Goal: Transaction & Acquisition: Purchase product/service

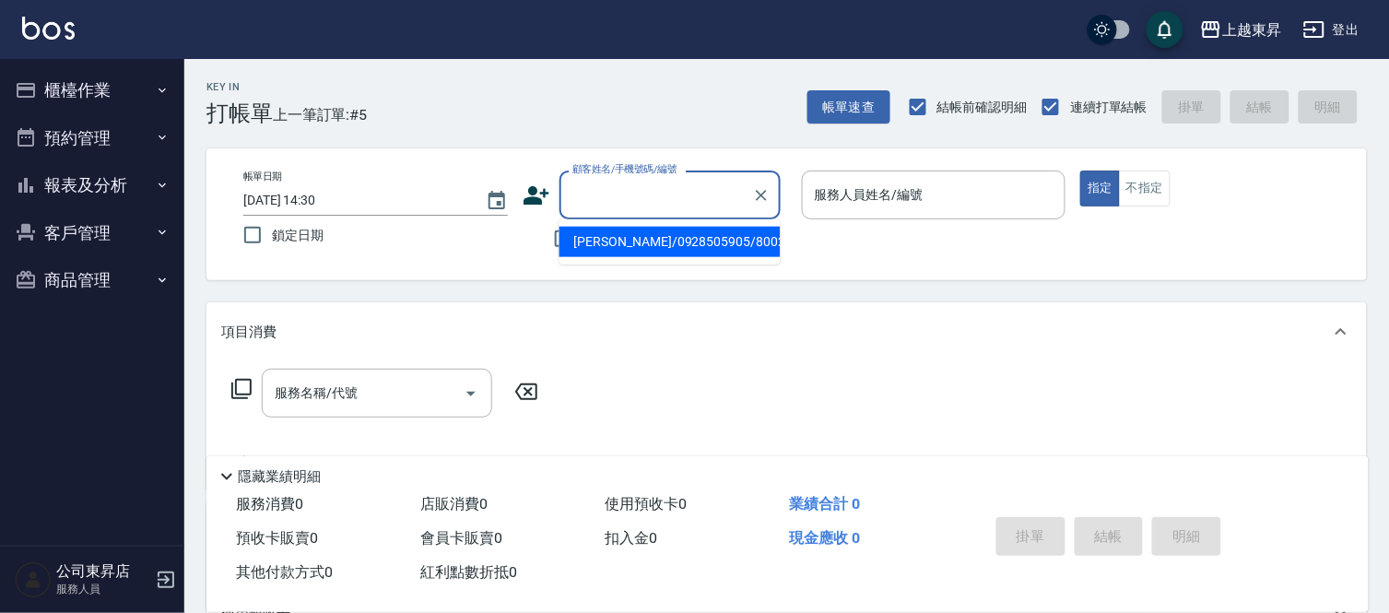
click at [622, 203] on input "顧客姓名/手機號碼/編號" at bounding box center [656, 195] width 177 height 32
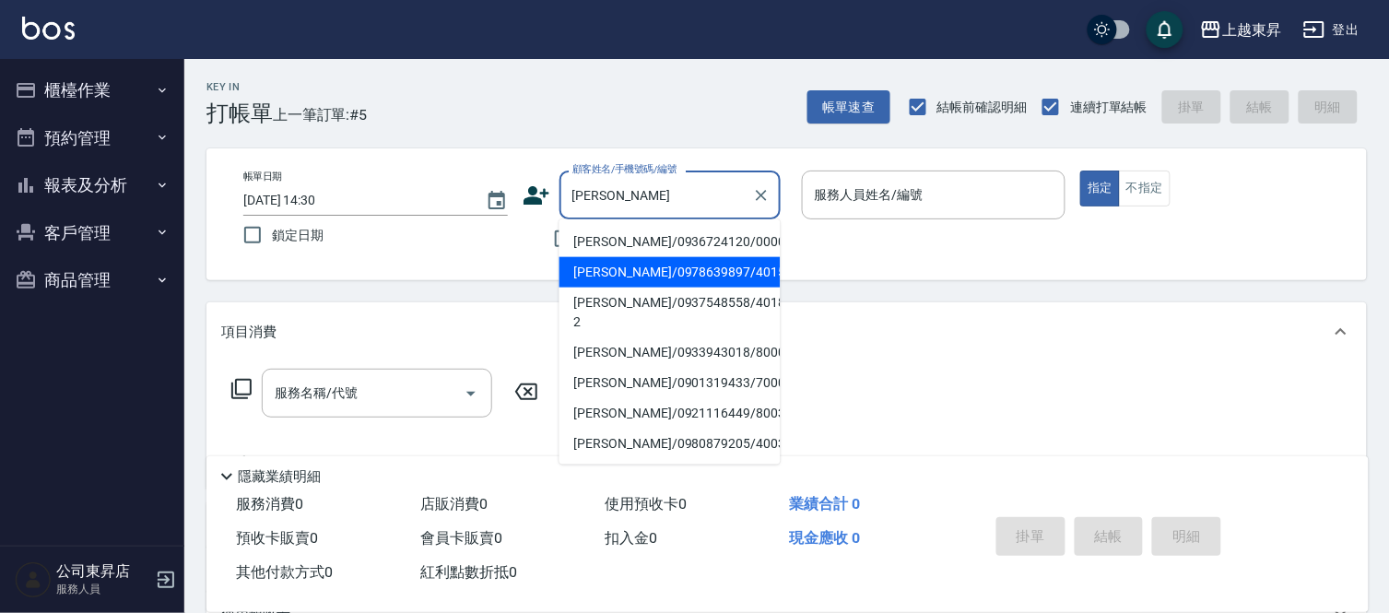
click at [645, 268] on li "[PERSON_NAME]/0978639897/40151" at bounding box center [669, 272] width 221 height 30
type input "[PERSON_NAME]/0978639897/40151"
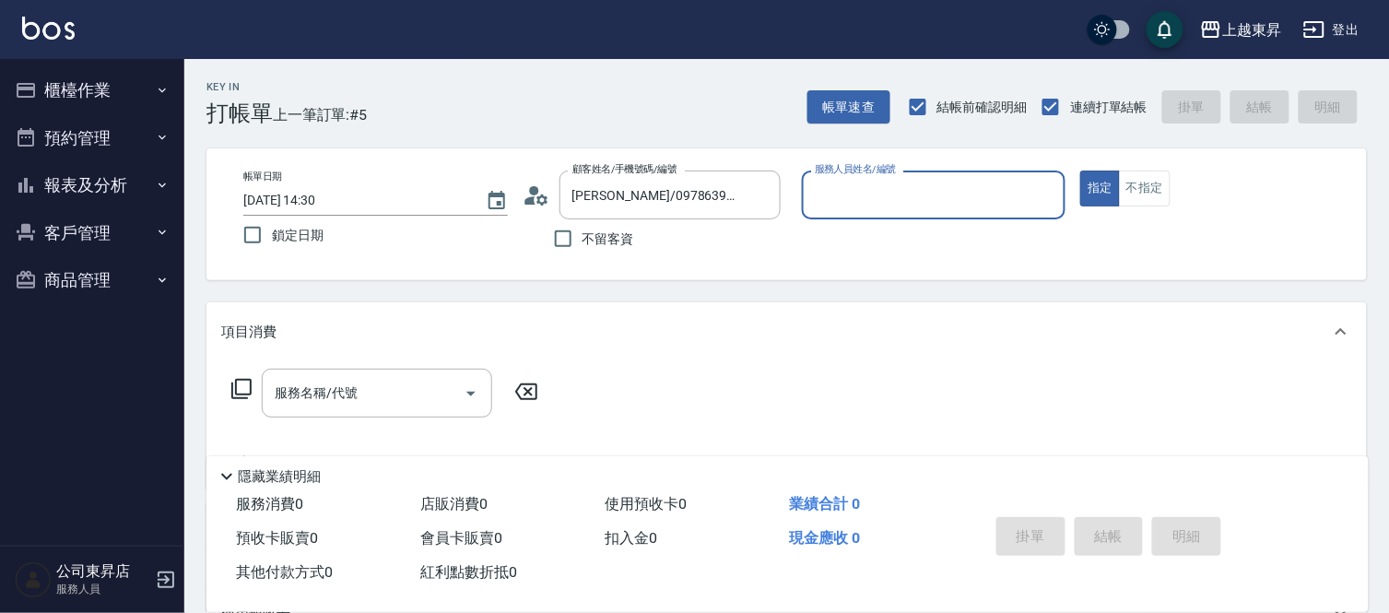
type input "[PERSON_NAME]04"
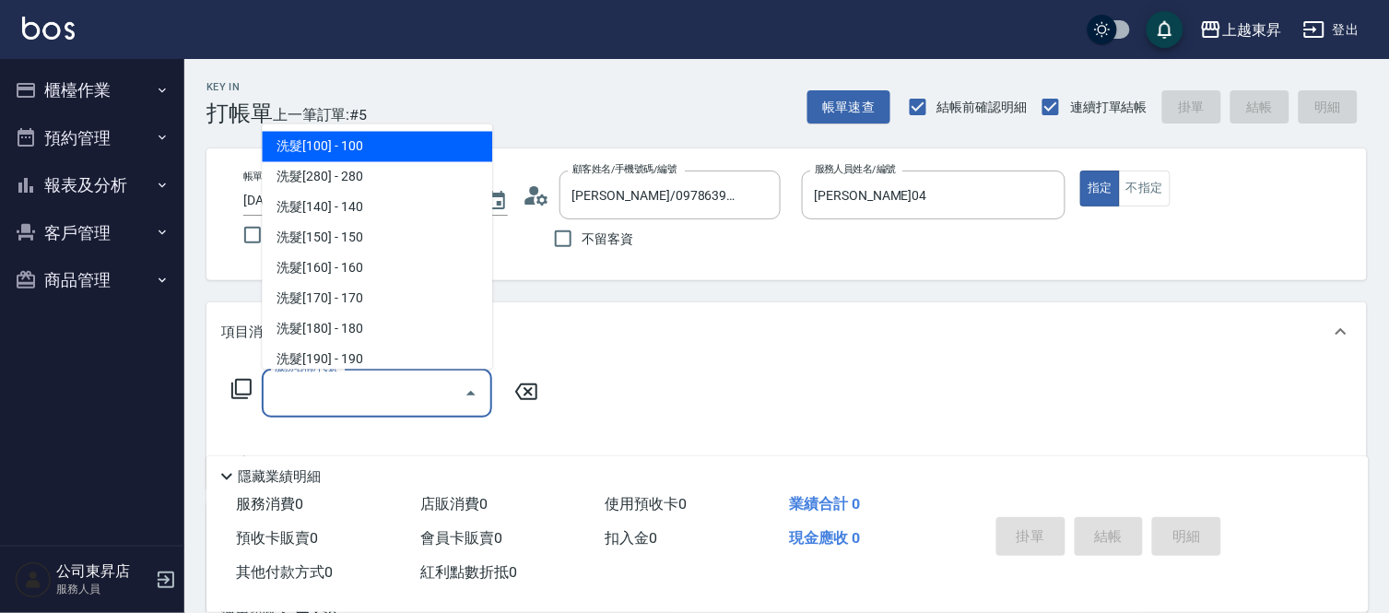
click at [413, 397] on input "服務名稱/代號" at bounding box center [363, 393] width 186 height 32
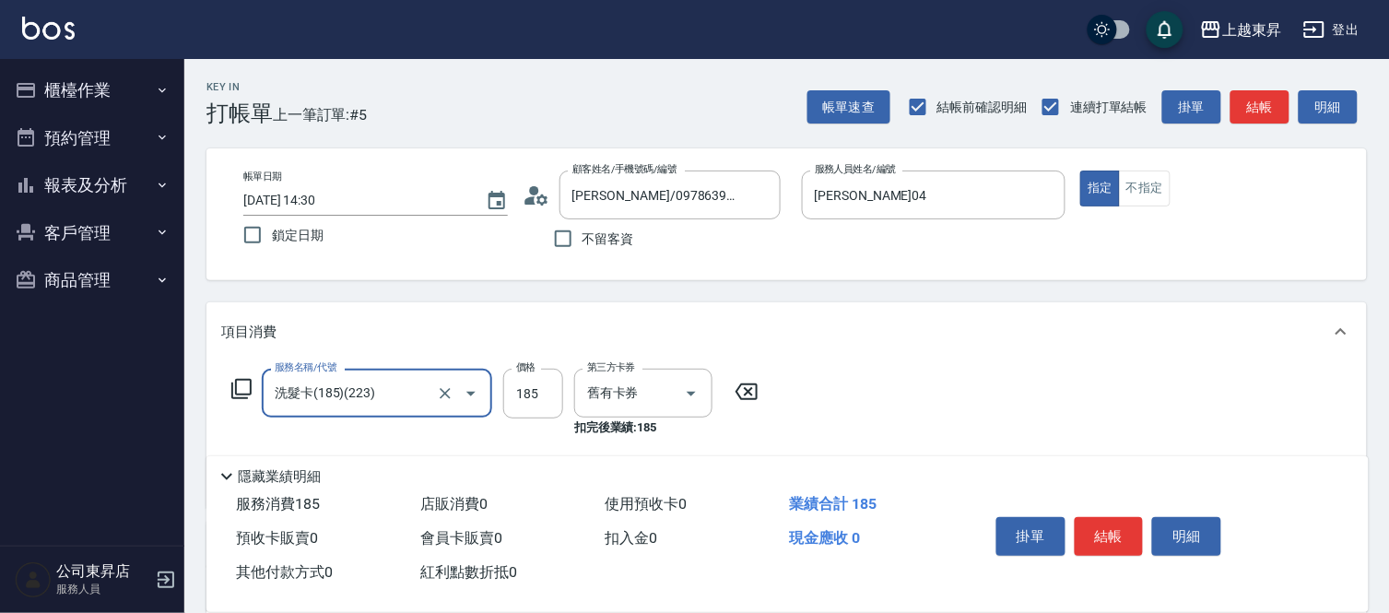
type input "洗髮卡(185)(223)"
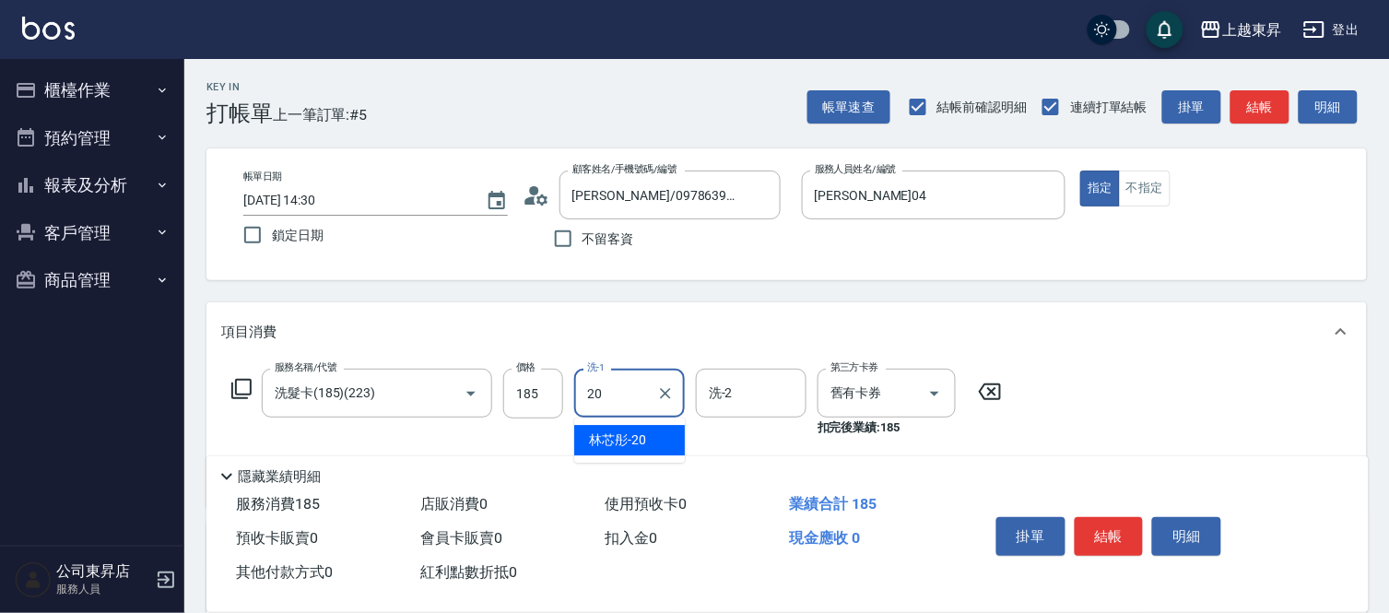
type input "林芯彤-20"
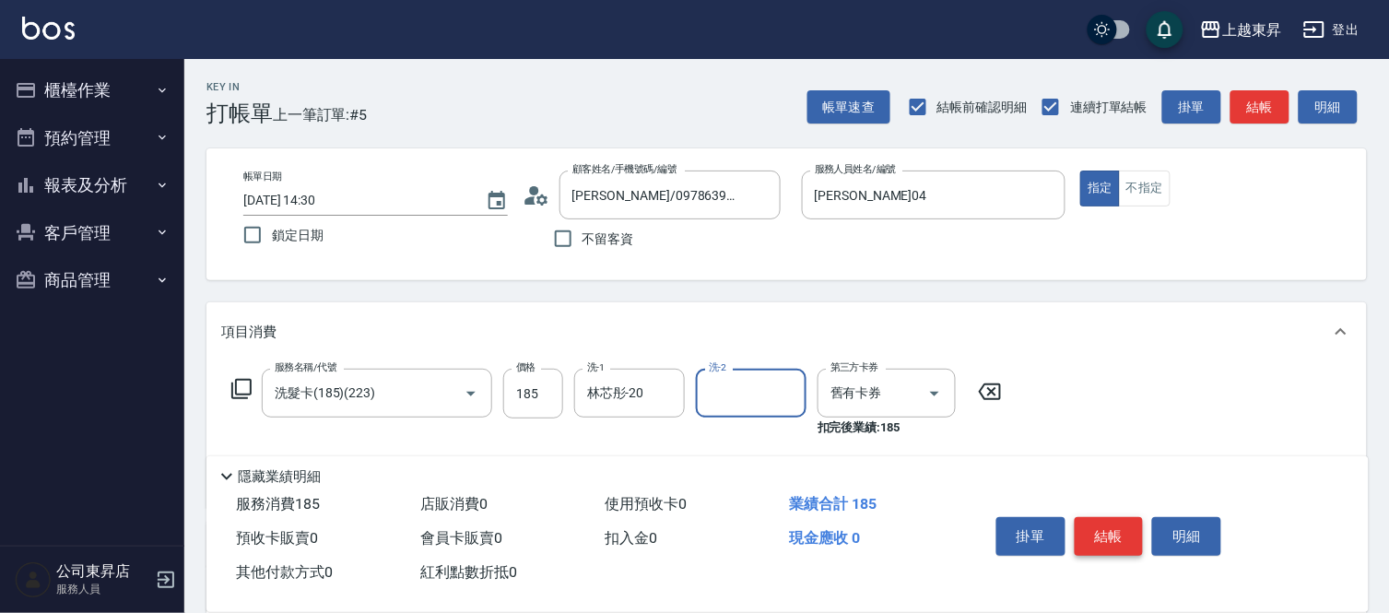
click at [1127, 522] on button "結帳" at bounding box center [1108, 536] width 69 height 39
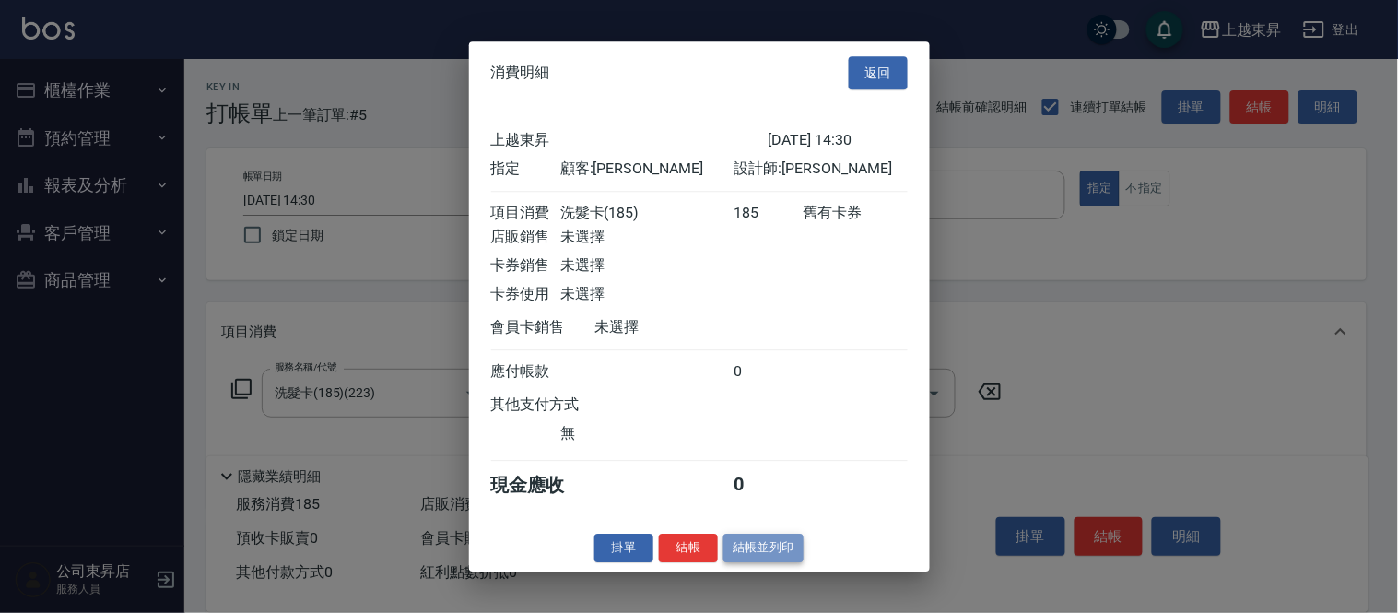
click at [753, 557] on button "結帳並列印" at bounding box center [763, 548] width 80 height 29
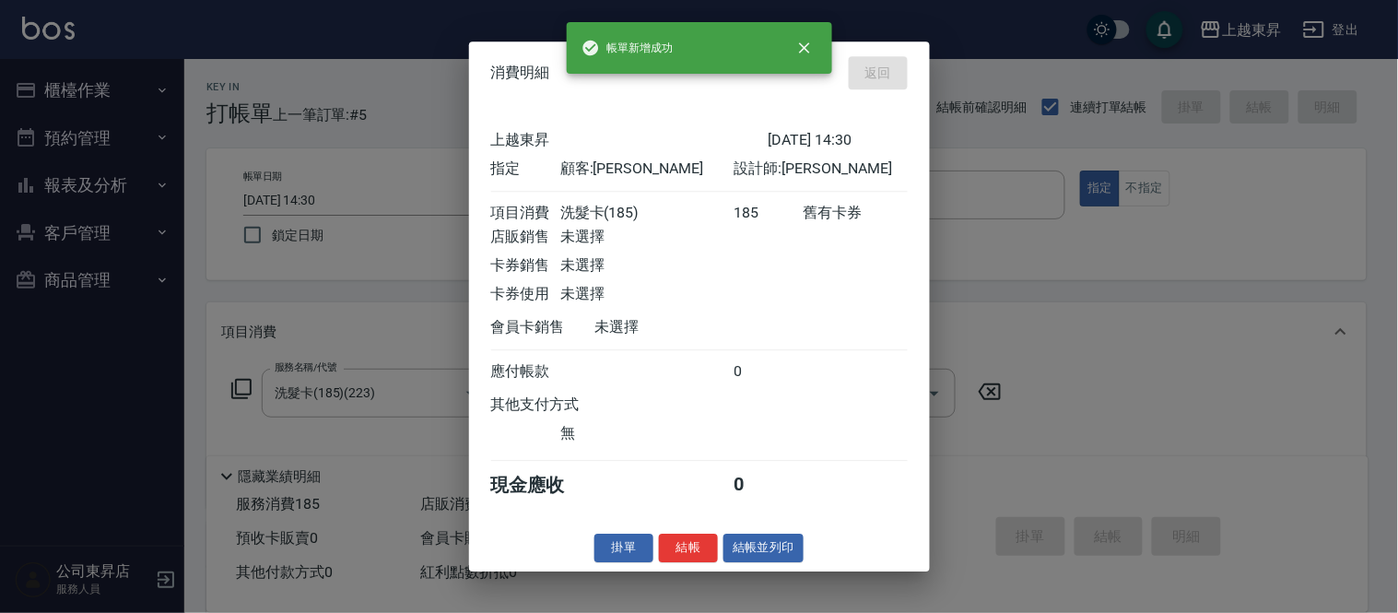
type input "[DATE] 16:53"
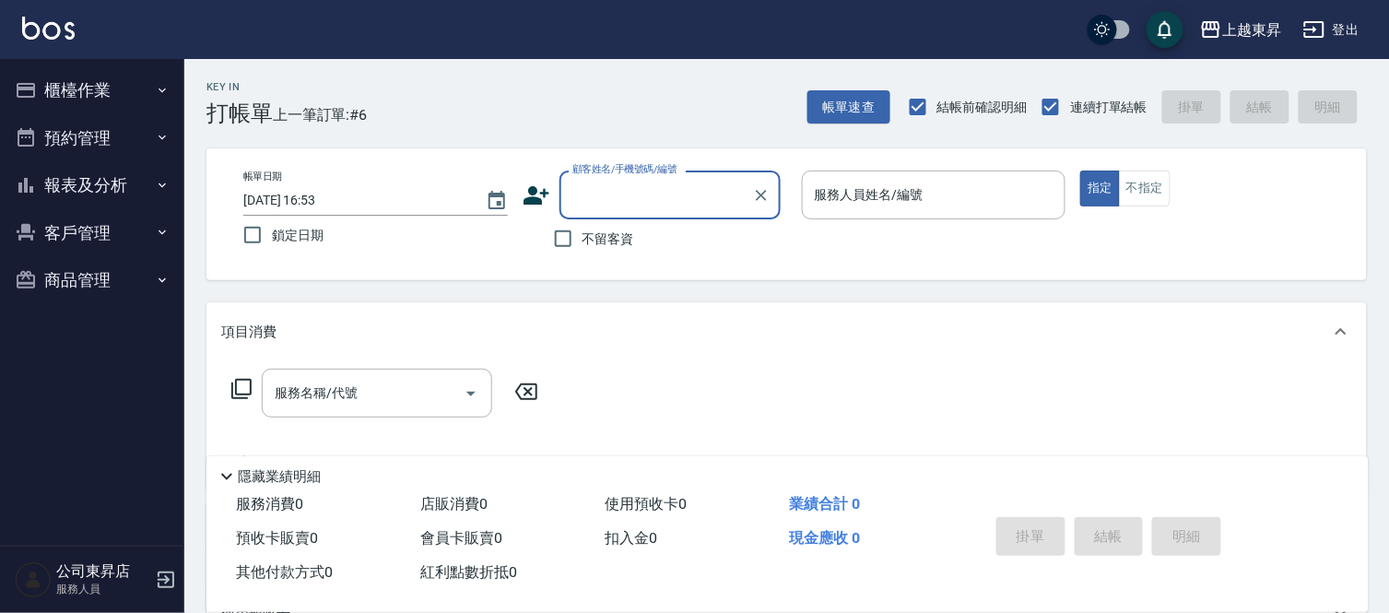
drag, startPoint x: 622, startPoint y: 188, endPoint x: 637, endPoint y: 182, distance: 15.7
click at [637, 182] on input "顧客姓名/手機號碼/編號" at bounding box center [656, 195] width 177 height 32
type input "一"
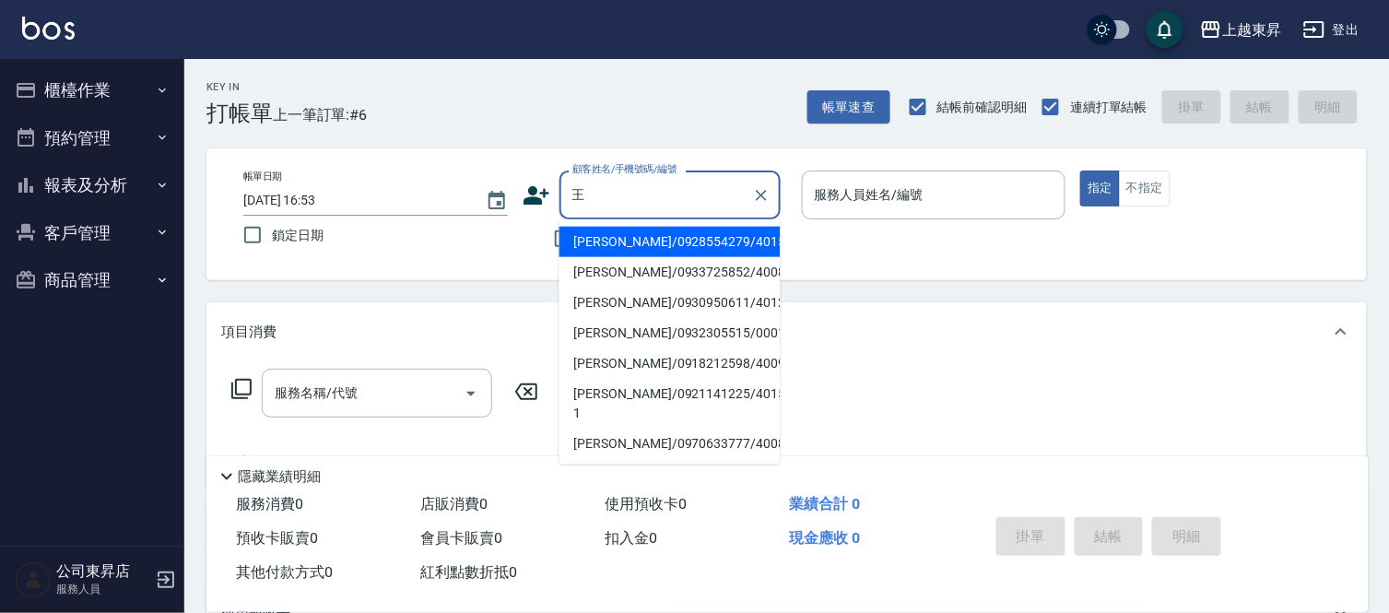
click at [652, 269] on li "[PERSON_NAME]/0933725852/40088" at bounding box center [669, 272] width 221 height 30
type input "[PERSON_NAME]/0933725852/40088"
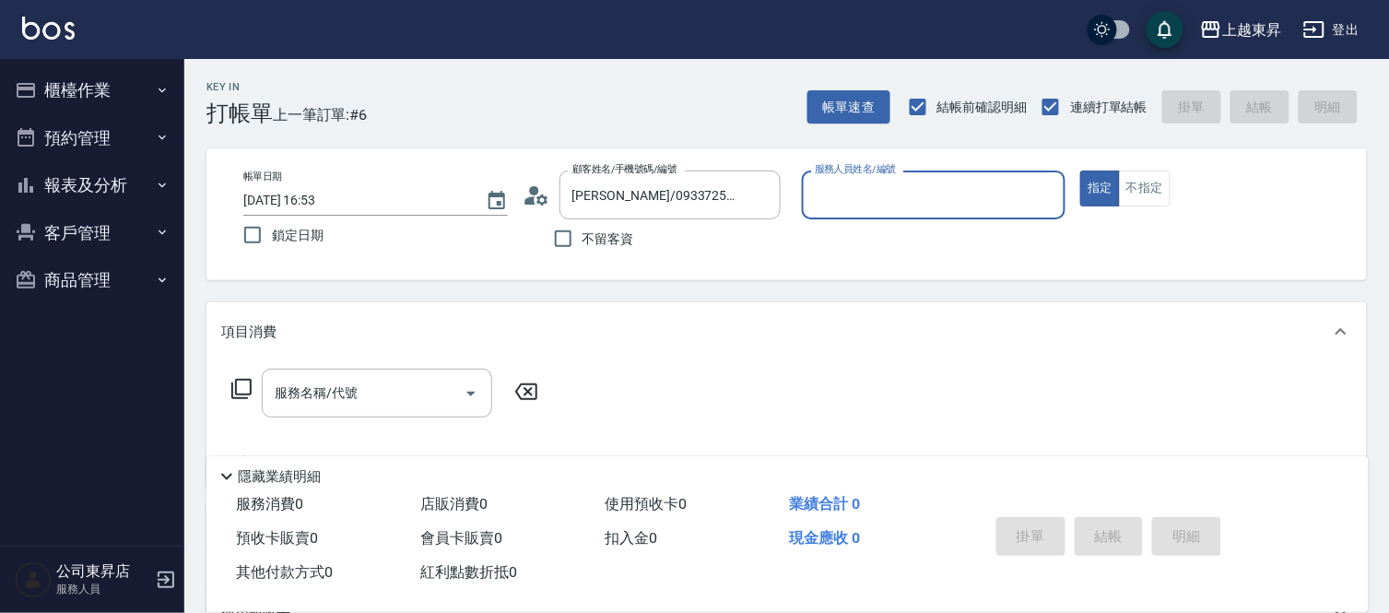
type input "[PERSON_NAME]04"
click at [355, 398] on input "服務名稱/代號" at bounding box center [363, 393] width 186 height 32
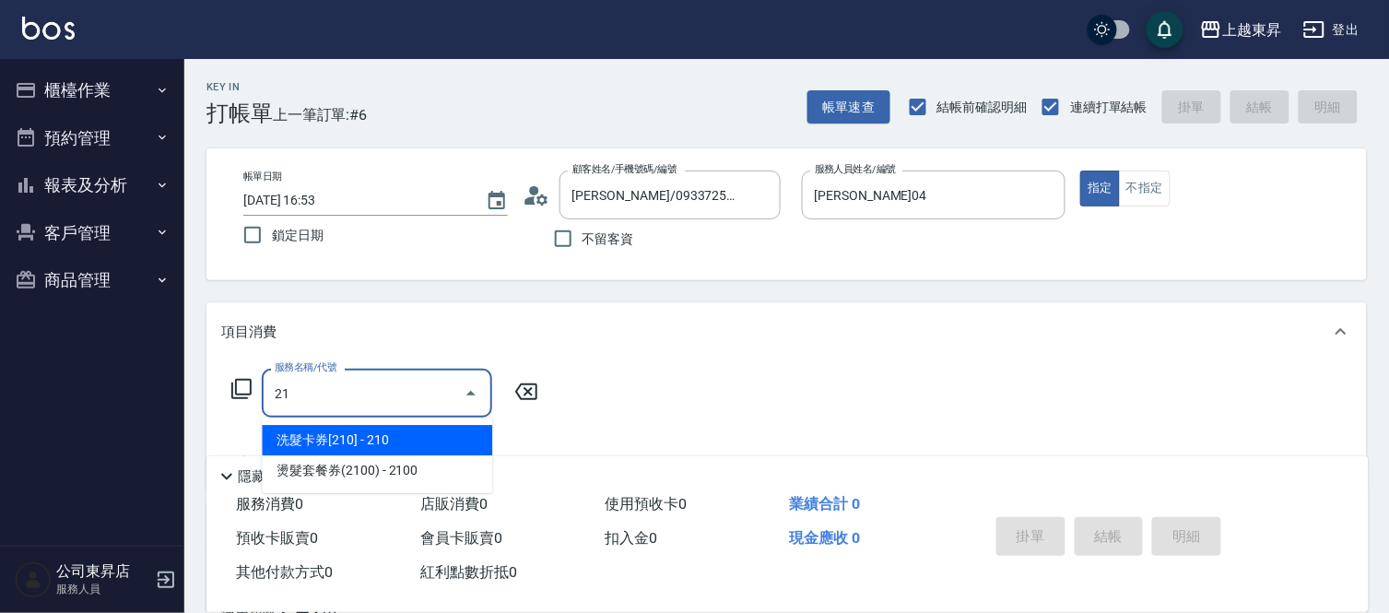
type input "210"
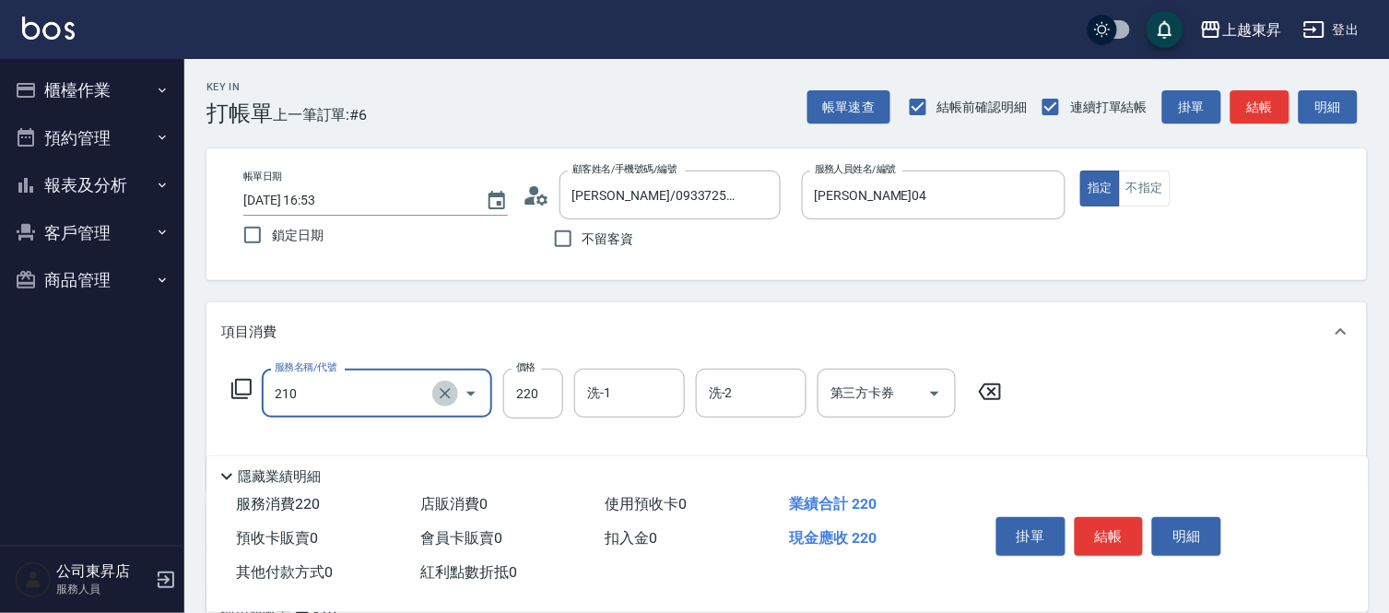
click at [440, 399] on icon "Clear" at bounding box center [445, 393] width 18 height 18
type input "洗髮卡券[210](222)"
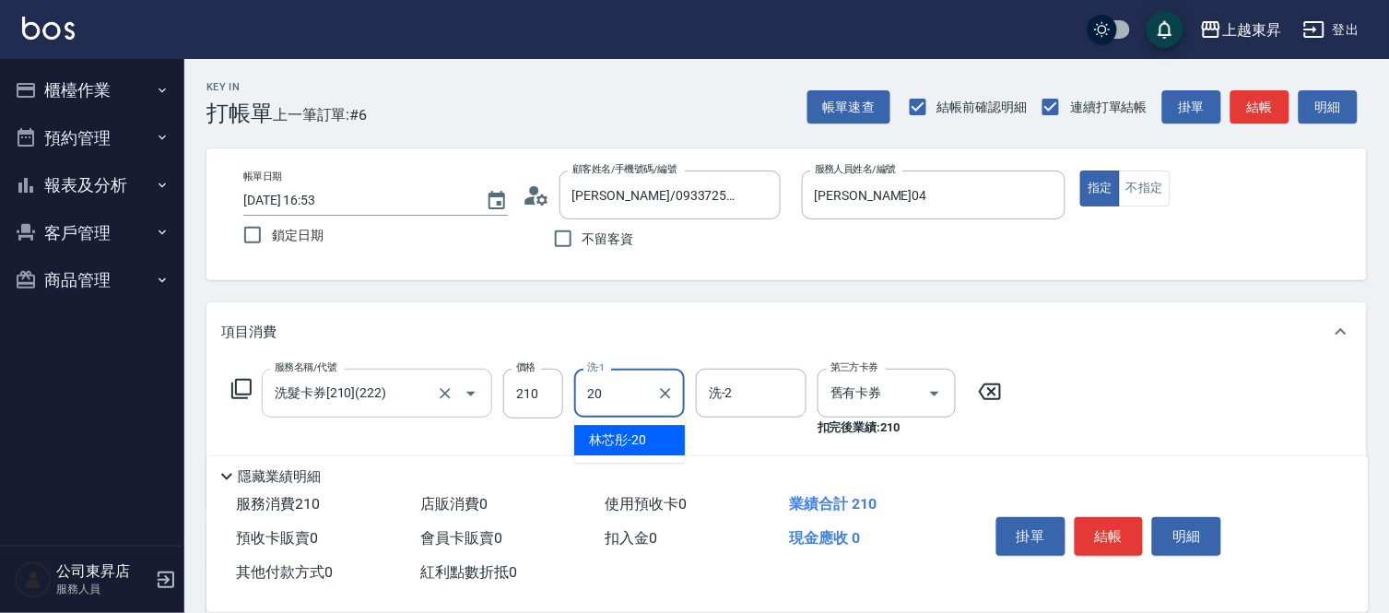
type input "林芯彤-20"
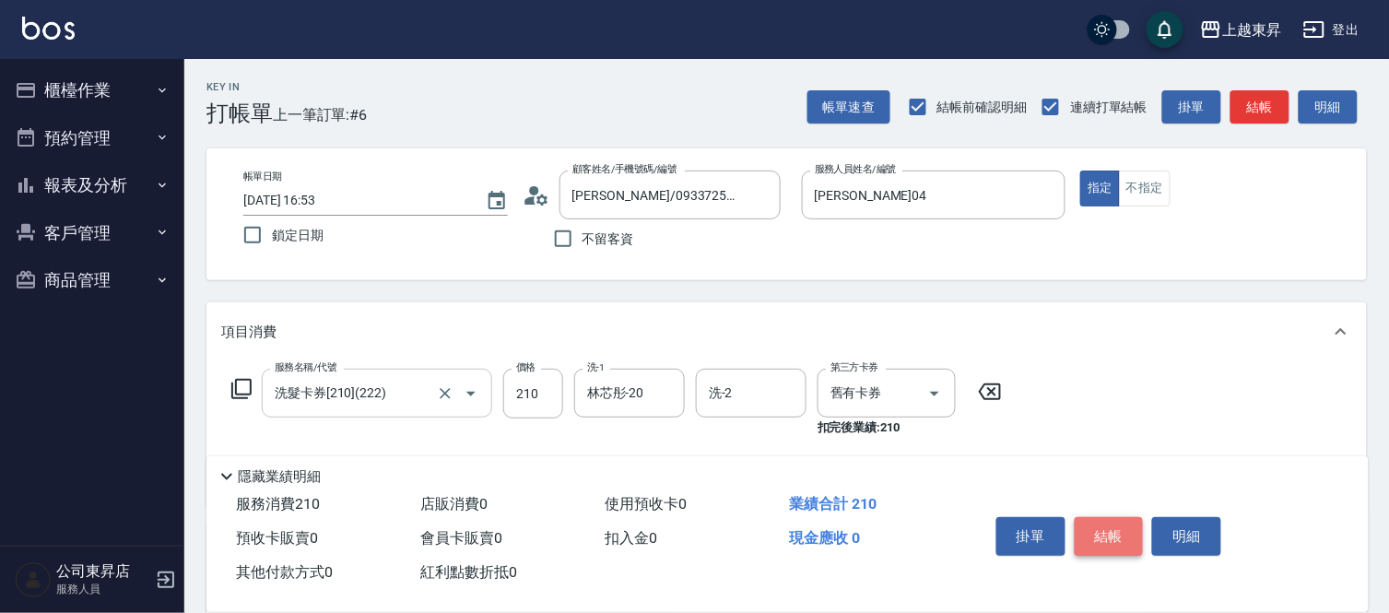
click at [1125, 539] on button "結帳" at bounding box center [1108, 536] width 69 height 39
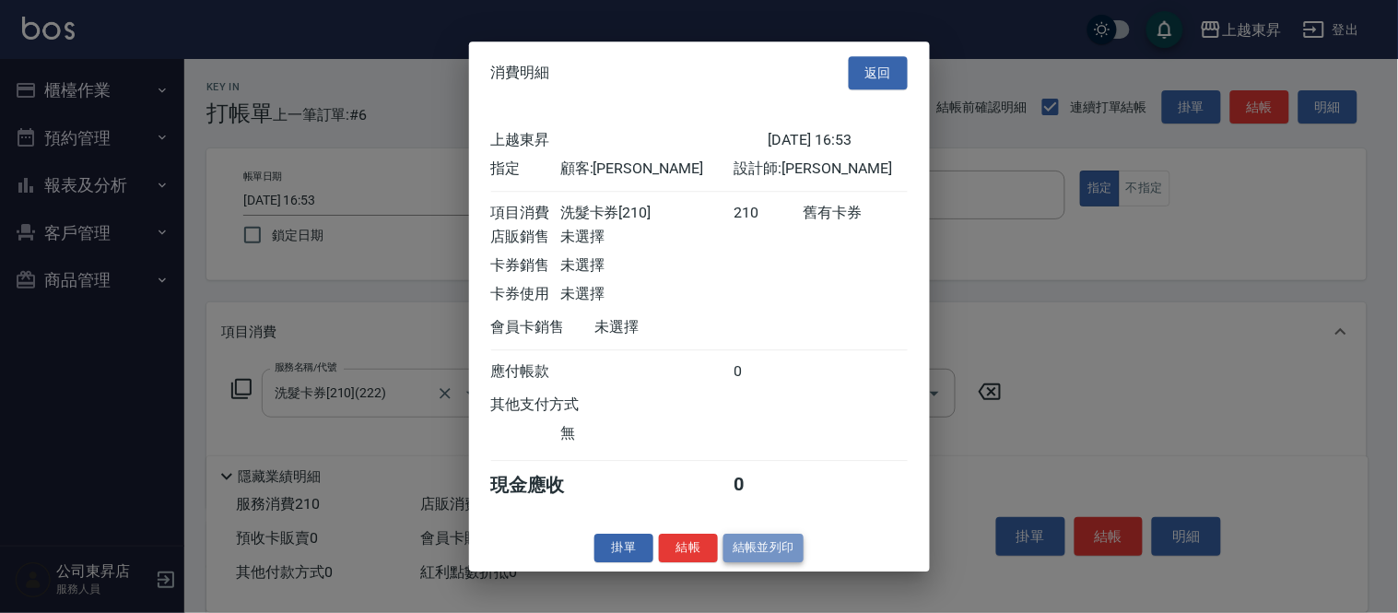
click at [780, 556] on button "結帳並列印" at bounding box center [763, 548] width 80 height 29
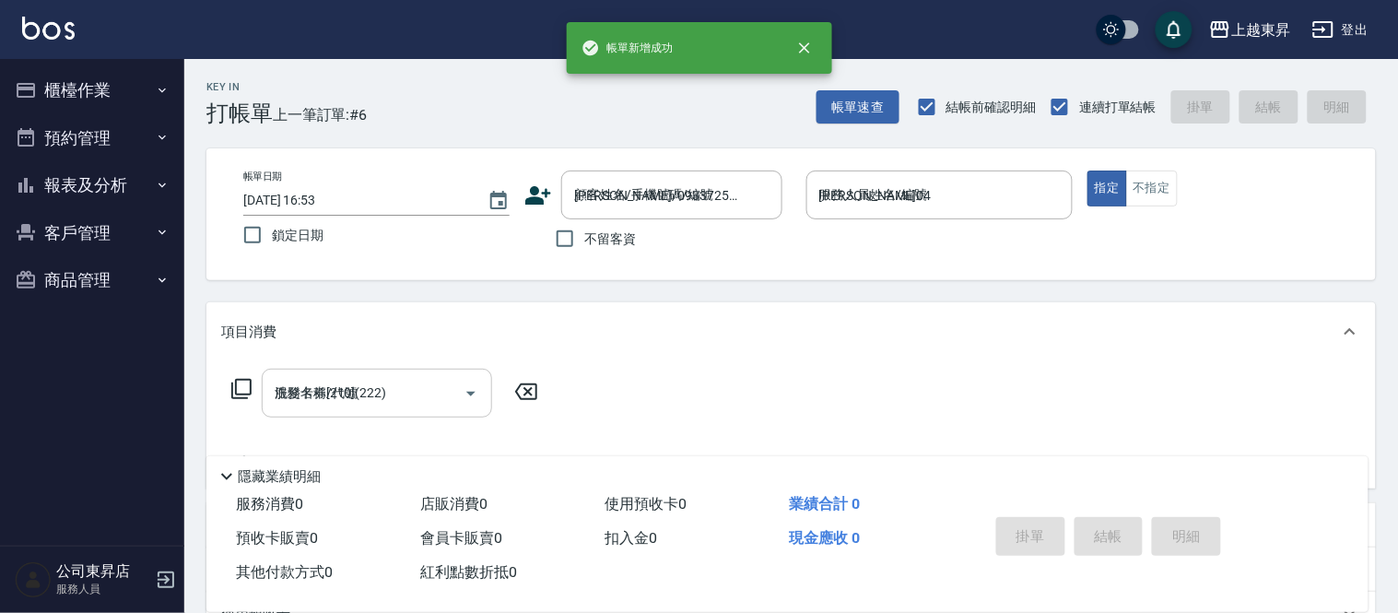
type input "[DATE] 16:54"
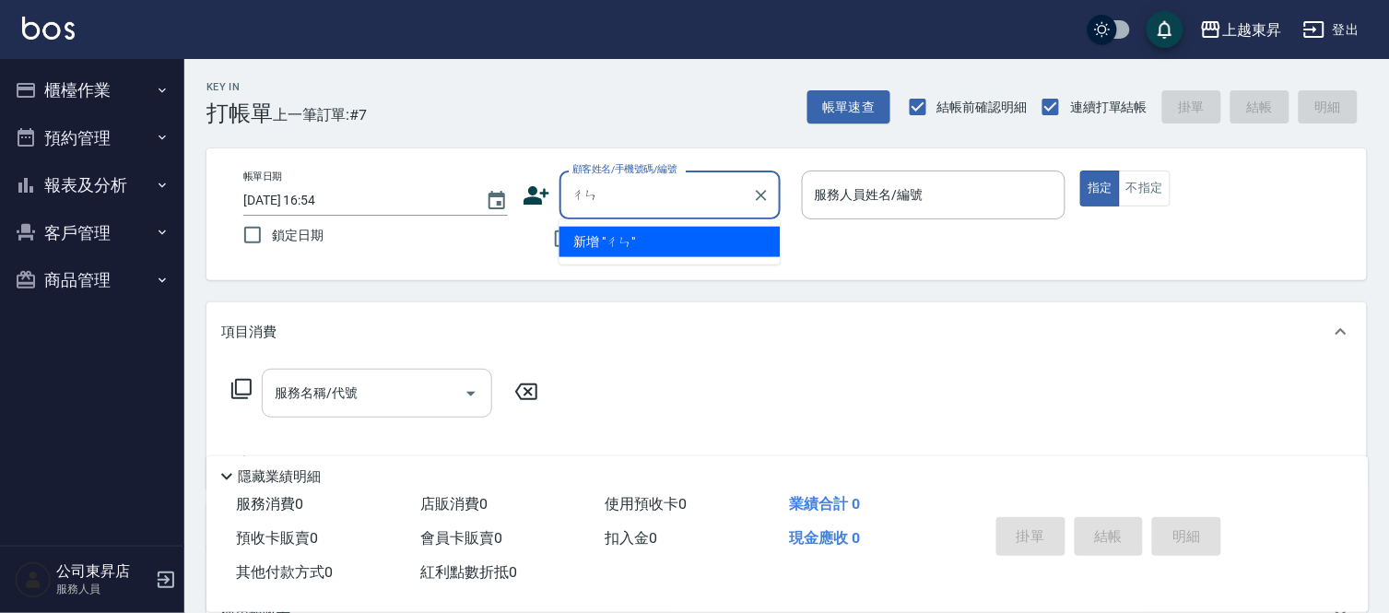
type input "陳"
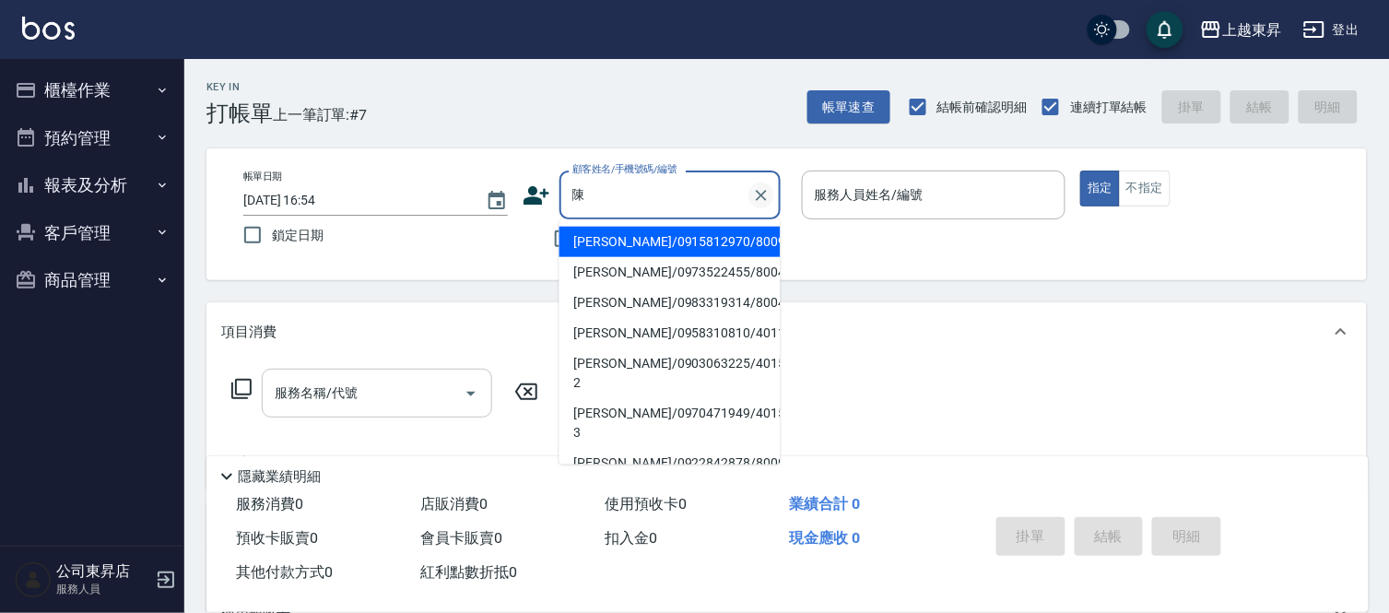
click at [762, 194] on icon "Clear" at bounding box center [761, 195] width 11 height 11
click at [688, 194] on input "顧客姓名/手機號碼/編號" at bounding box center [656, 195] width 177 height 32
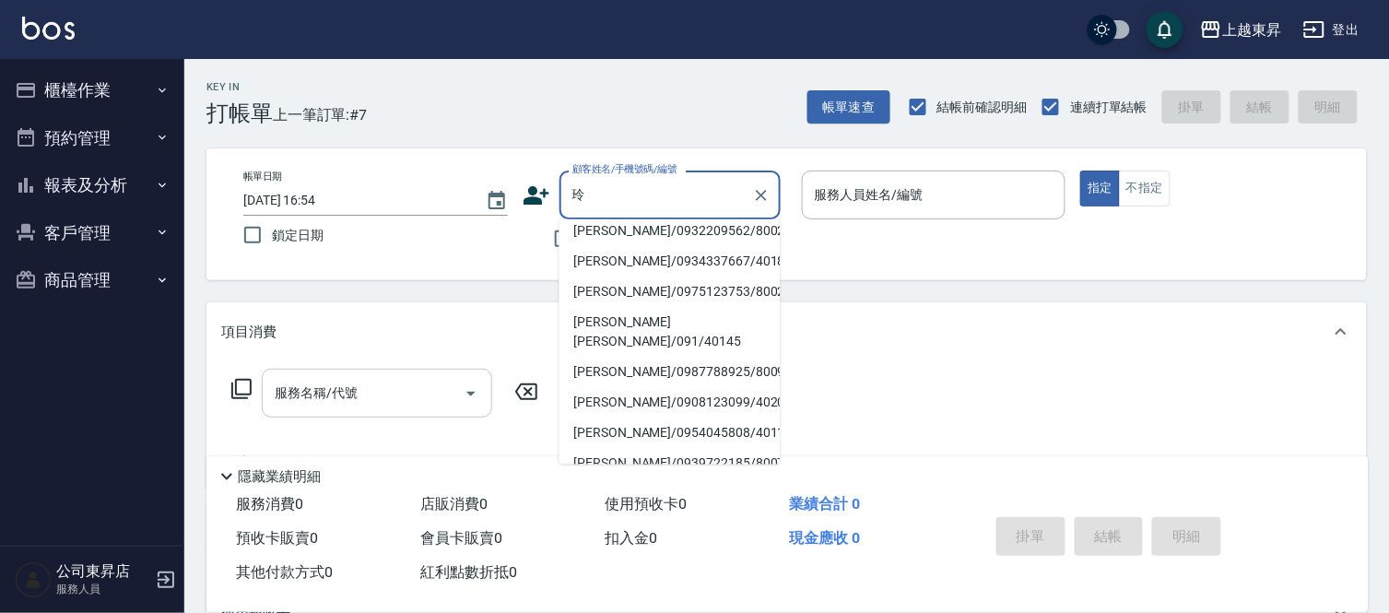
scroll to position [6, 0]
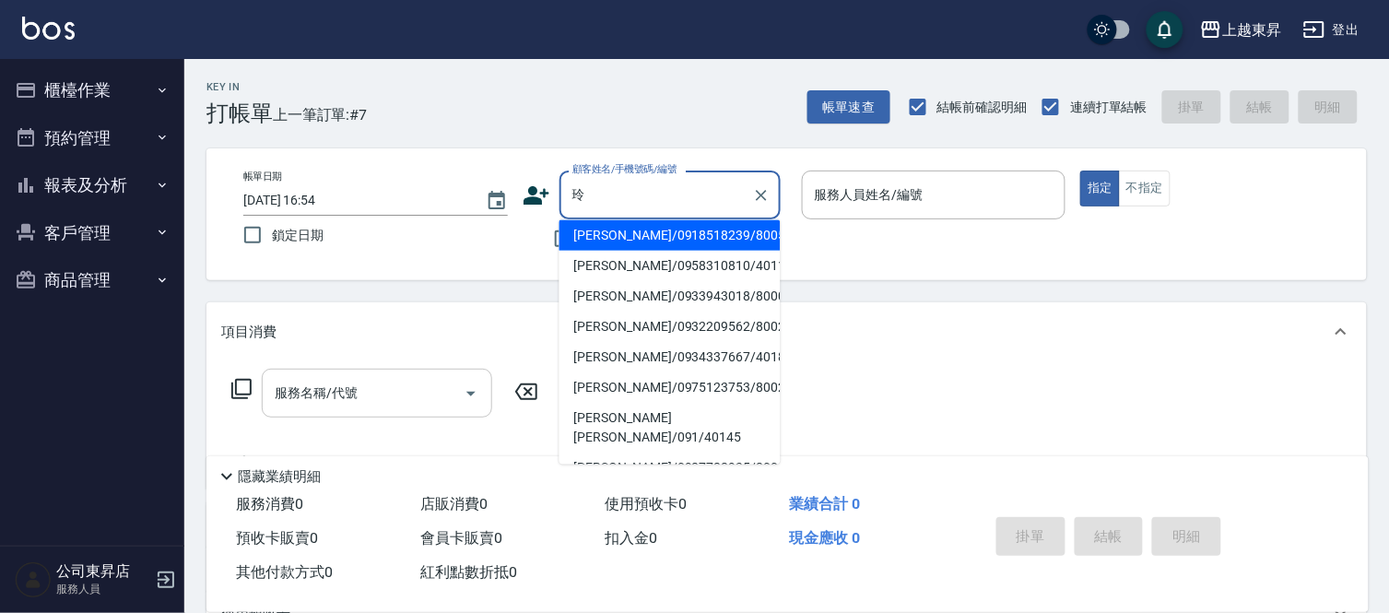
click at [675, 425] on li "[PERSON_NAME][PERSON_NAME]/091/40145" at bounding box center [669, 428] width 221 height 50
type input "[PERSON_NAME][PERSON_NAME]/091/40145"
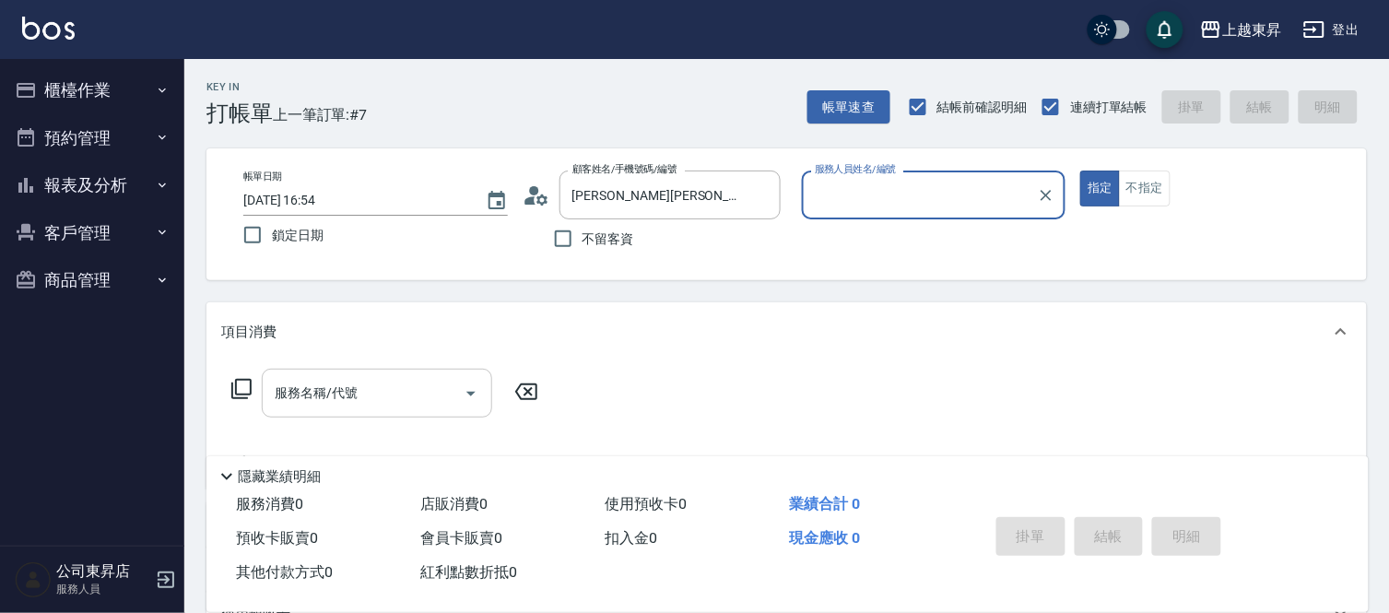
type input "[PERSON_NAME]04"
click at [615, 199] on input "[PERSON_NAME][PERSON_NAME]/091/40145" at bounding box center [656, 195] width 177 height 32
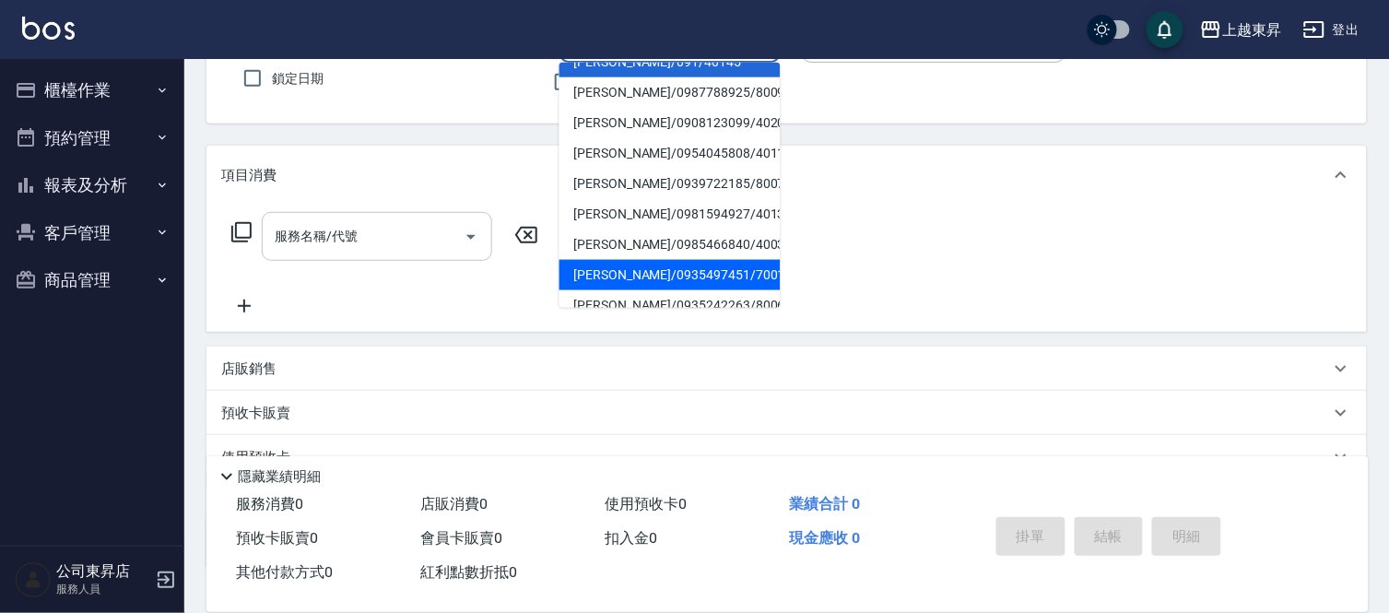
scroll to position [286, 0]
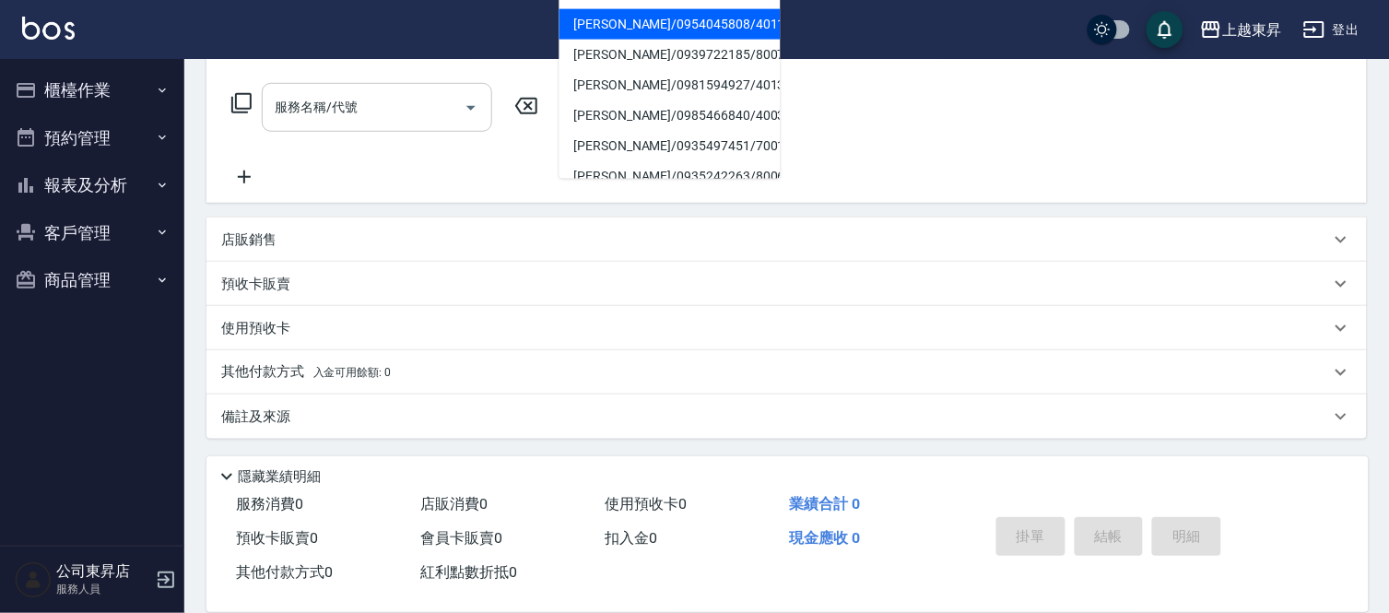
click at [657, 9] on li "[PERSON_NAME]/0954045808/40112" at bounding box center [669, 24] width 221 height 30
type input "[PERSON_NAME]/0954045808/40112"
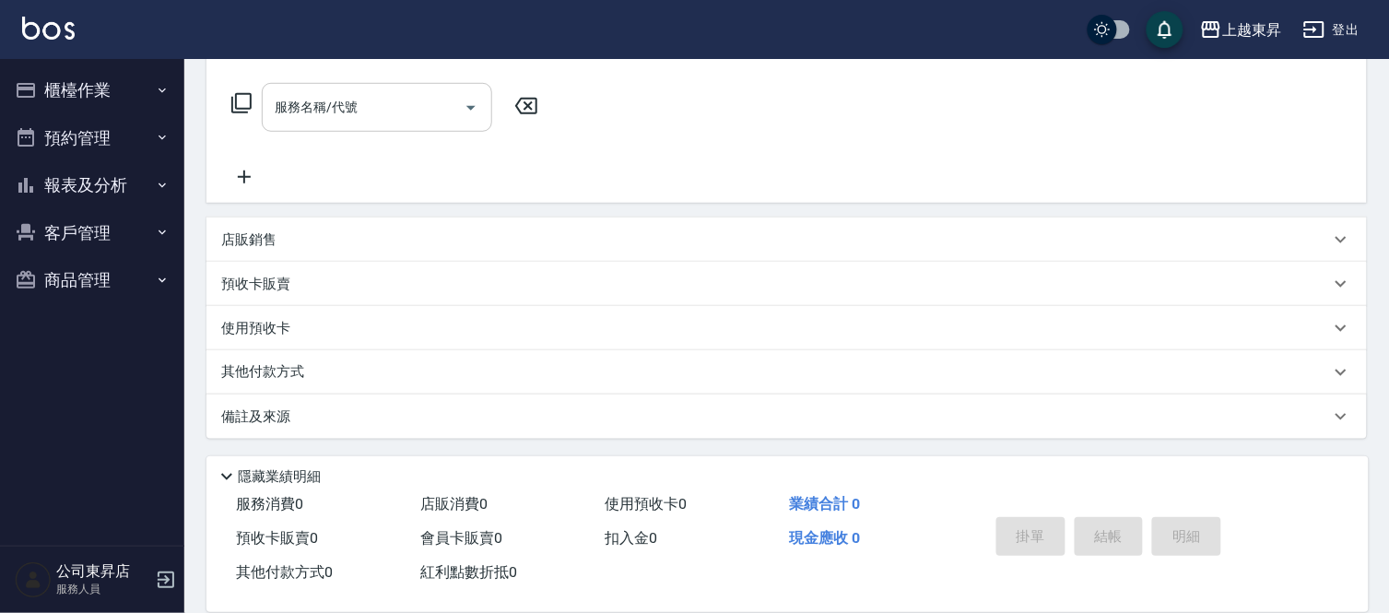
scroll to position [0, 0]
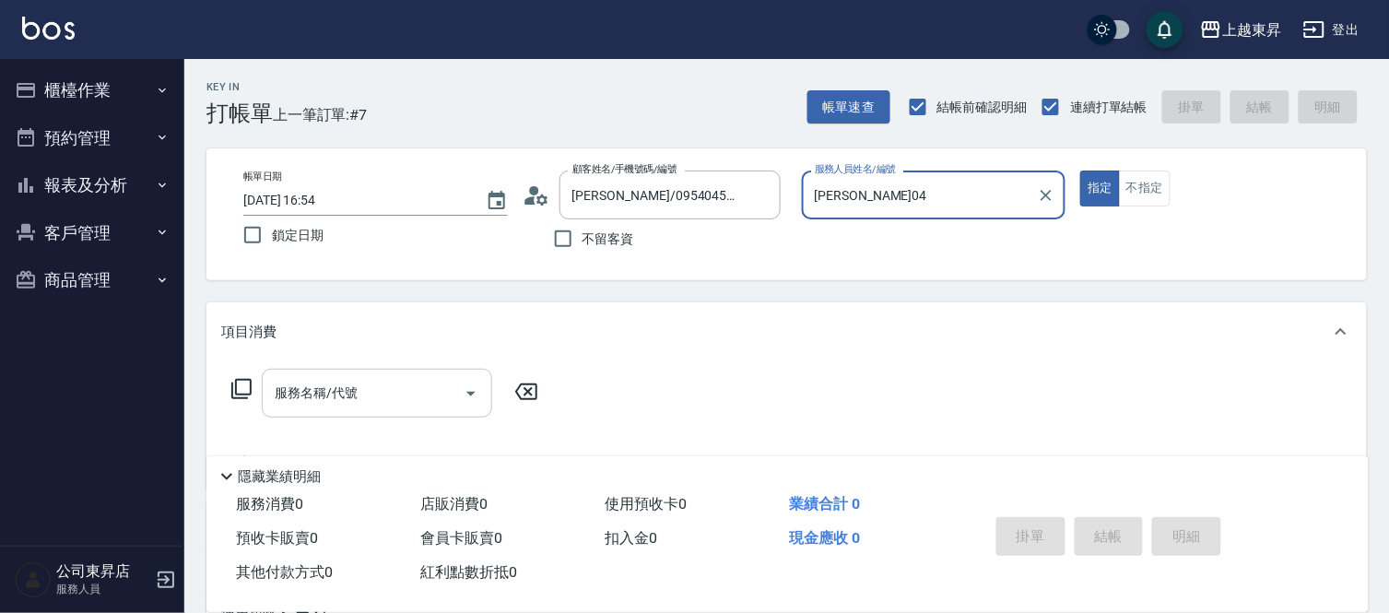
click at [371, 385] on div "服務名稱/代號" at bounding box center [377, 393] width 230 height 49
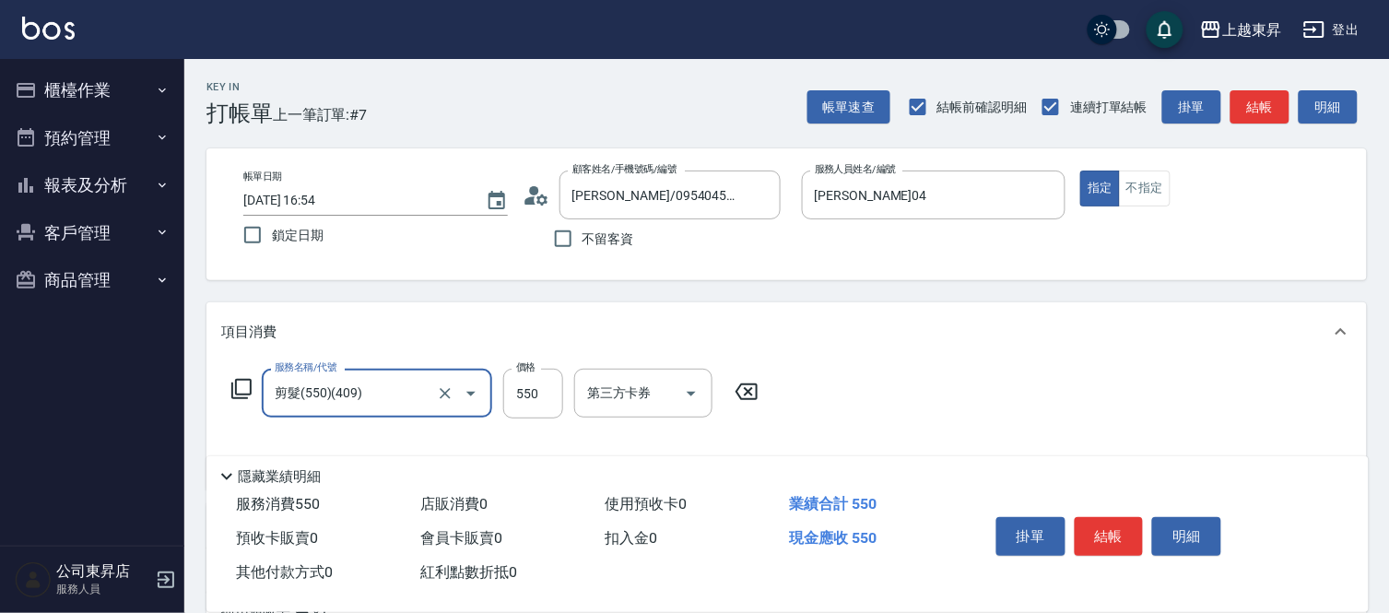
type input "剪髮(550)(409)"
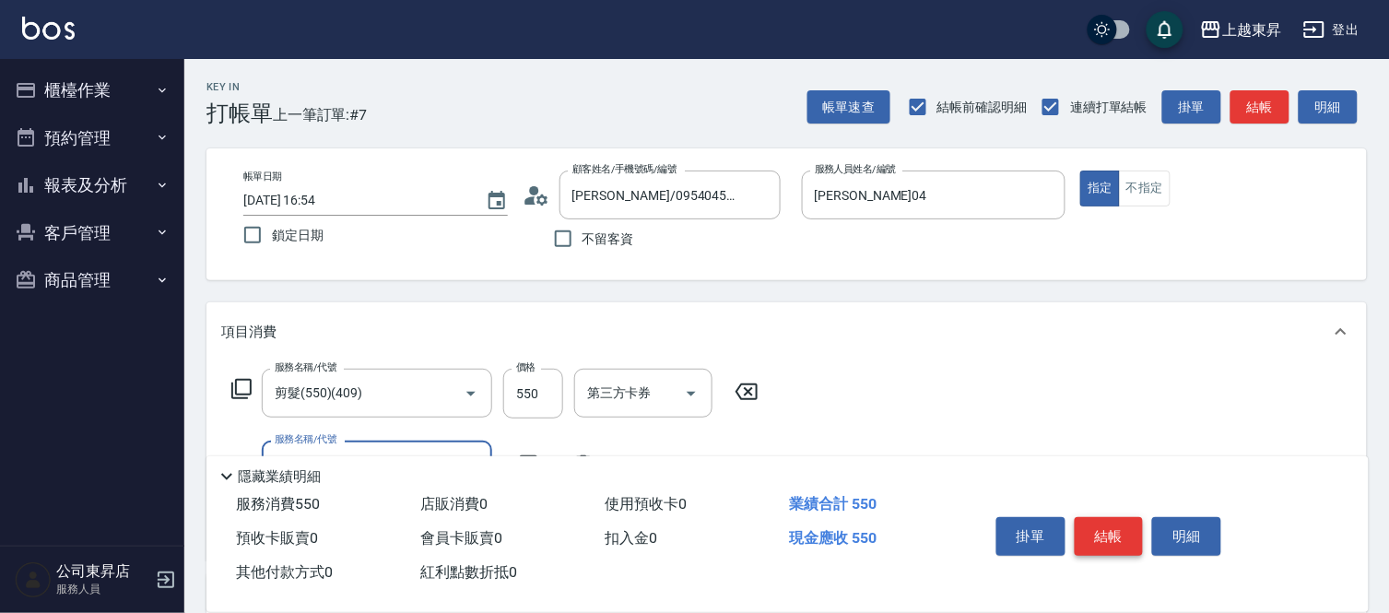
click at [1091, 522] on button "結帳" at bounding box center [1108, 536] width 69 height 39
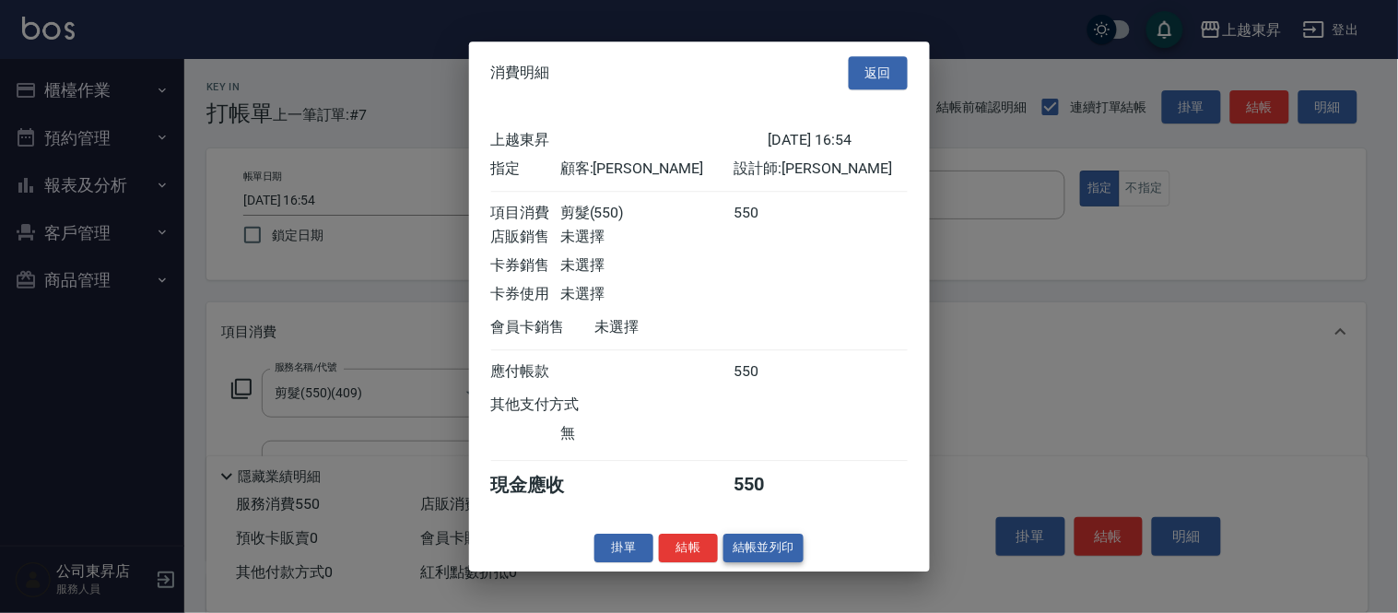
click at [794, 555] on button "結帳並列印" at bounding box center [763, 548] width 80 height 29
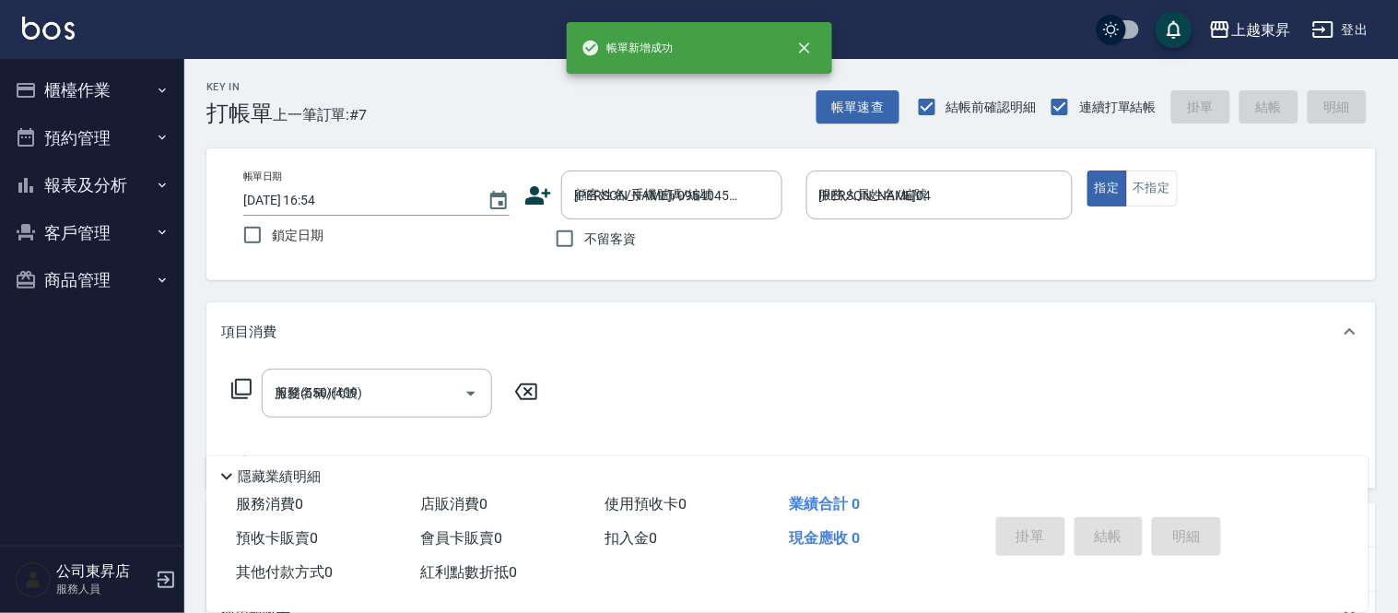
type input "[DATE] 16:55"
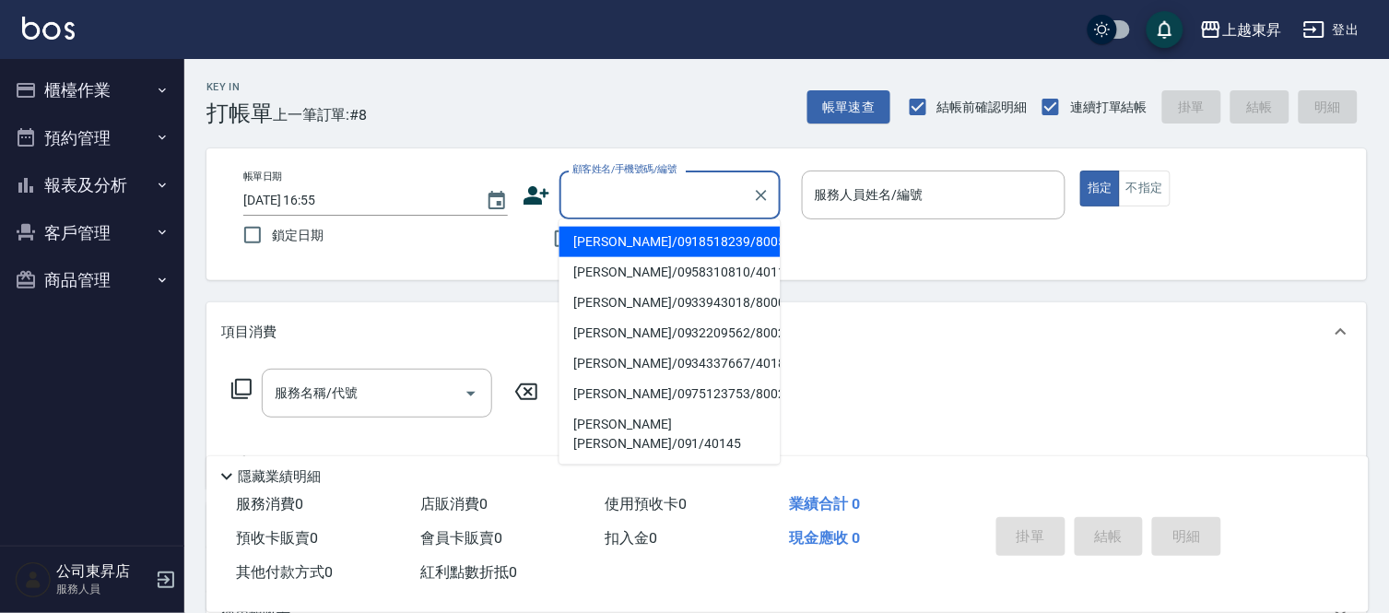
click at [665, 203] on input "顧客姓名/手機號碼/編號" at bounding box center [656, 195] width 177 height 32
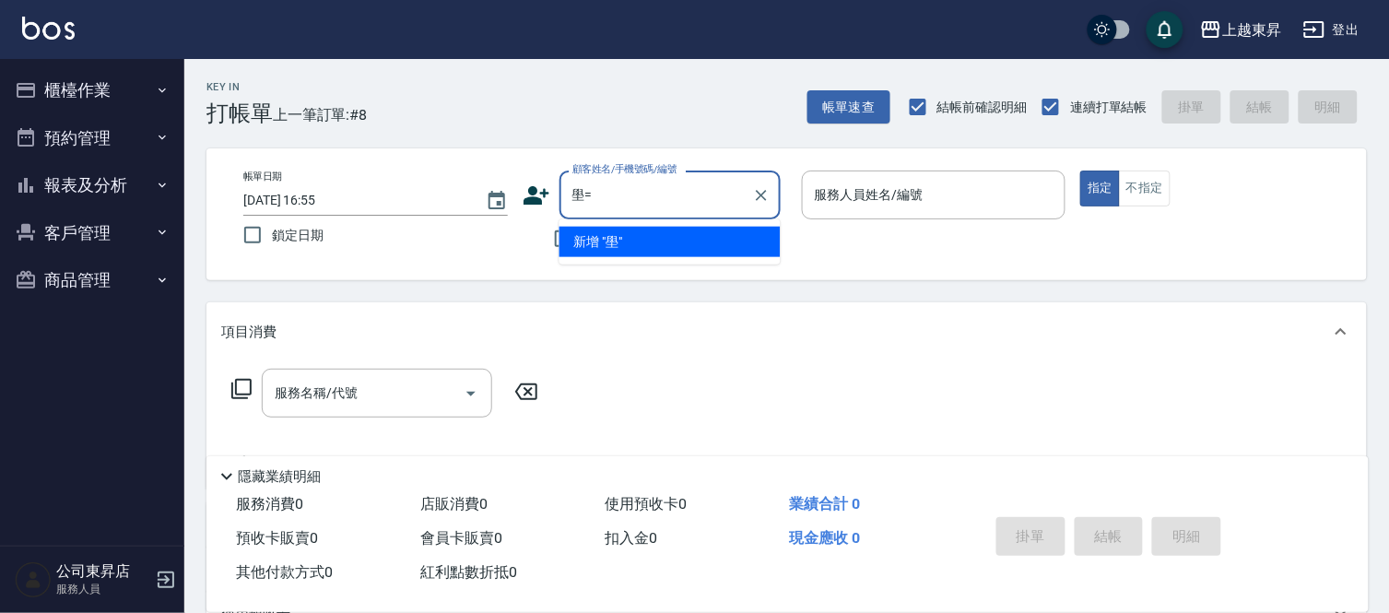
type input "壆"
type input "ㄙ"
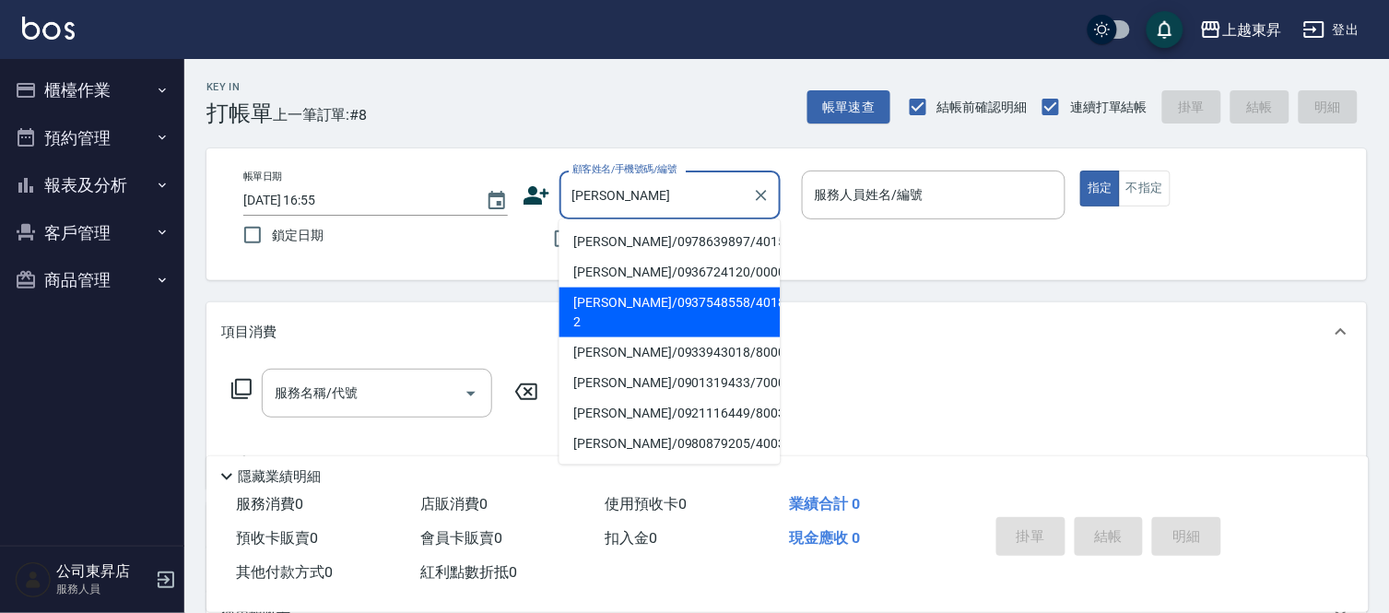
click at [612, 308] on li "[PERSON_NAME]/0937548558/40189-2" at bounding box center [669, 312] width 221 height 50
type input "[PERSON_NAME]/0937548558/40189-2"
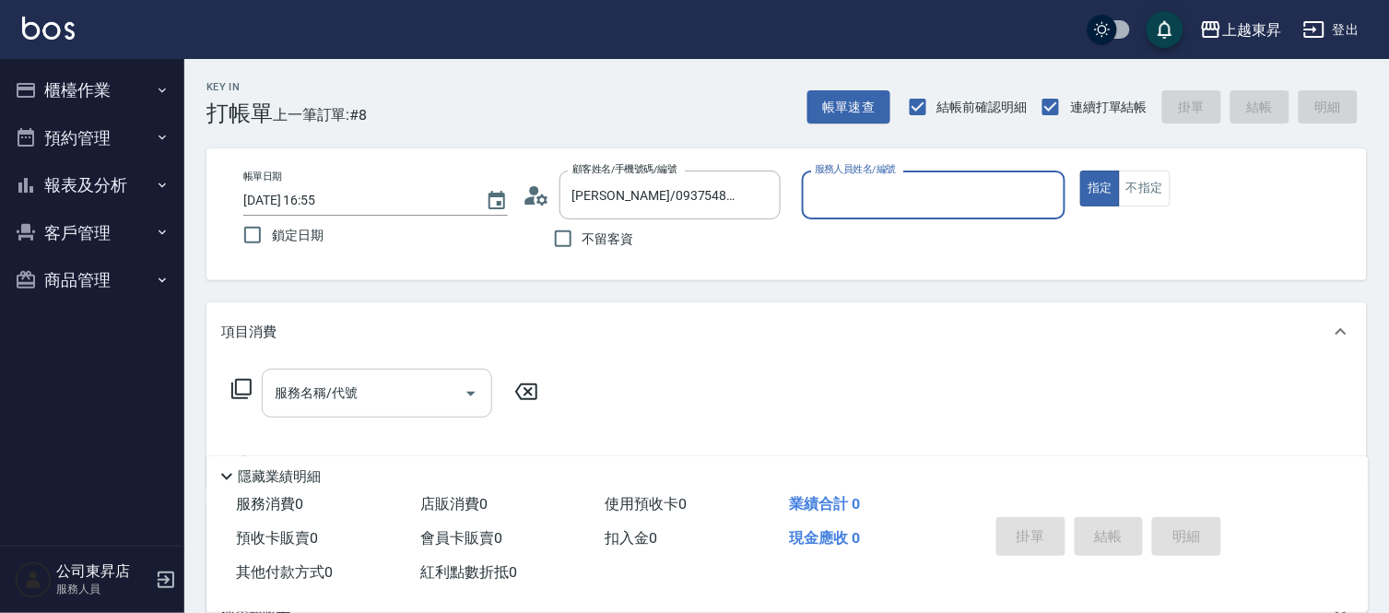
type input "[PERSON_NAME]04"
click at [365, 381] on input "服務名稱/代號" at bounding box center [363, 393] width 186 height 32
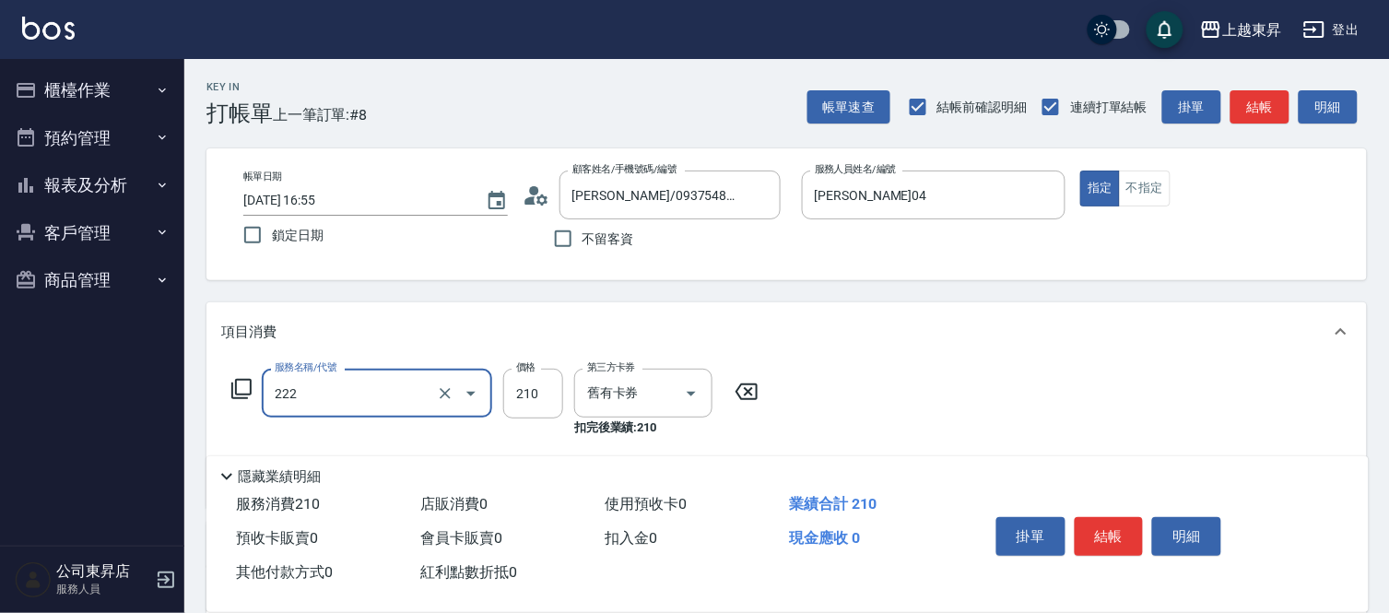
type input "洗髮卡券[210](222)"
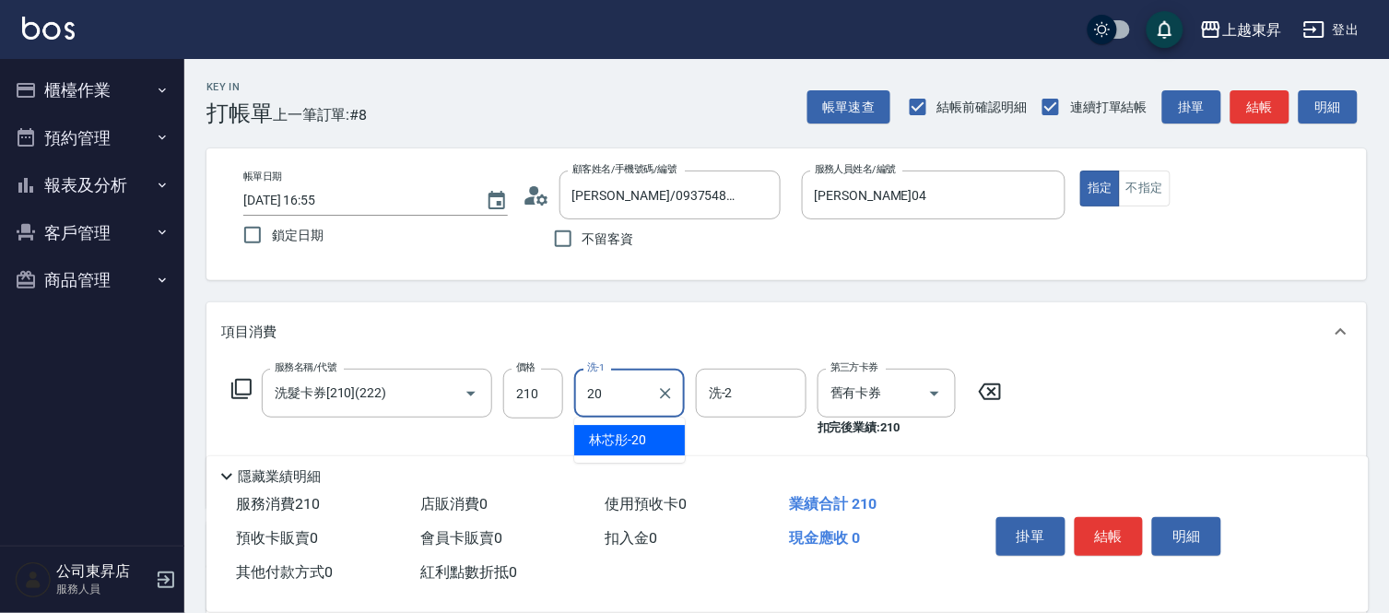
type input "林芯彤-20"
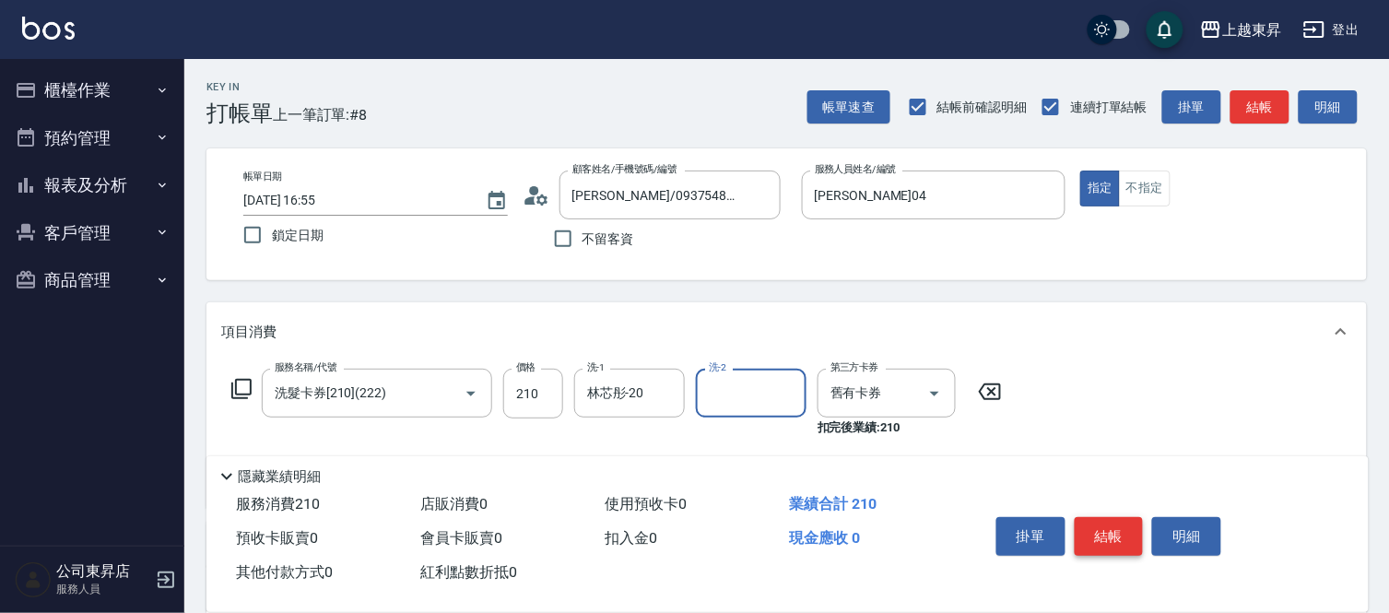
click at [1119, 530] on button "結帳" at bounding box center [1108, 536] width 69 height 39
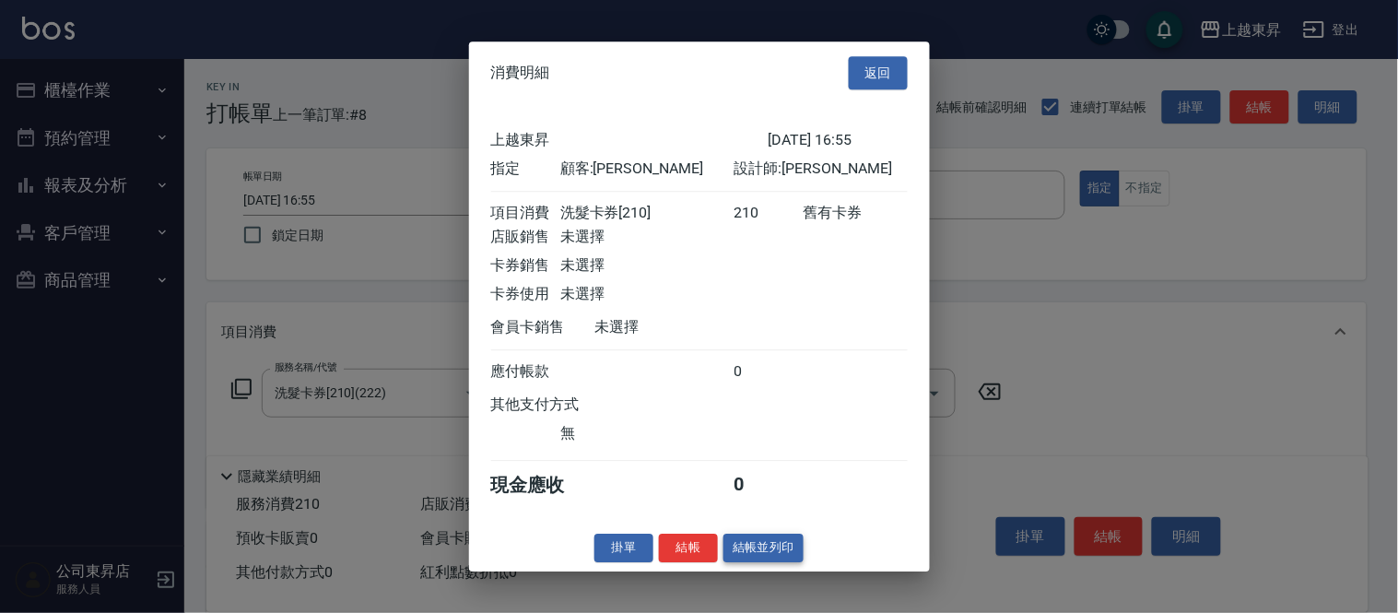
click at [757, 550] on button "結帳並列印" at bounding box center [763, 548] width 80 height 29
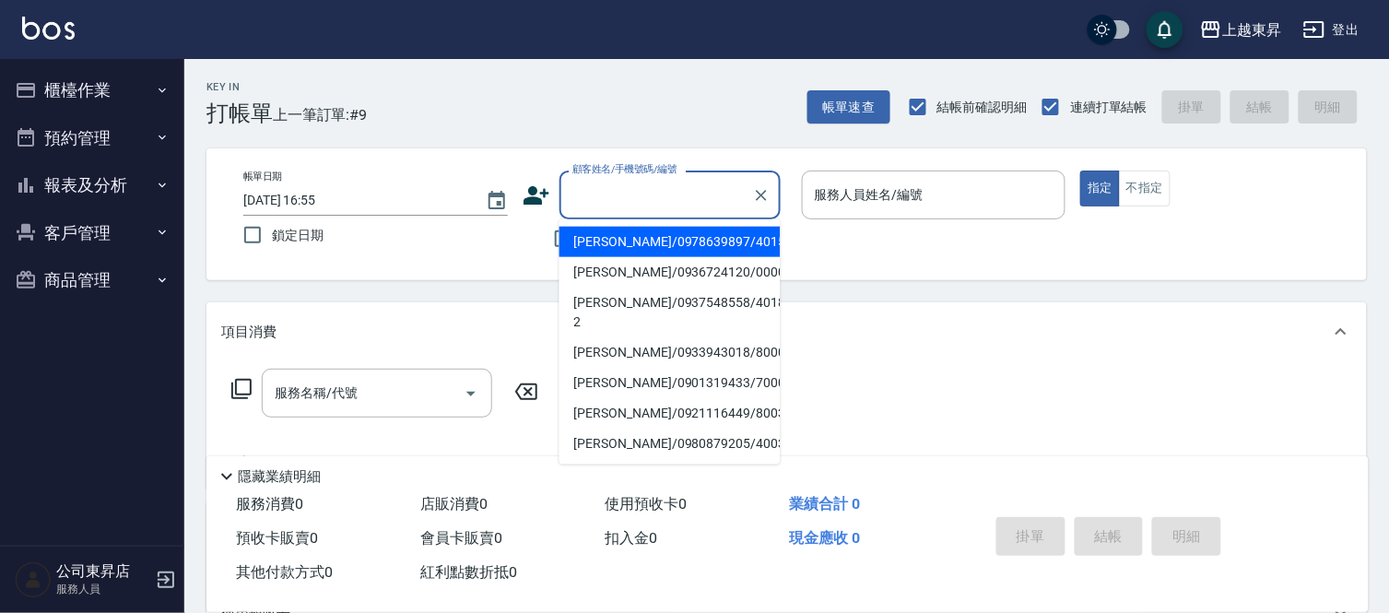
click at [625, 196] on input "顧客姓名/手機號碼/編號" at bounding box center [656, 195] width 177 height 32
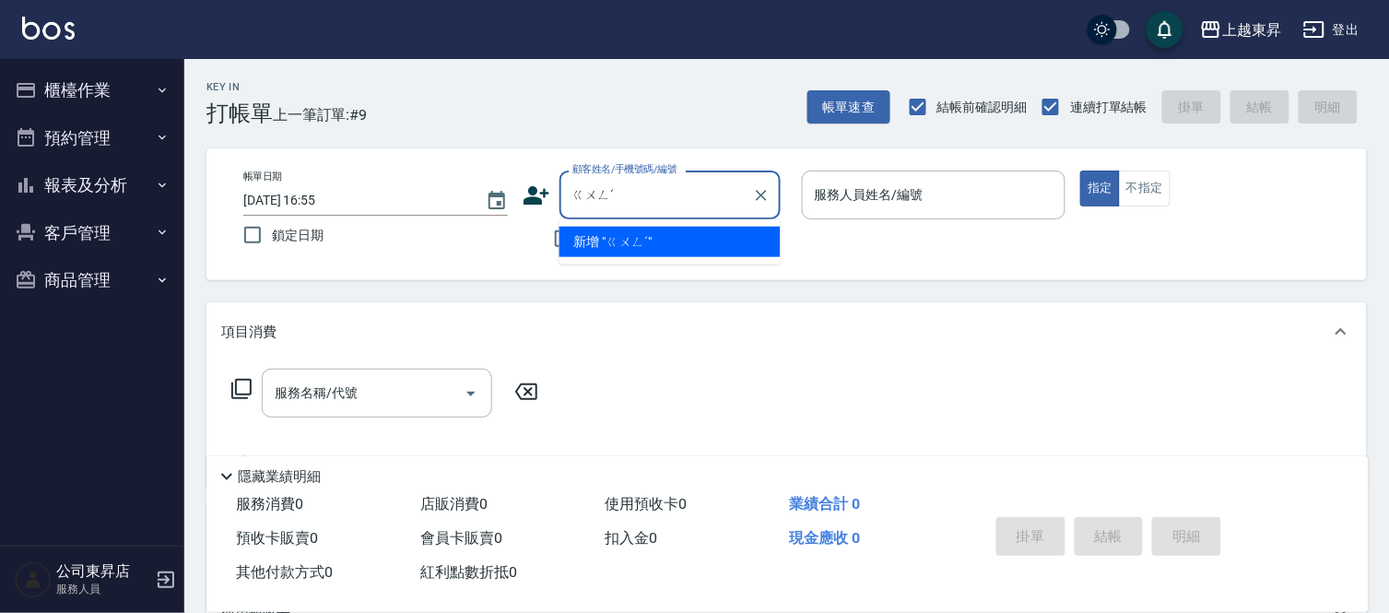
type input "ㄍㄨ"
type input "e"
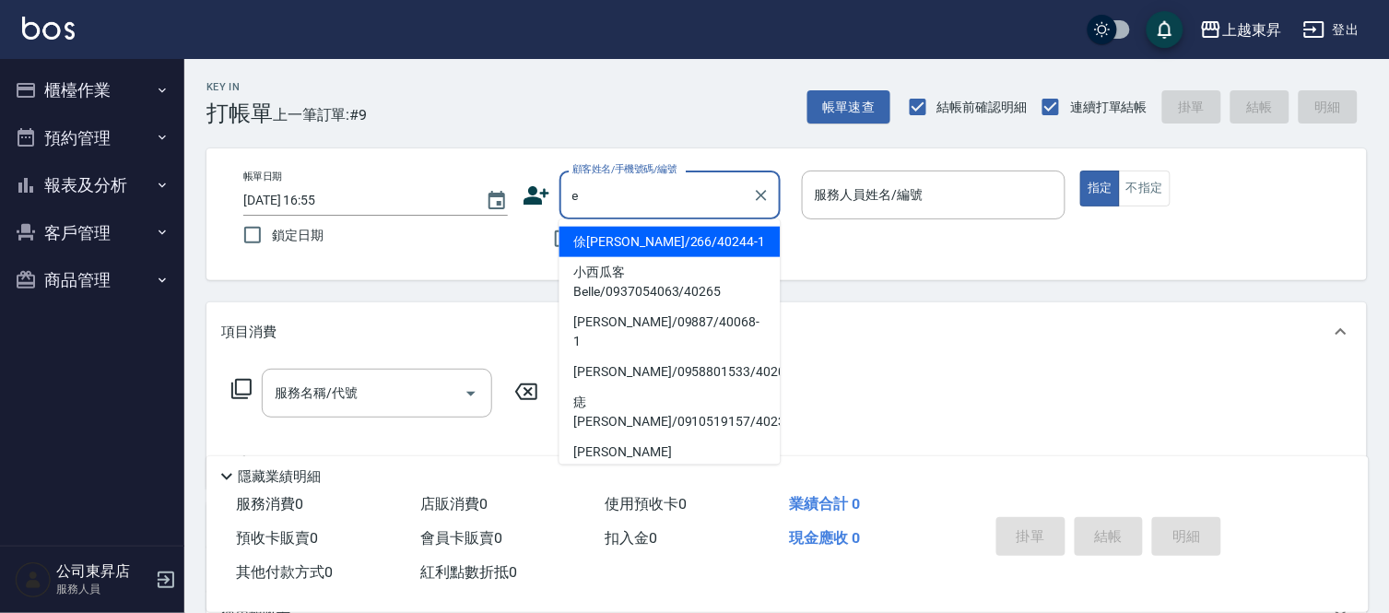
click at [665, 200] on input "e" at bounding box center [656, 195] width 177 height 32
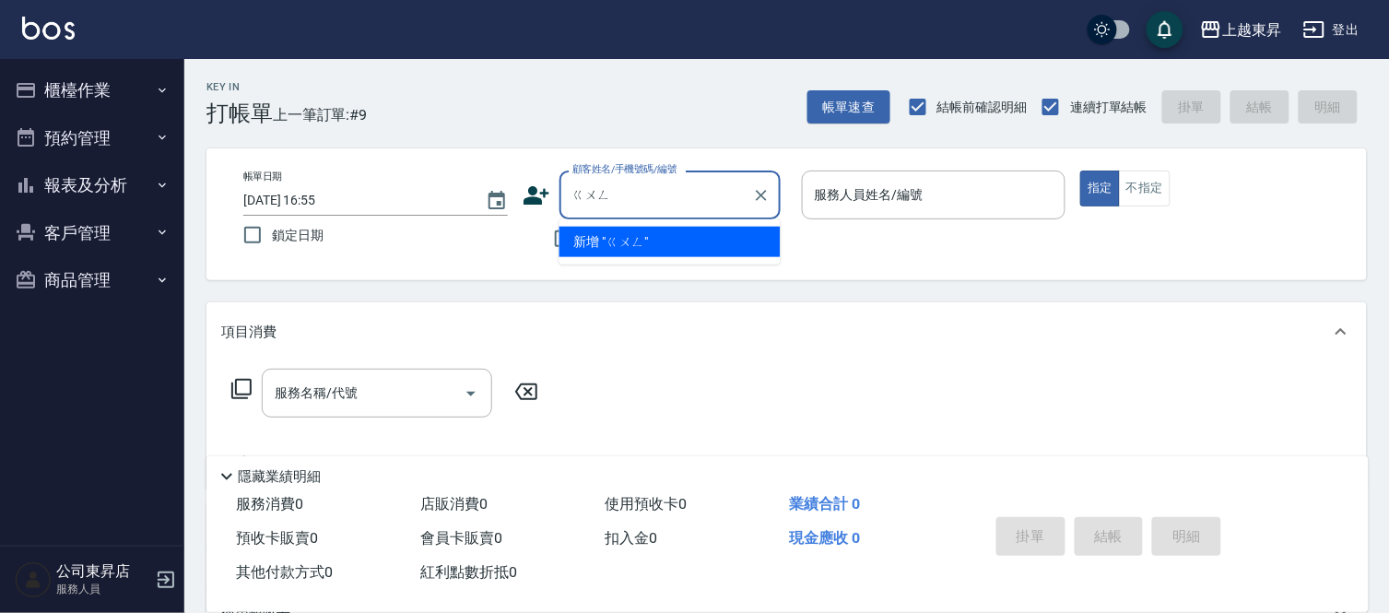
type input "供"
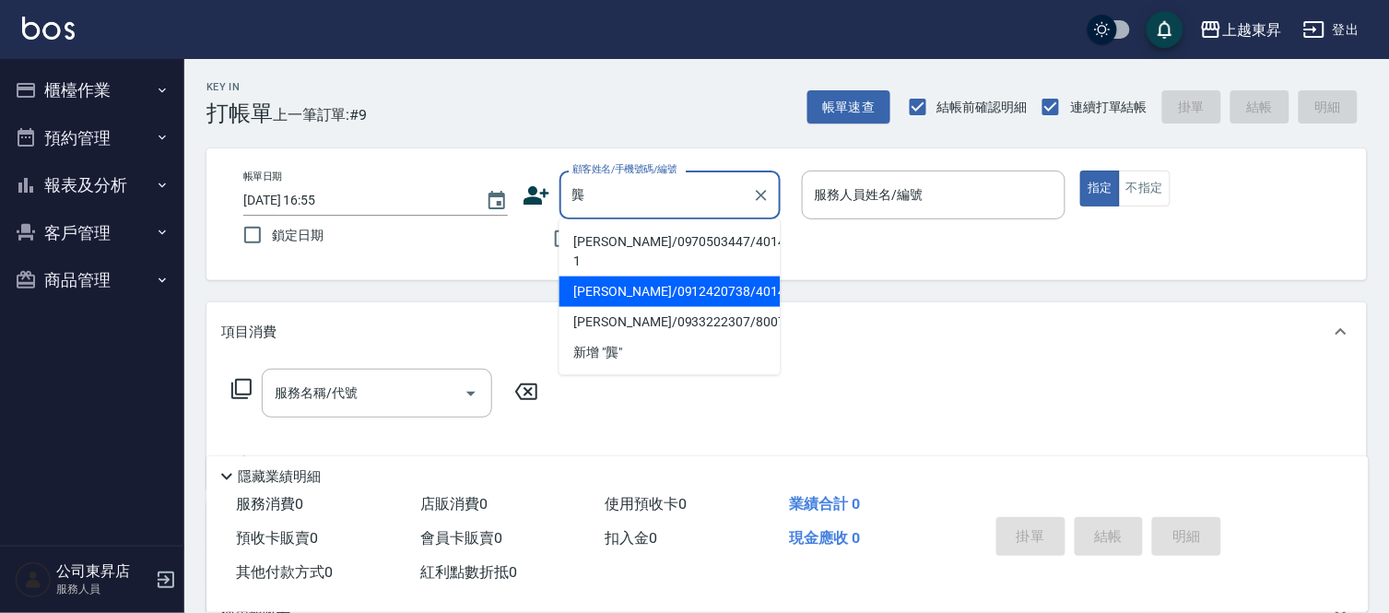
click at [645, 276] on li "[PERSON_NAME]/0912420738/40144" at bounding box center [669, 291] width 221 height 30
type input "[PERSON_NAME]/0912420738/40144"
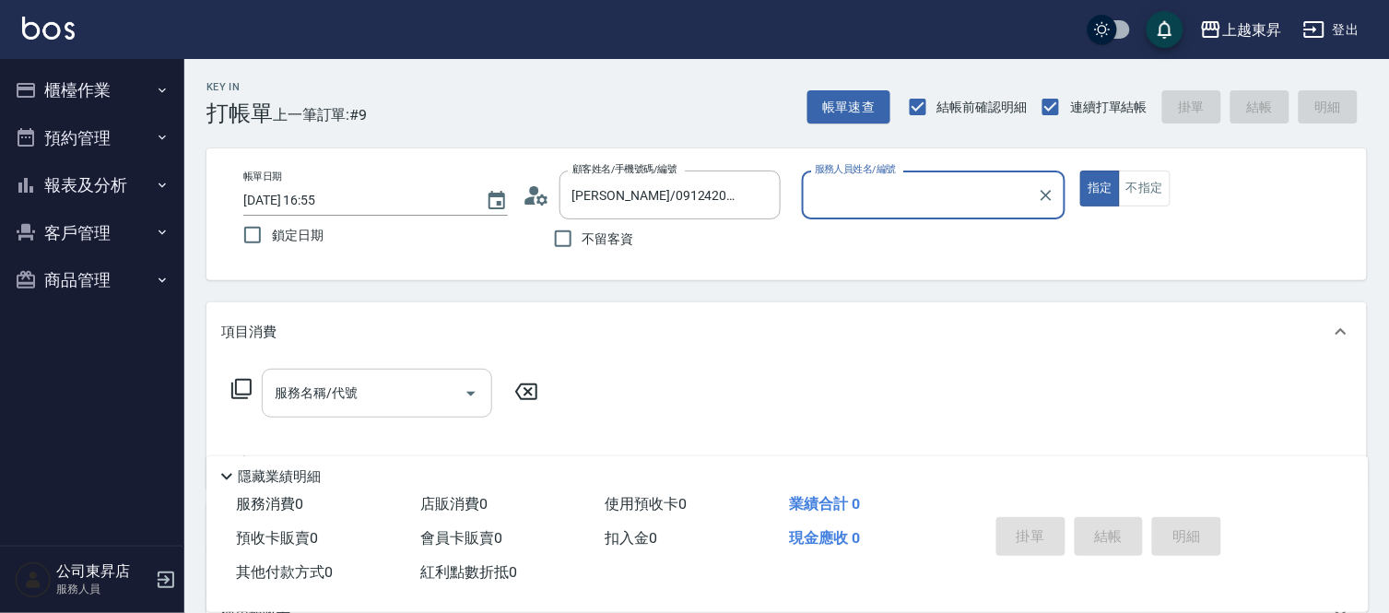
type input "[PERSON_NAME]04"
click at [295, 392] on input "服務名稱/代號" at bounding box center [363, 393] width 186 height 32
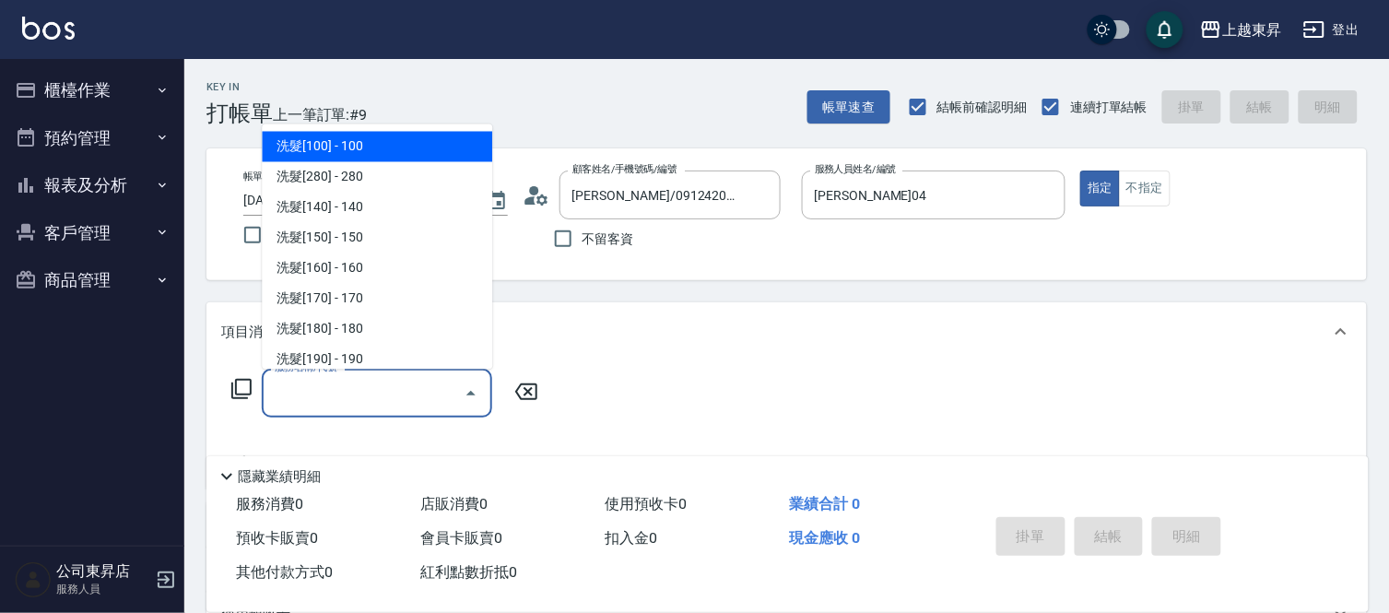
click at [346, 158] on span "洗髮[100] - 100" at bounding box center [377, 147] width 230 height 30
type input "洗髮[100](201)"
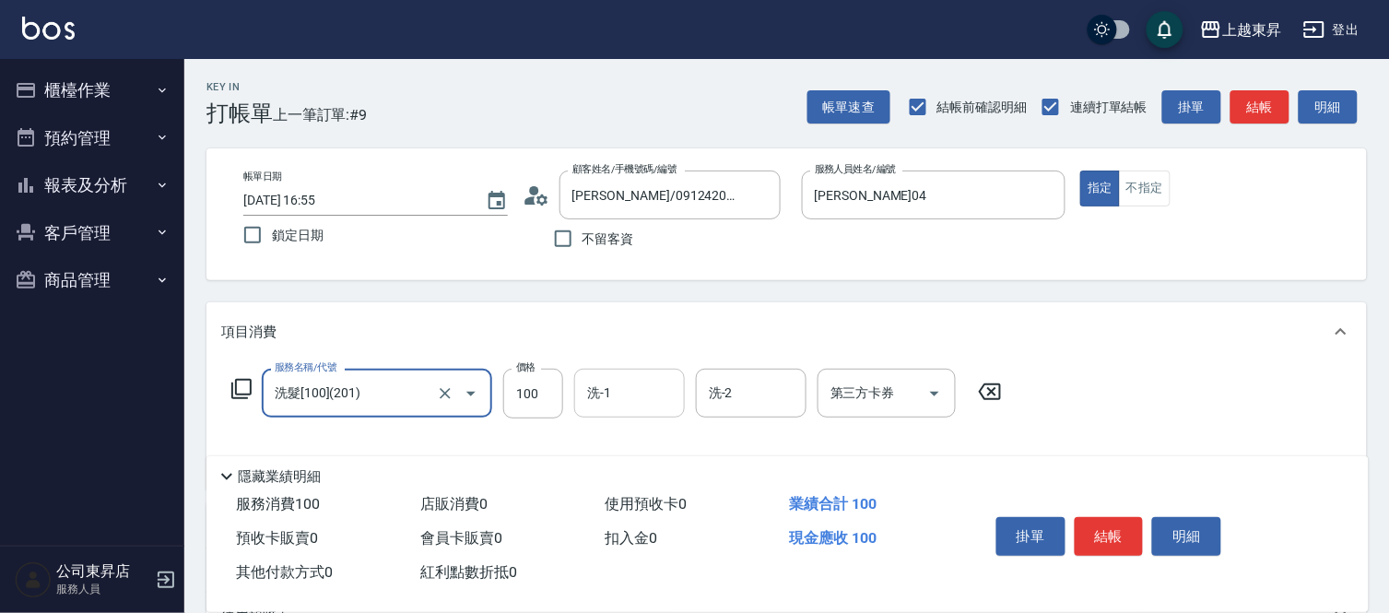
click at [647, 402] on input "洗-1" at bounding box center [629, 393] width 94 height 32
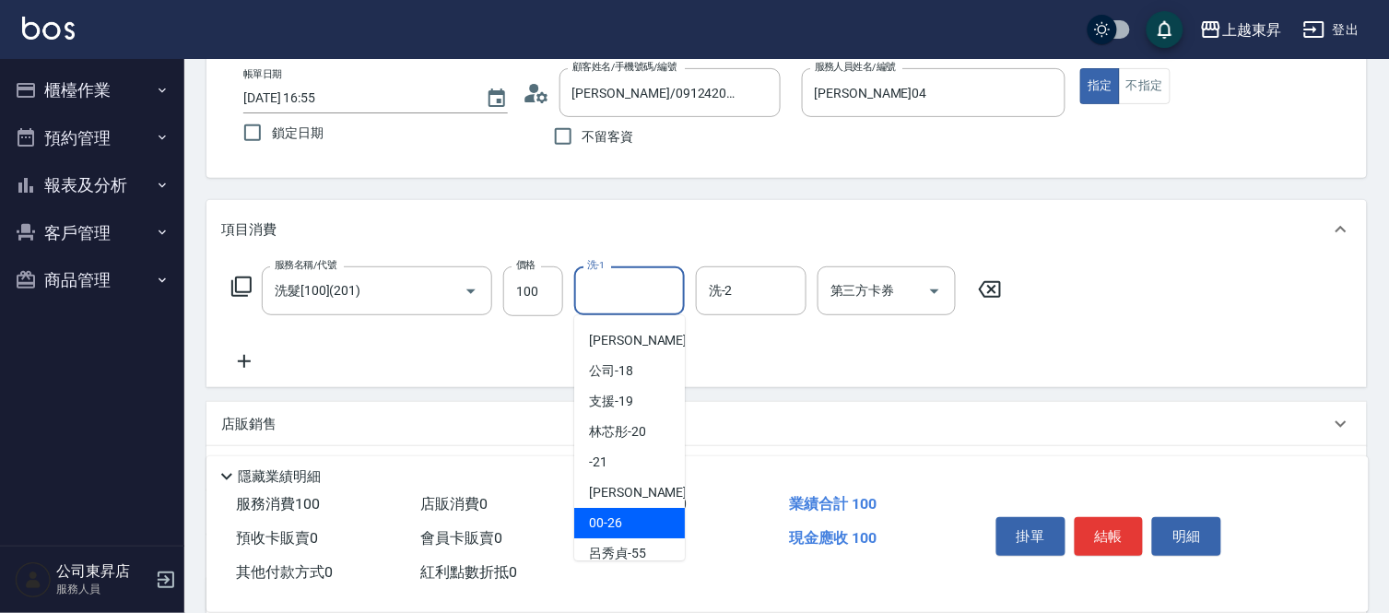
scroll to position [286, 0]
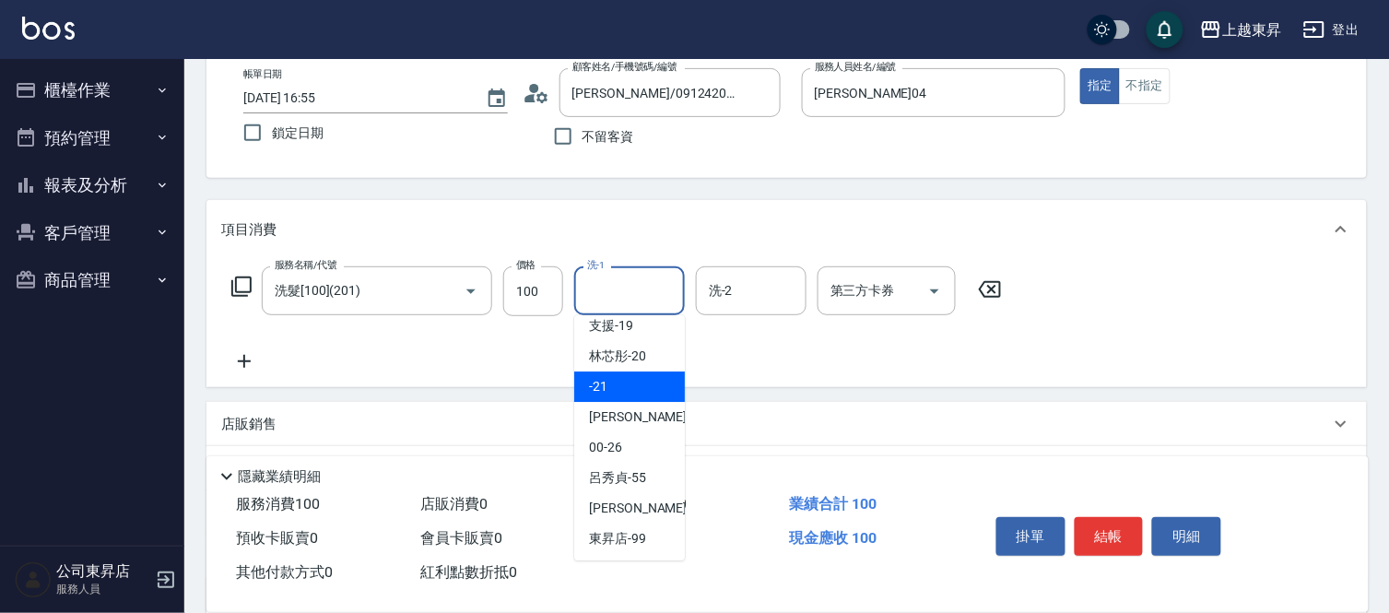
click at [620, 371] on div "-21" at bounding box center [629, 386] width 111 height 30
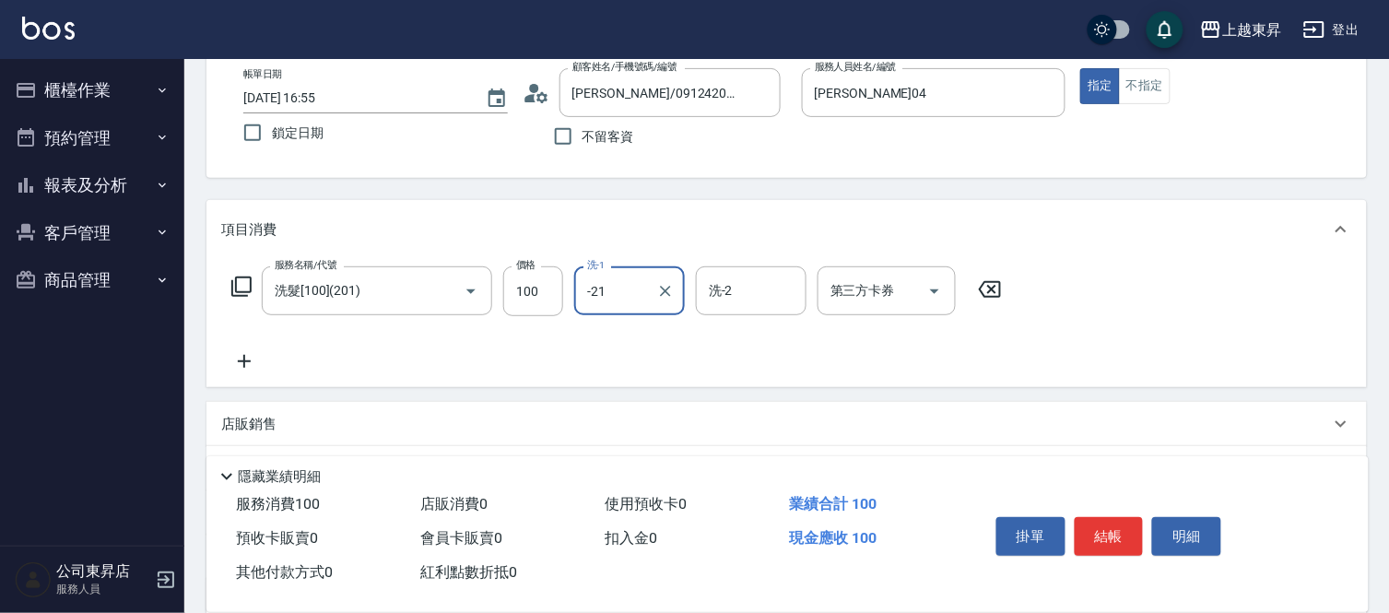
click at [620, 308] on div "-21 洗-1" at bounding box center [629, 290] width 111 height 49
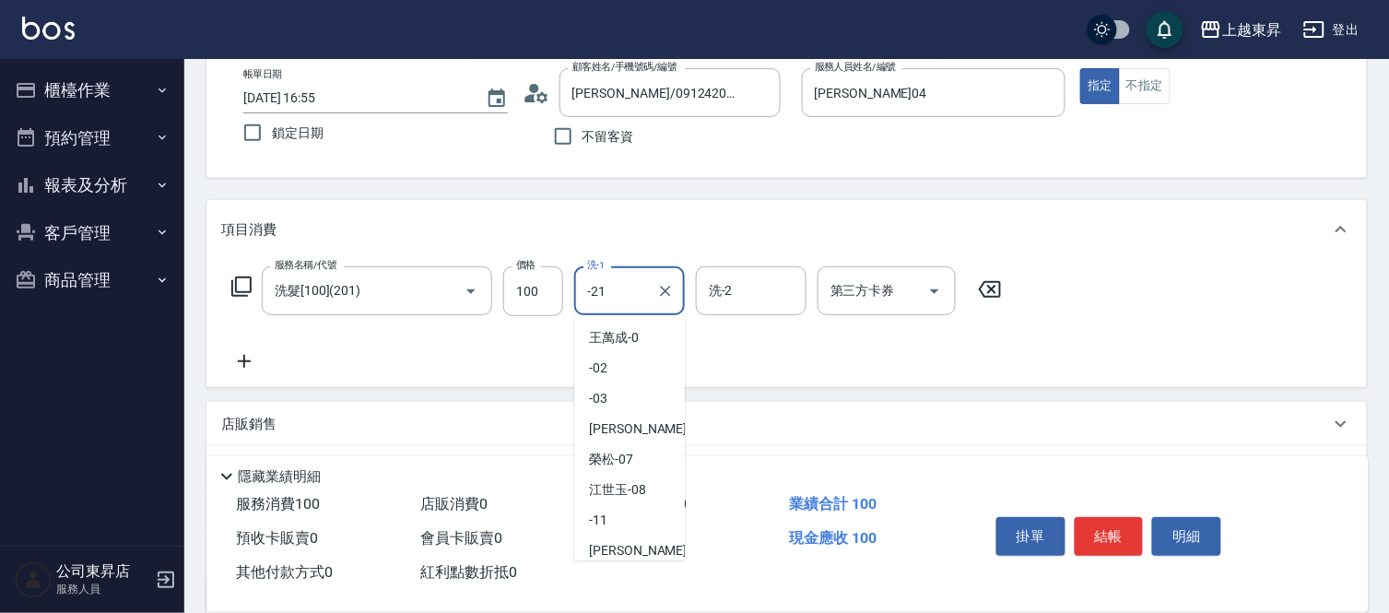
scroll to position [126, 0]
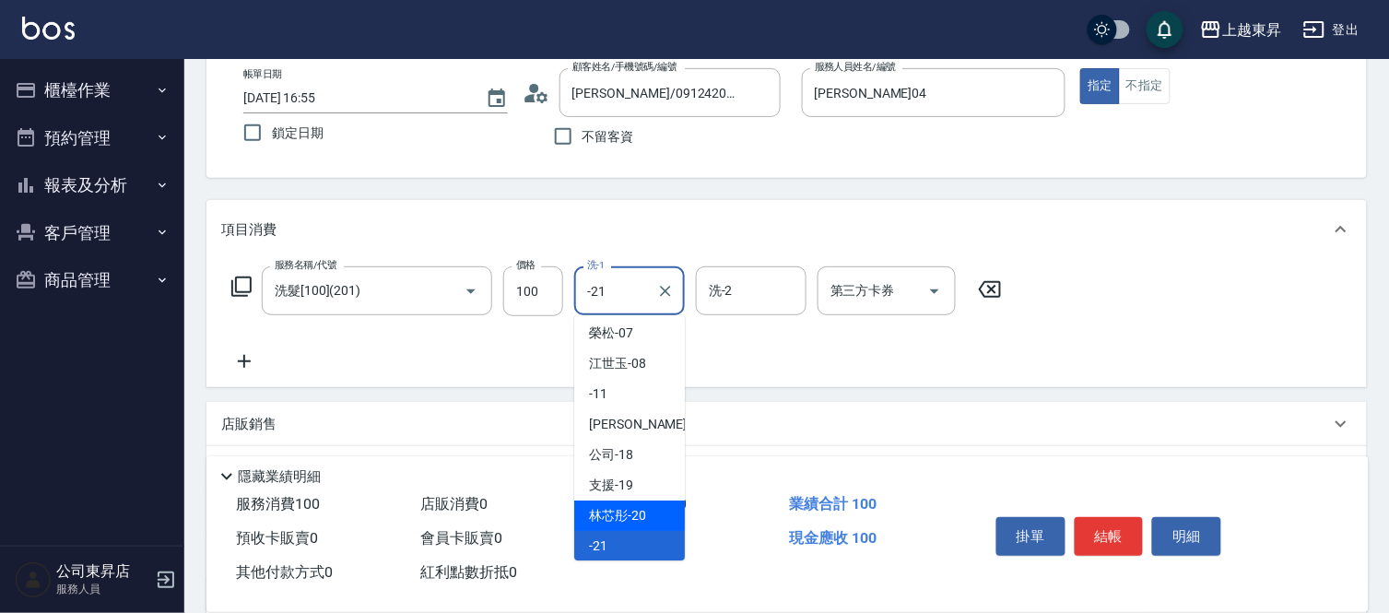
click at [634, 513] on span "林芯彤 -20" at bounding box center [617, 515] width 57 height 19
type input "林芯彤-20"
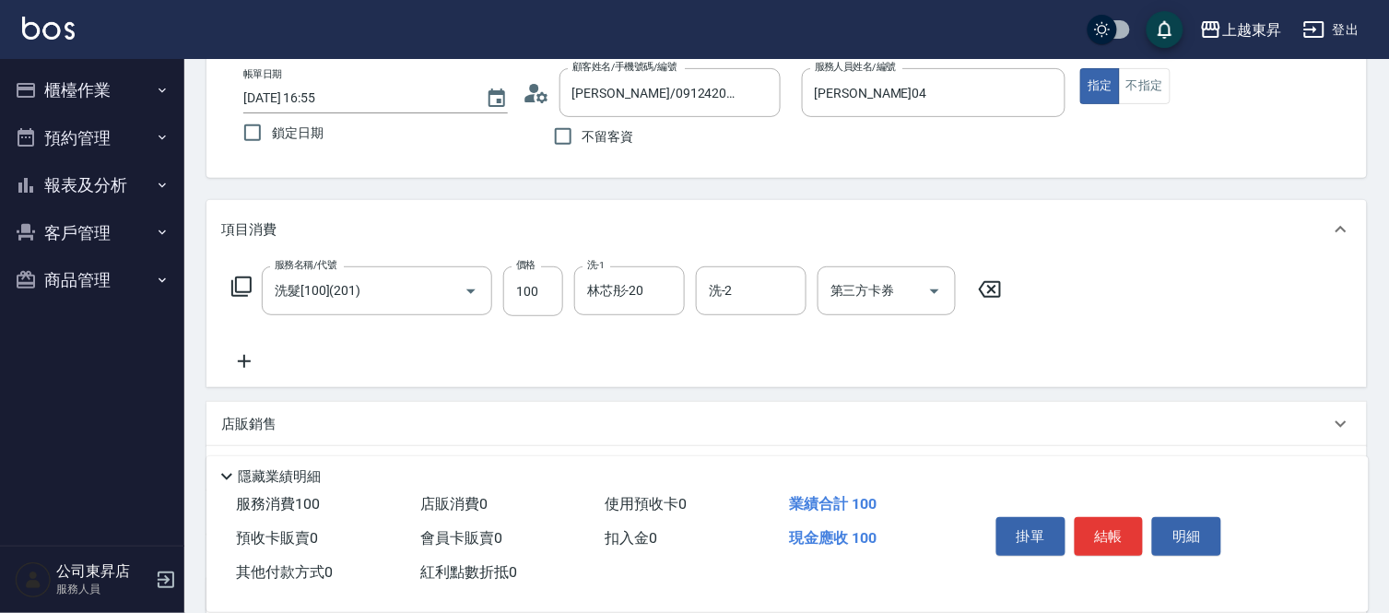
click at [245, 358] on icon at bounding box center [244, 361] width 46 height 22
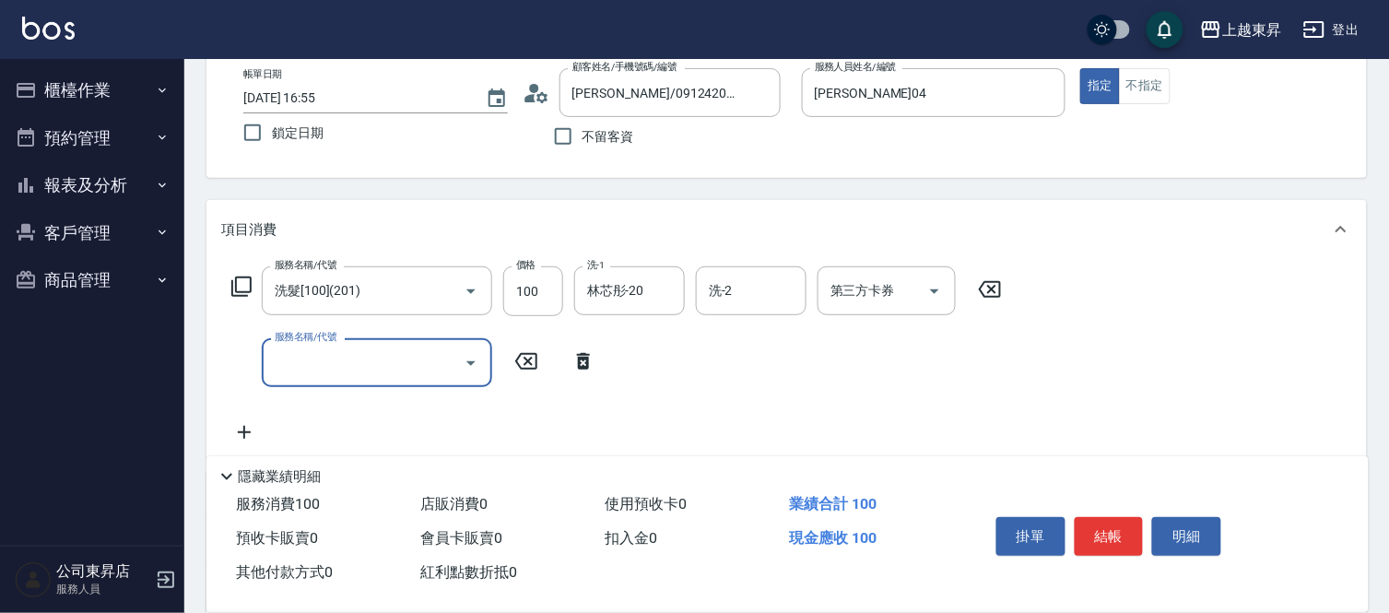
click at [245, 278] on icon at bounding box center [241, 287] width 22 height 22
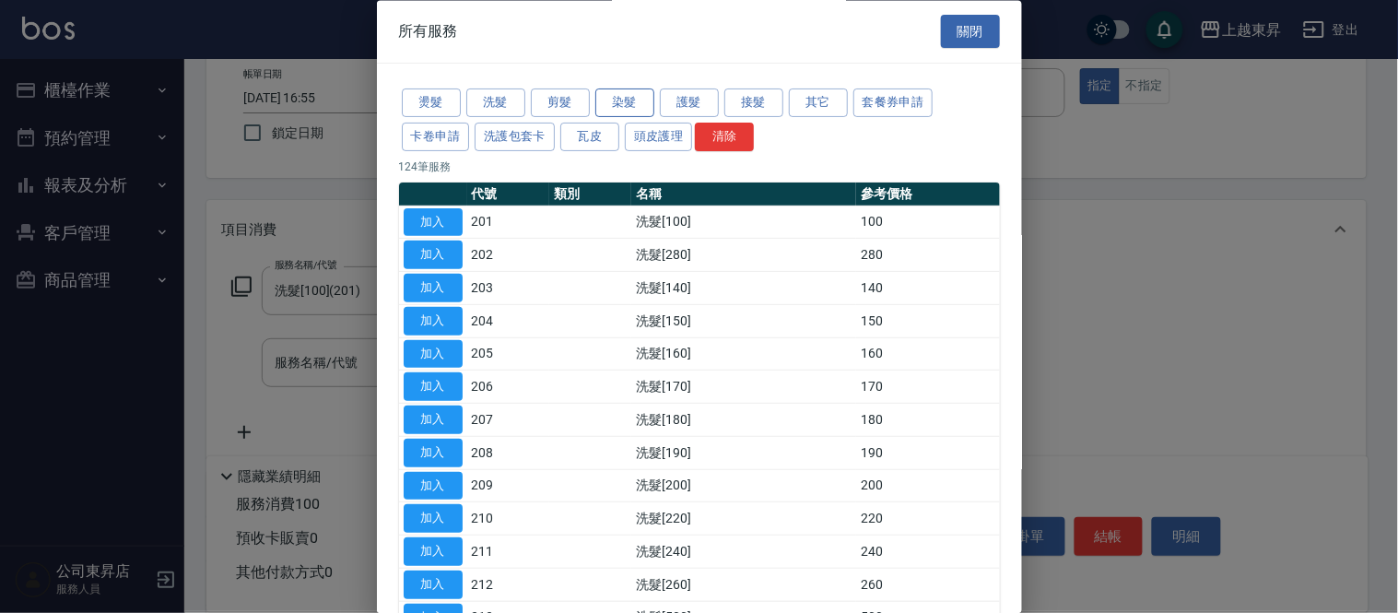
click at [629, 104] on button "染髮" at bounding box center [624, 103] width 59 height 29
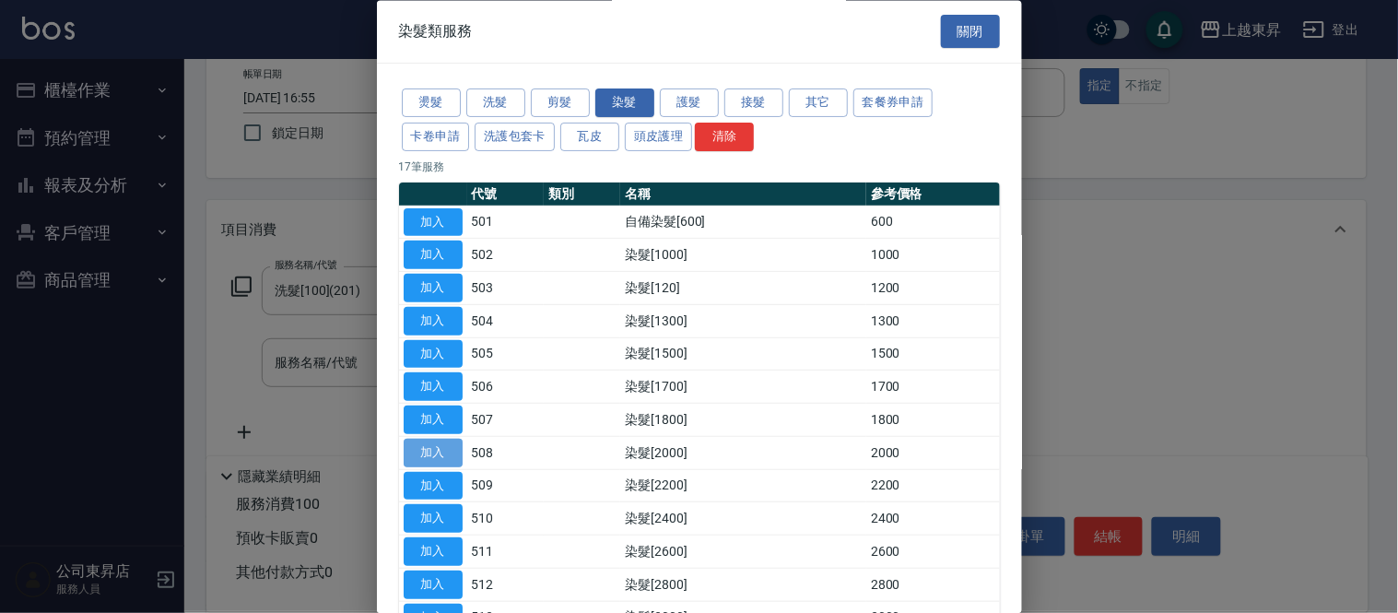
click at [426, 449] on button "加入" at bounding box center [433, 453] width 59 height 29
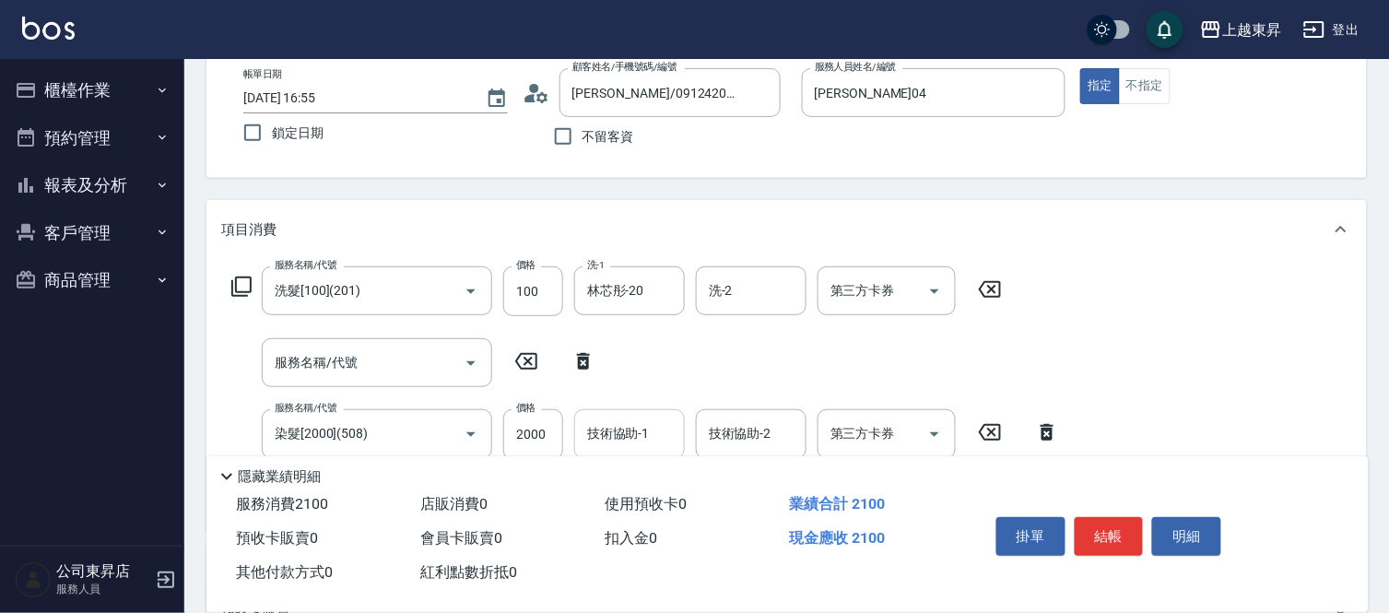
click at [625, 433] on input "技術協助-1" at bounding box center [629, 433] width 94 height 32
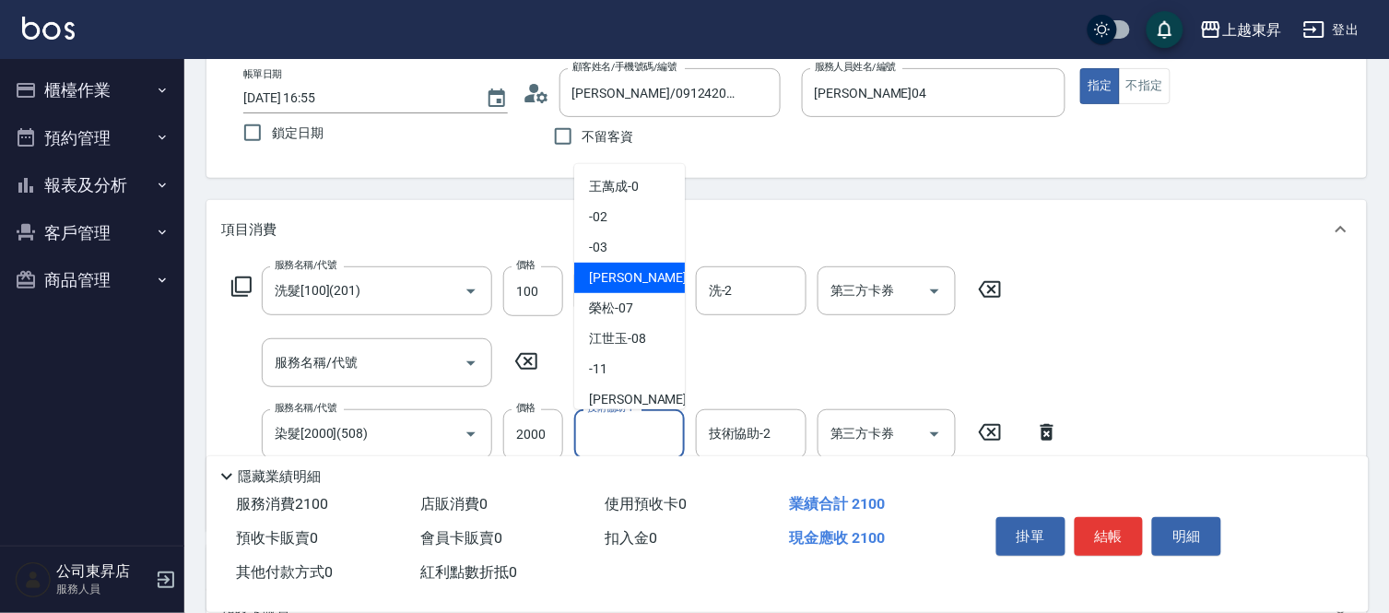
drag, startPoint x: 630, startPoint y: 267, endPoint x: 620, endPoint y: 279, distance: 15.7
click at [630, 271] on div "[PERSON_NAME]04" at bounding box center [629, 278] width 111 height 30
type input "[PERSON_NAME]04"
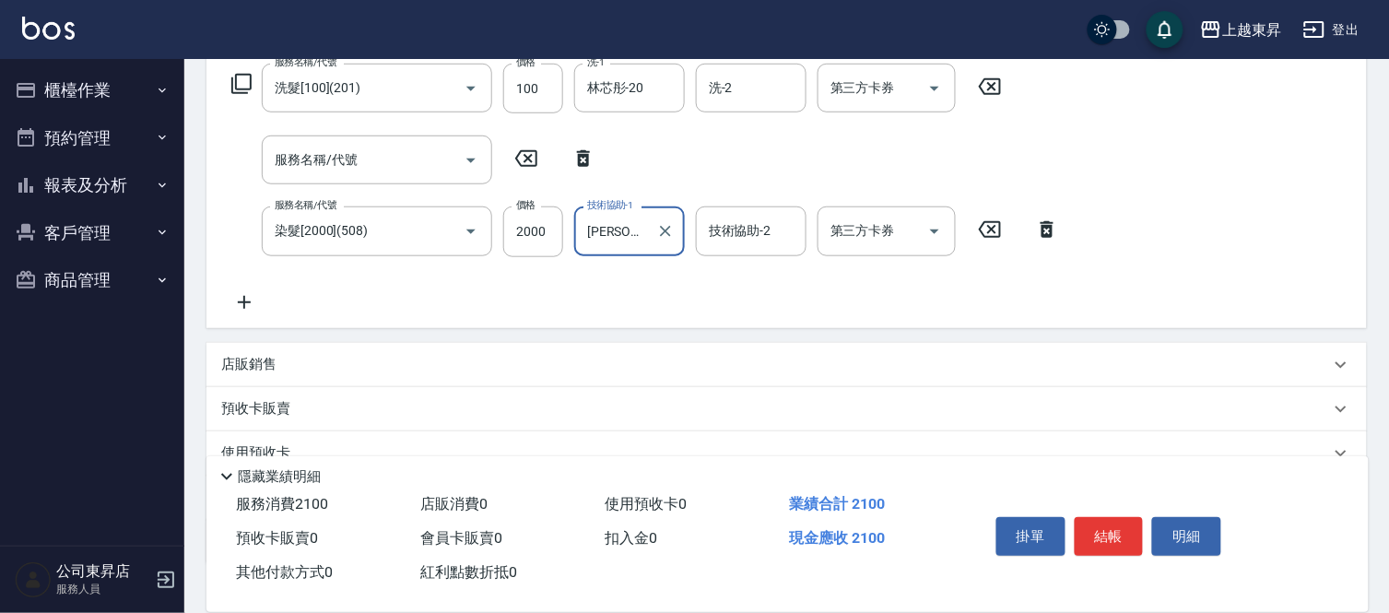
scroll to position [307, 0]
click at [242, 296] on icon at bounding box center [244, 300] width 46 height 22
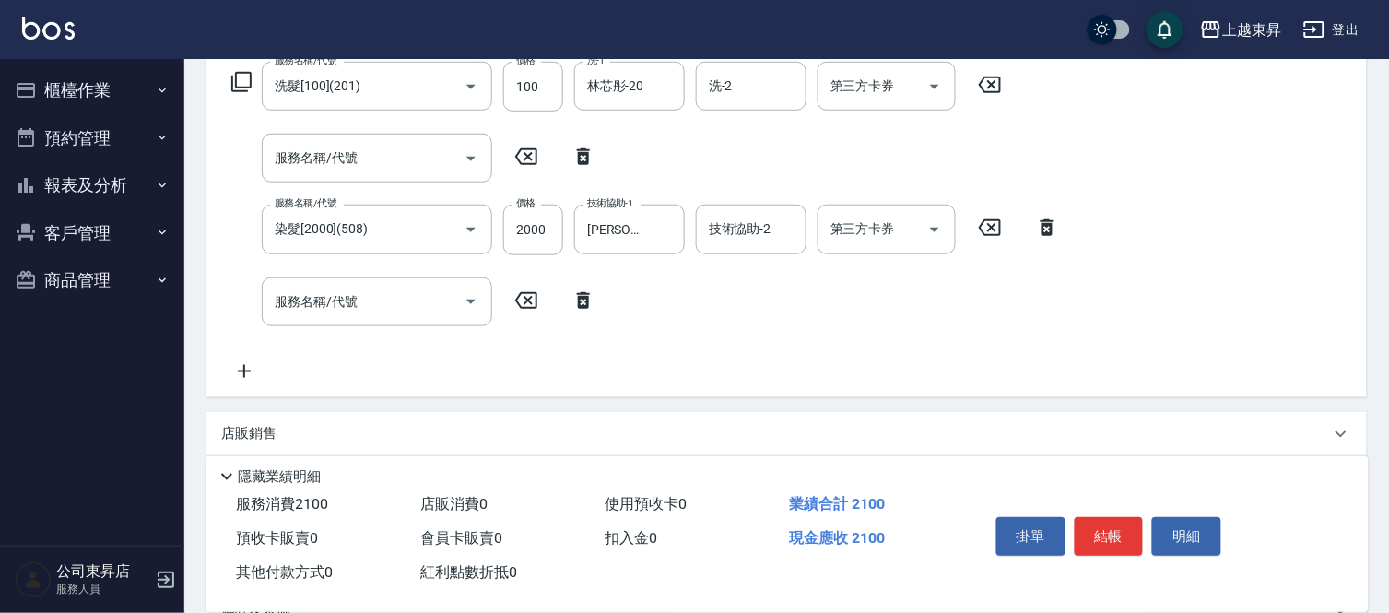
click at [241, 78] on icon at bounding box center [241, 82] width 22 height 22
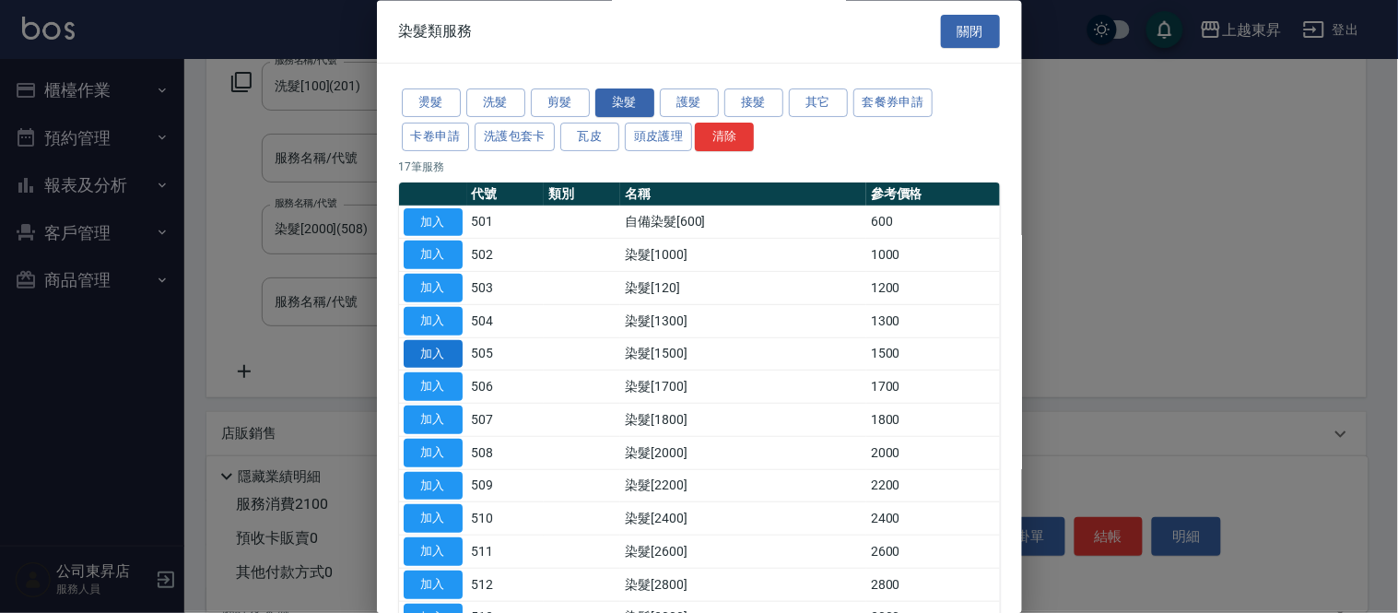
click at [447, 352] on button "加入" at bounding box center [433, 354] width 59 height 29
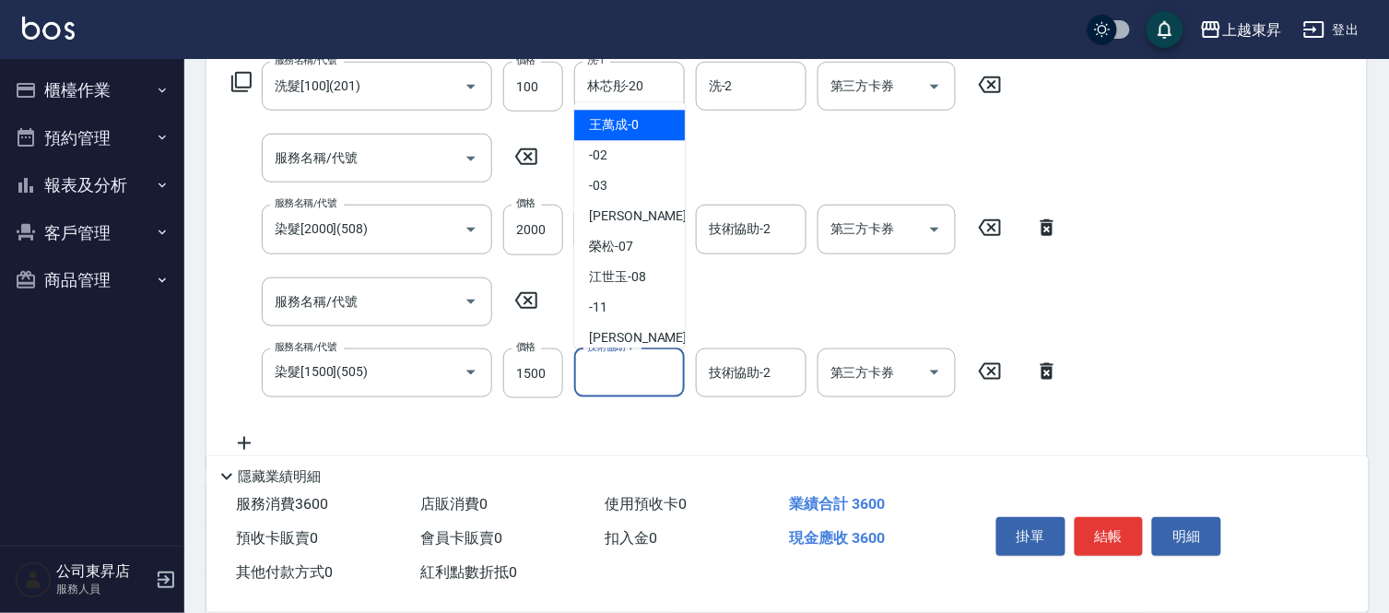
click at [628, 381] on input "技術協助-1" at bounding box center [629, 373] width 94 height 32
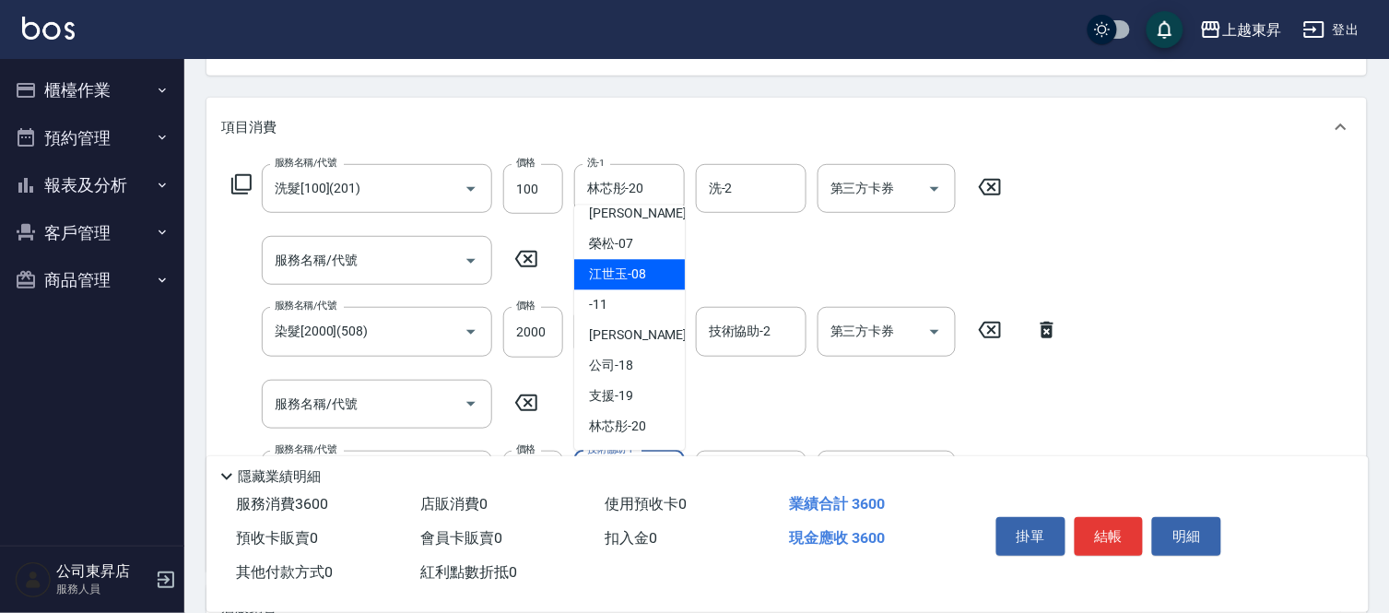
scroll to position [205, 0]
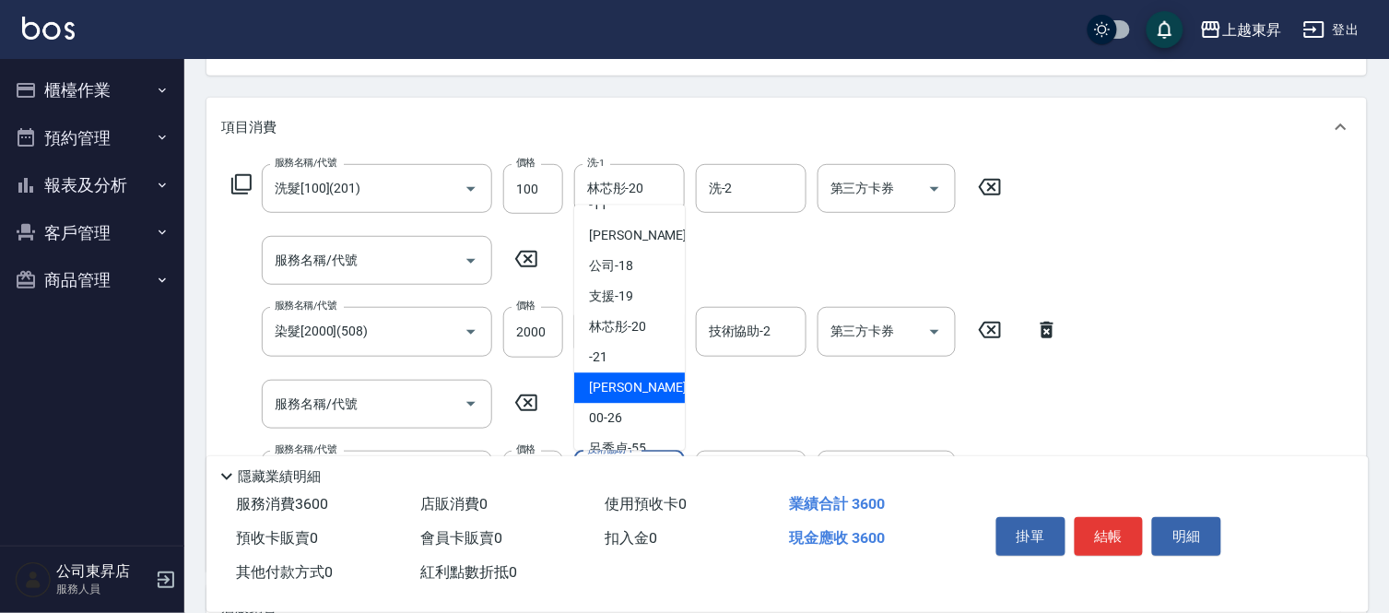
click at [643, 379] on span "[PERSON_NAME]-22" at bounding box center [647, 388] width 116 height 19
type input "[PERSON_NAME]-22"
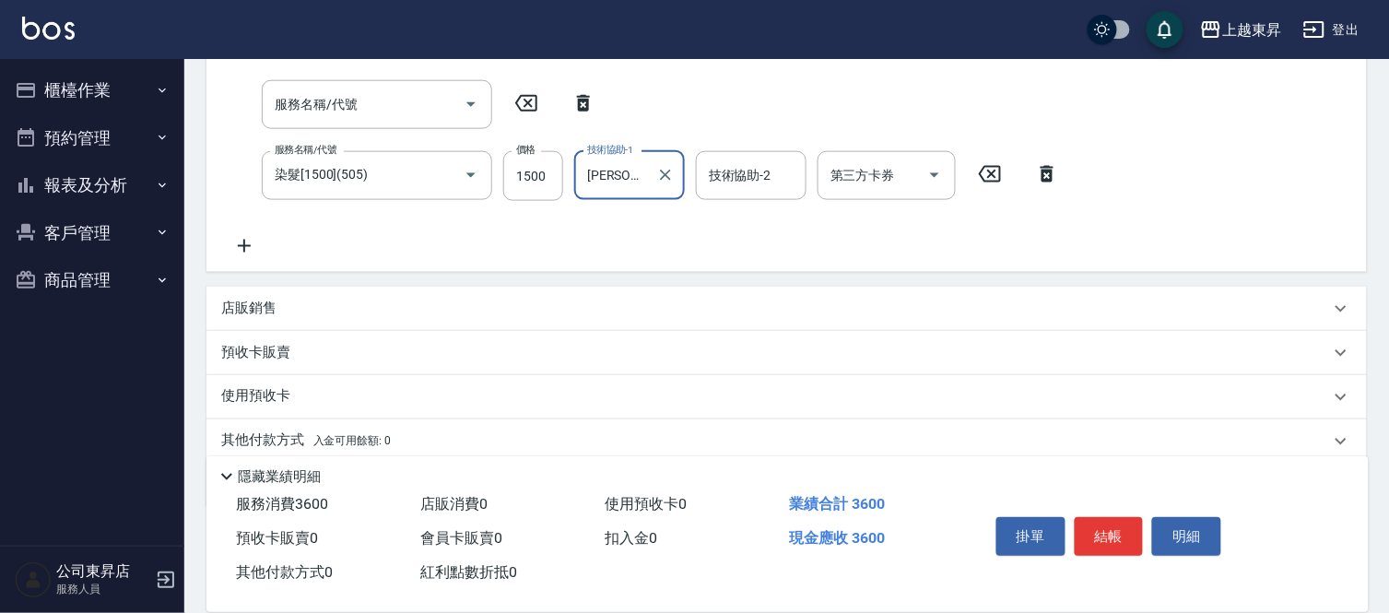
scroll to position [511, 0]
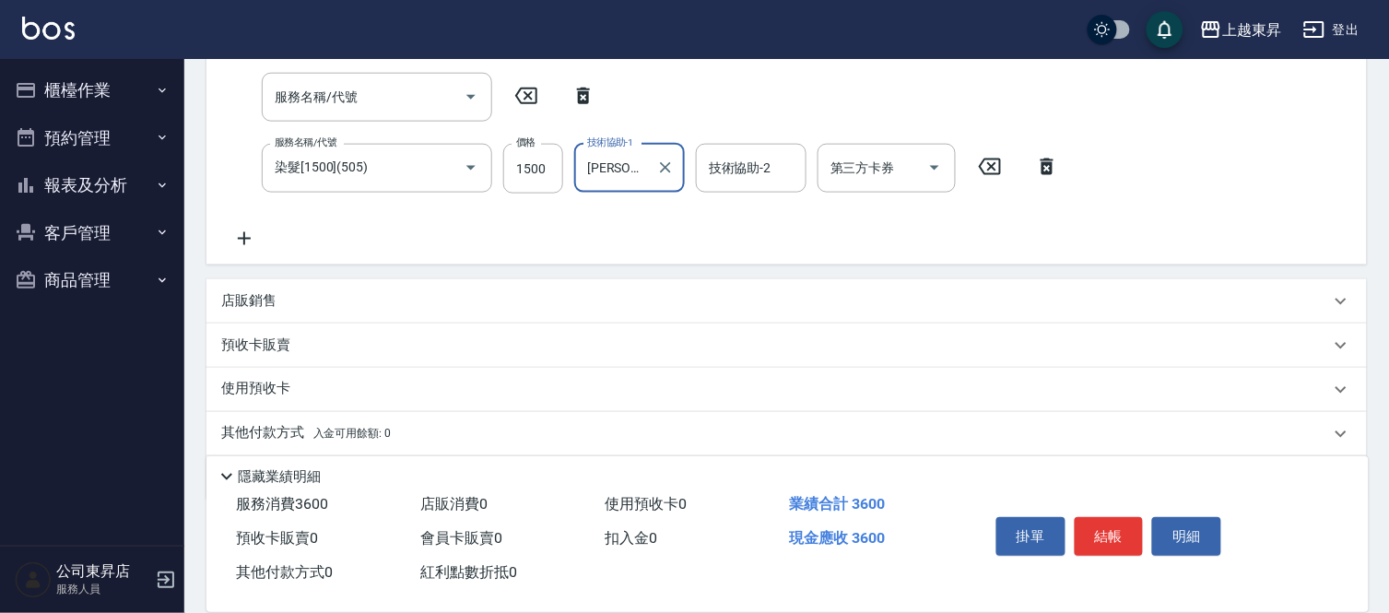
click at [262, 233] on icon at bounding box center [244, 239] width 46 height 22
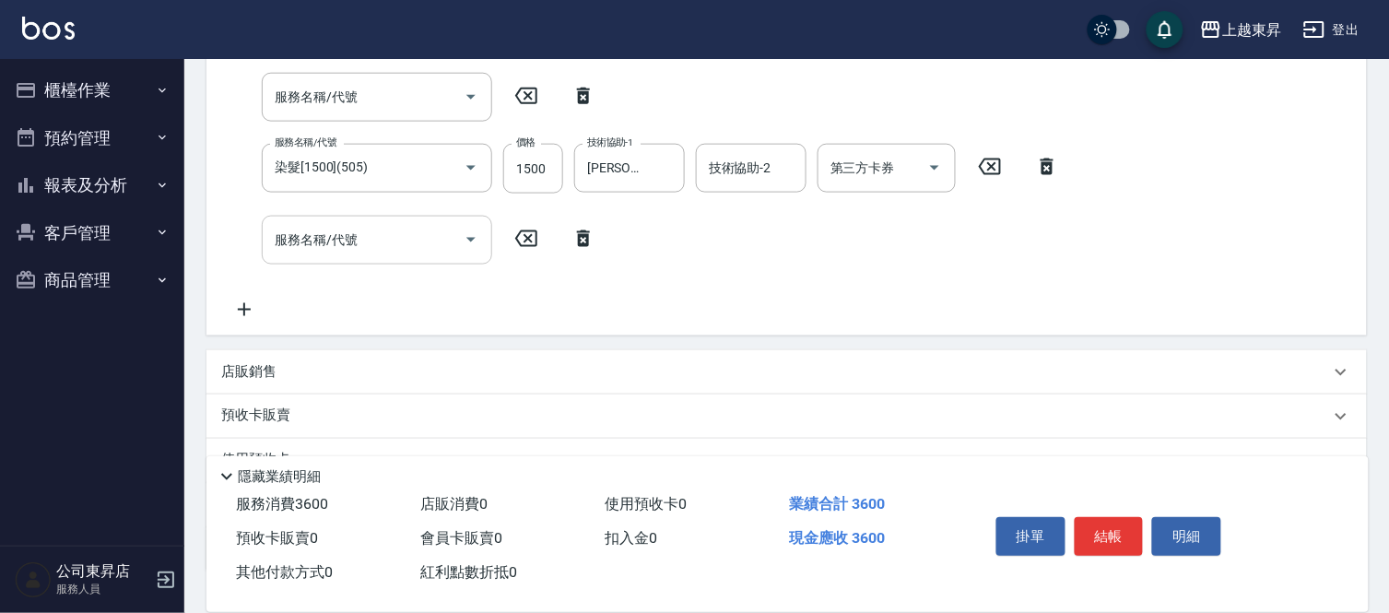
click at [367, 246] on div "服務名稱/代號 洗髮[100](201) 服務名稱/代號 價格 100 價格 洗-1 林芯彤-20 洗-1 洗-2 洗-2 第三方卡券 第三方卡券 服務名稱/…" at bounding box center [645, 88] width 849 height 463
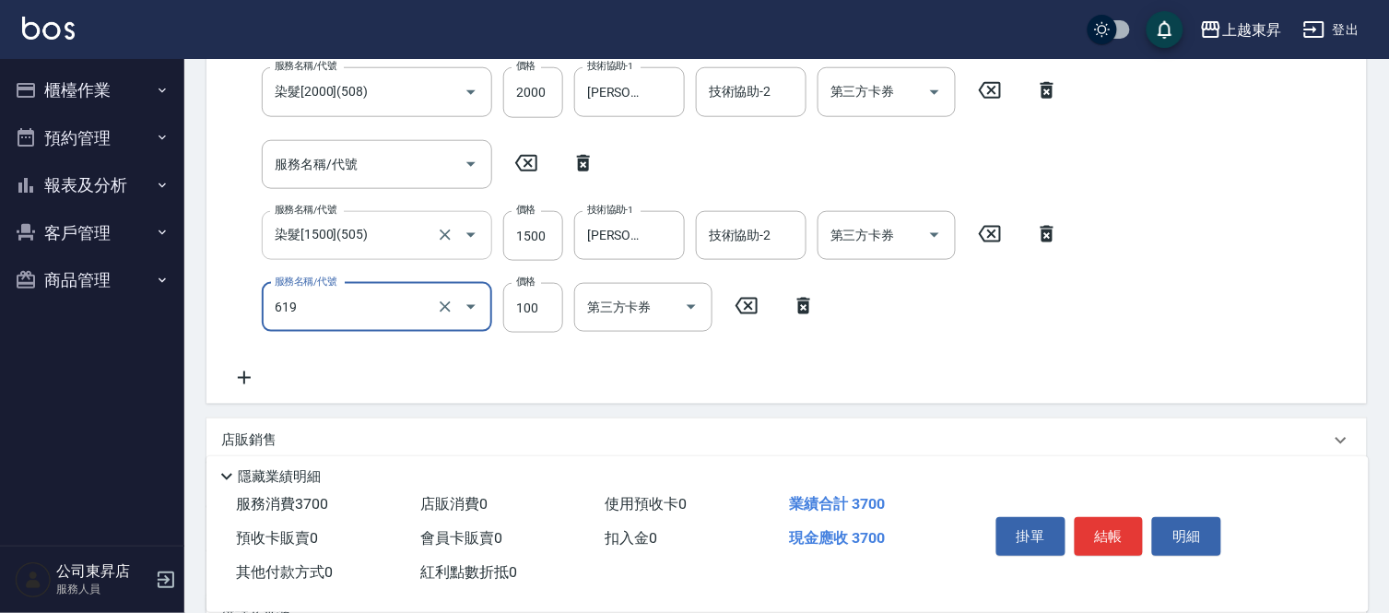
type input "[PERSON_NAME].玻酸.晶膜.水療(619)"
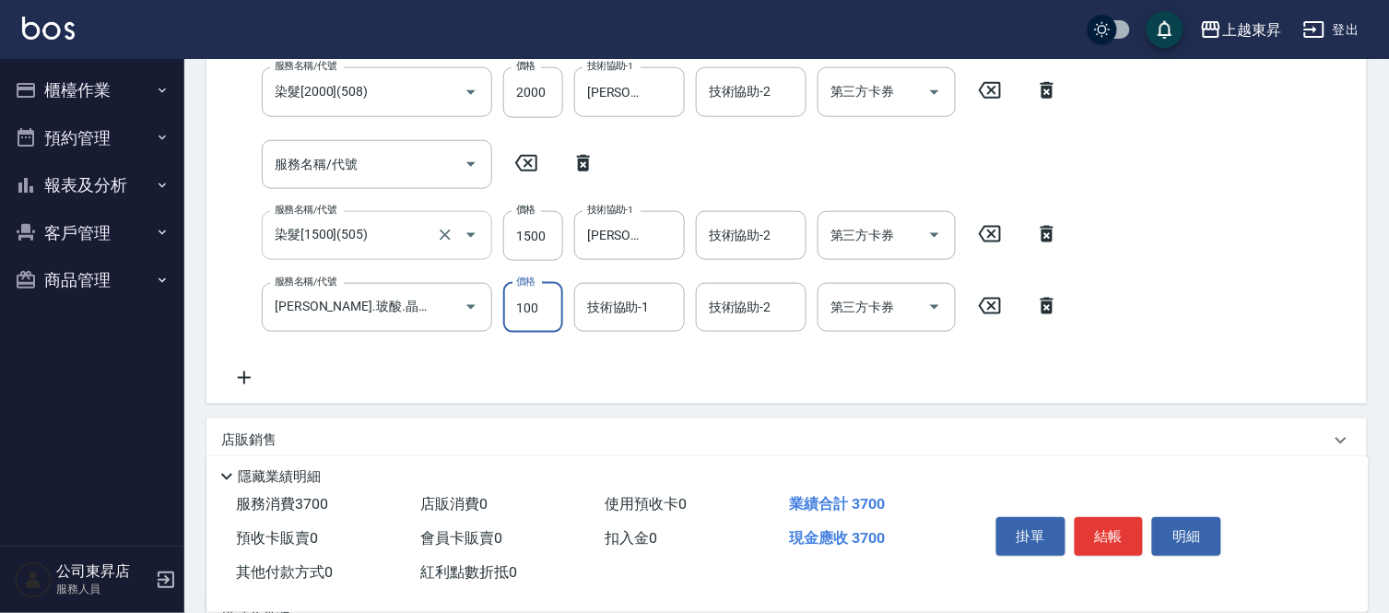
scroll to position [445, 0]
click at [539, 232] on input "1500" at bounding box center [533, 235] width 60 height 50
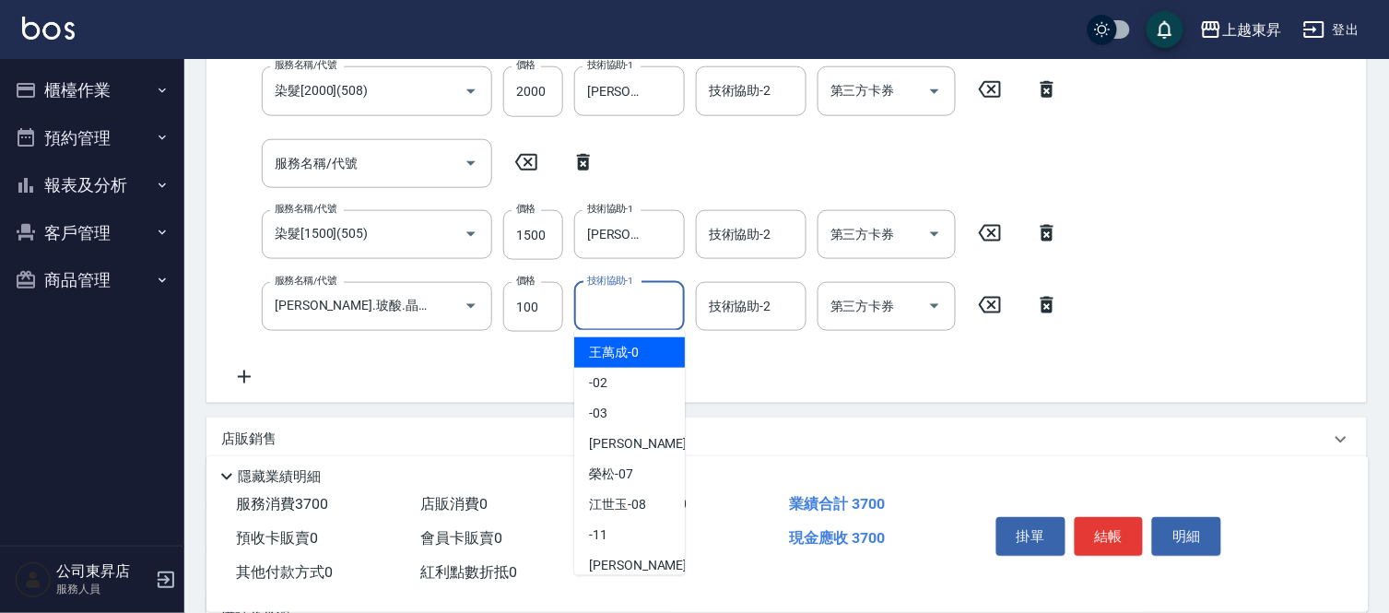
click at [632, 316] on input "技術協助-1" at bounding box center [629, 306] width 94 height 32
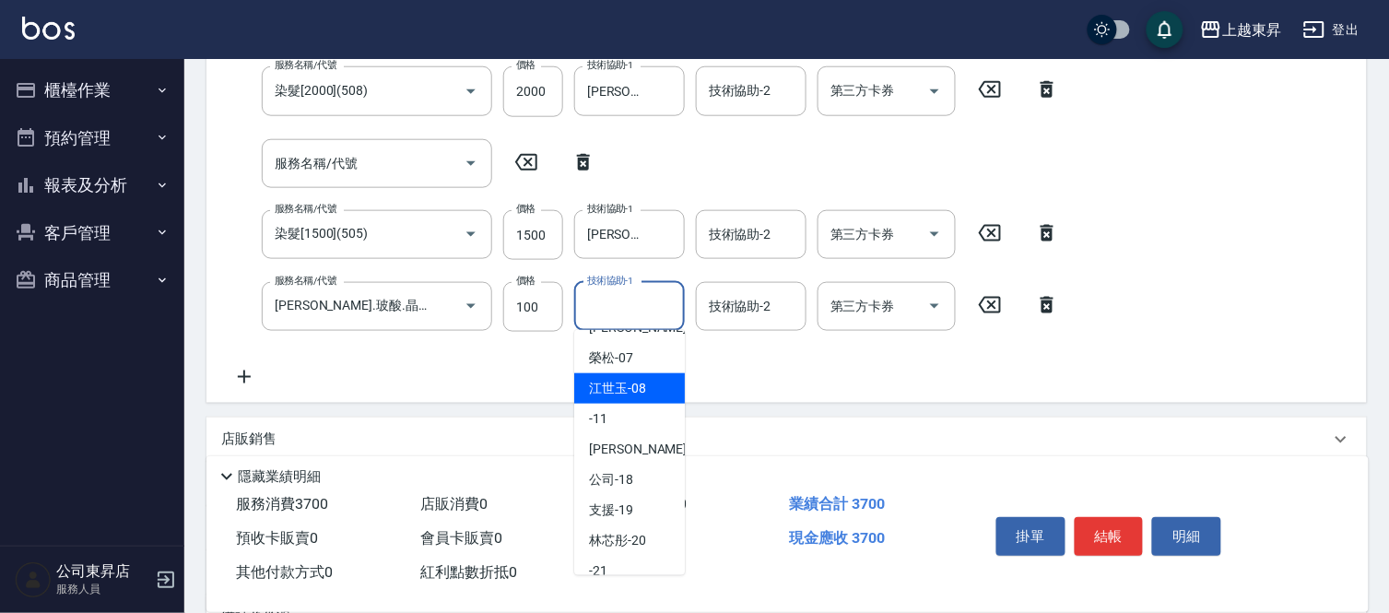
scroll to position [205, 0]
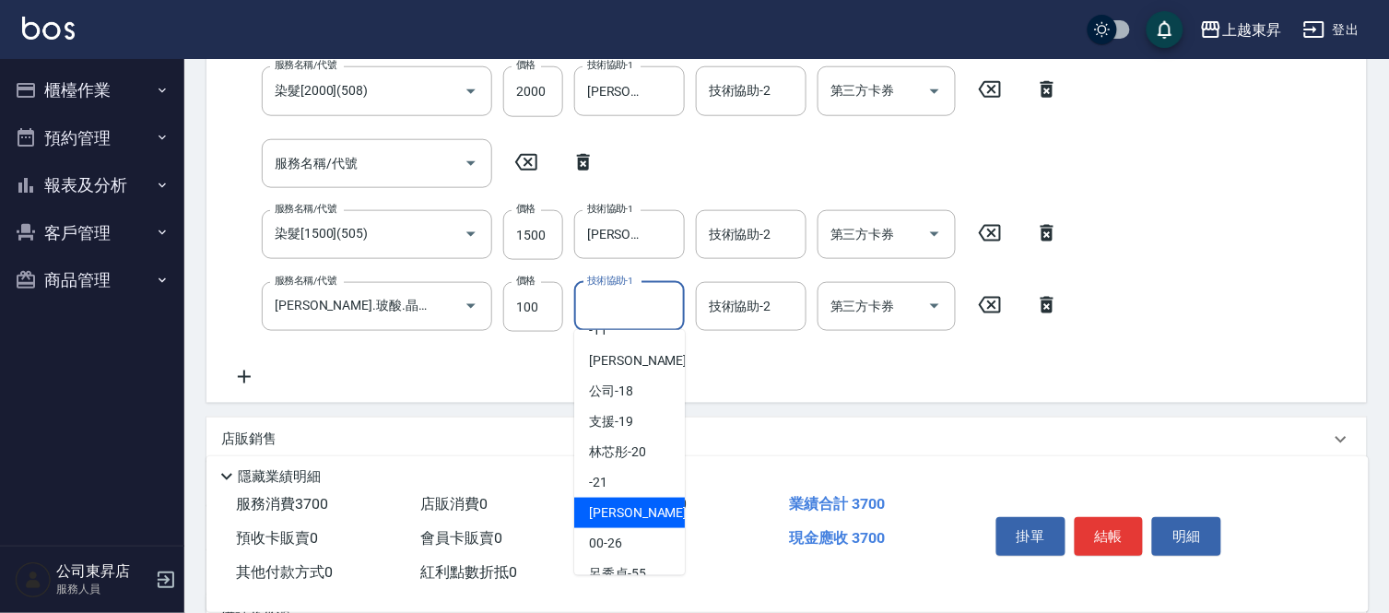
drag, startPoint x: 639, startPoint y: 525, endPoint x: 540, endPoint y: 359, distance: 193.4
click at [639, 525] on div "[PERSON_NAME]-22" at bounding box center [629, 513] width 111 height 30
type input "[PERSON_NAME]-22"
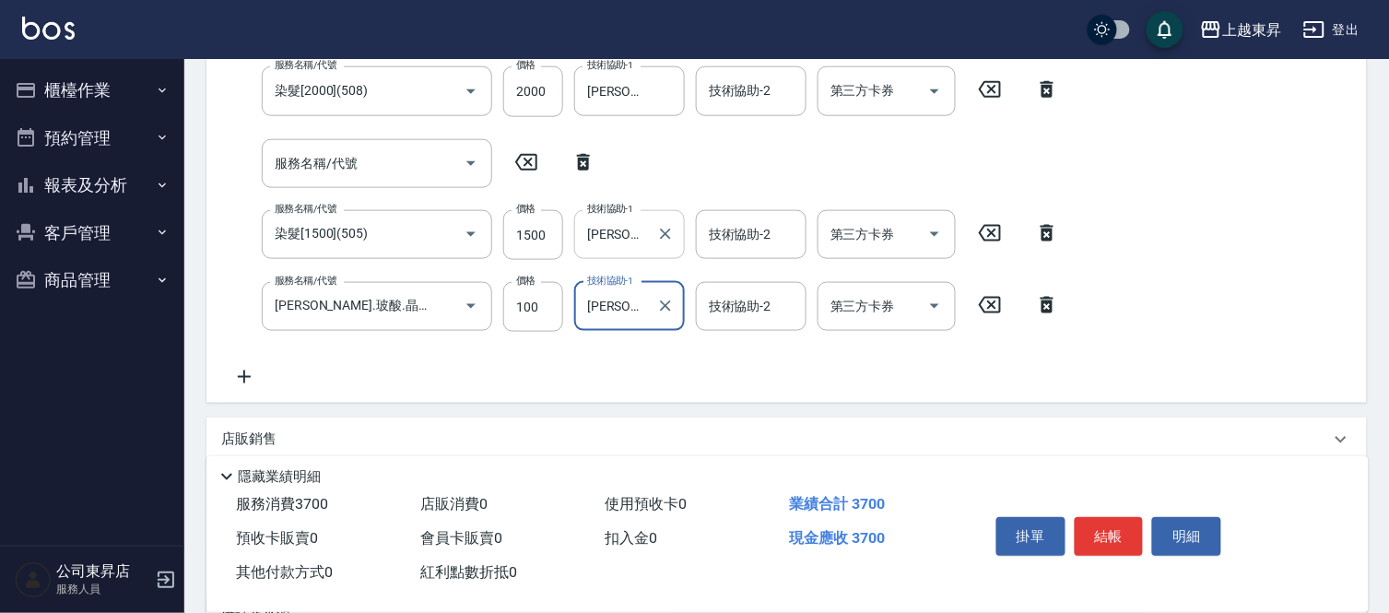
click at [610, 237] on input "[PERSON_NAME]-22" at bounding box center [615, 234] width 66 height 32
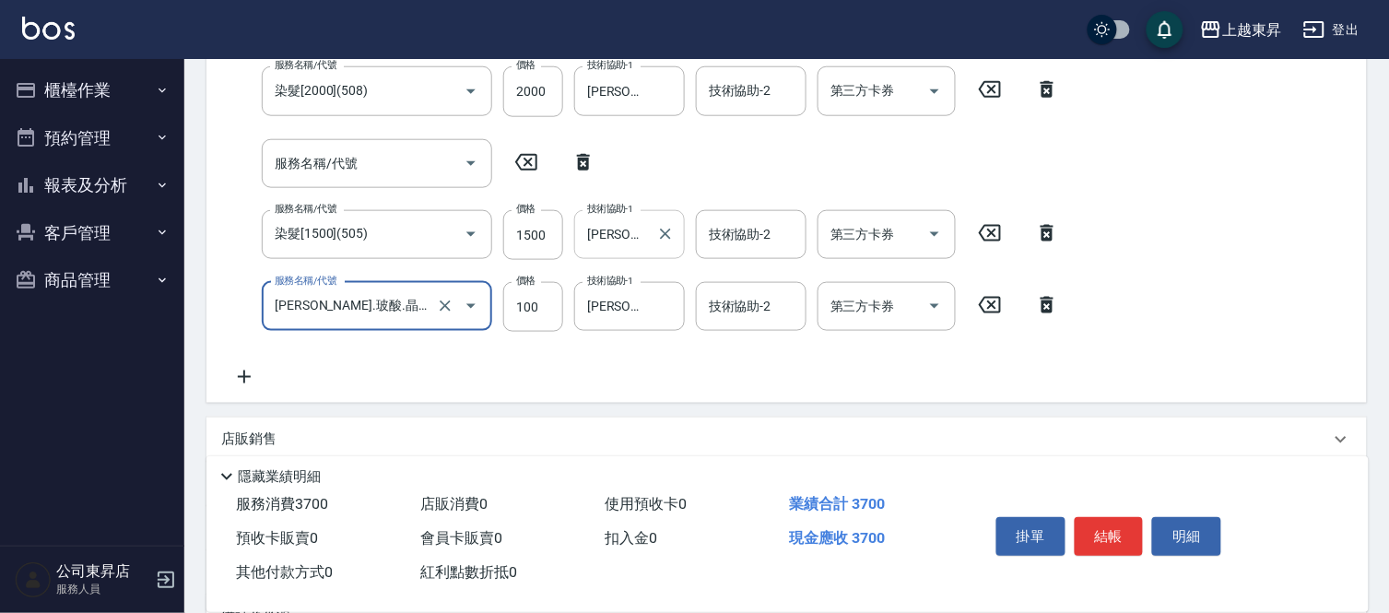
scroll to position [444, 0]
drag, startPoint x: 609, startPoint y: 217, endPoint x: 597, endPoint y: 245, distance: 30.1
click at [606, 219] on input "[PERSON_NAME]-22" at bounding box center [615, 235] width 66 height 32
click at [553, 236] on input "1500" at bounding box center [533, 236] width 60 height 50
click at [548, 238] on input "1500" at bounding box center [533, 235] width 60 height 50
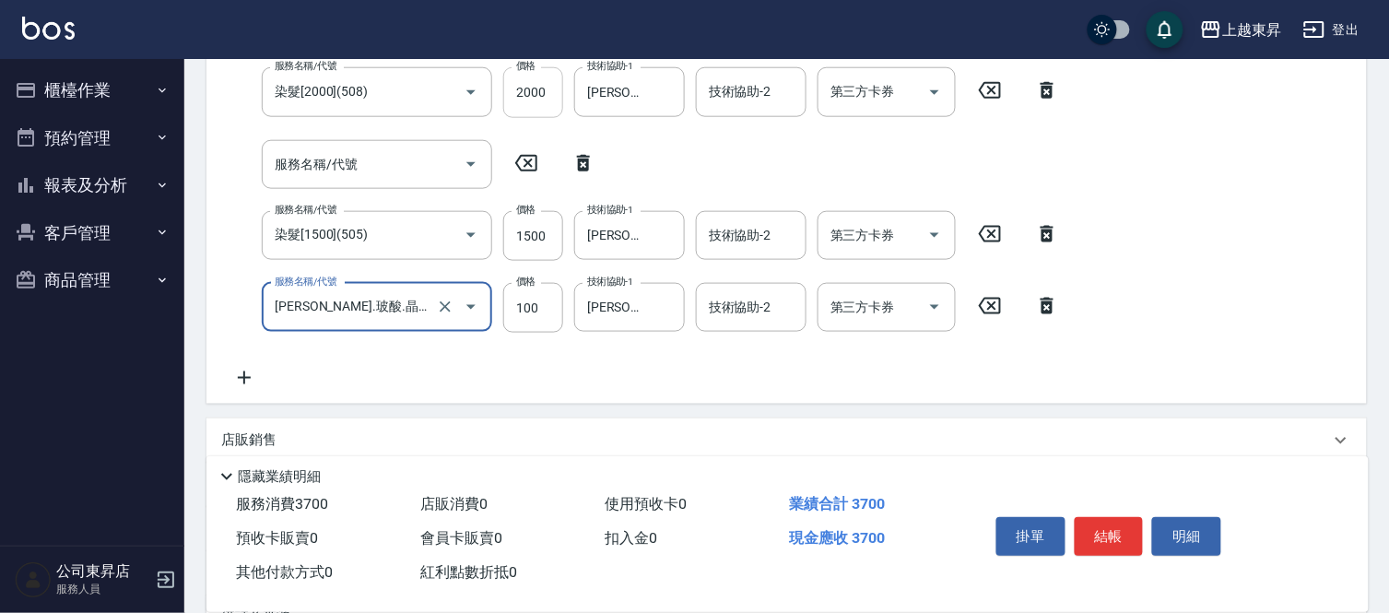
click at [533, 111] on input "2000" at bounding box center [533, 92] width 60 height 50
click at [545, 81] on input "2000" at bounding box center [533, 91] width 60 height 50
type input "1900"
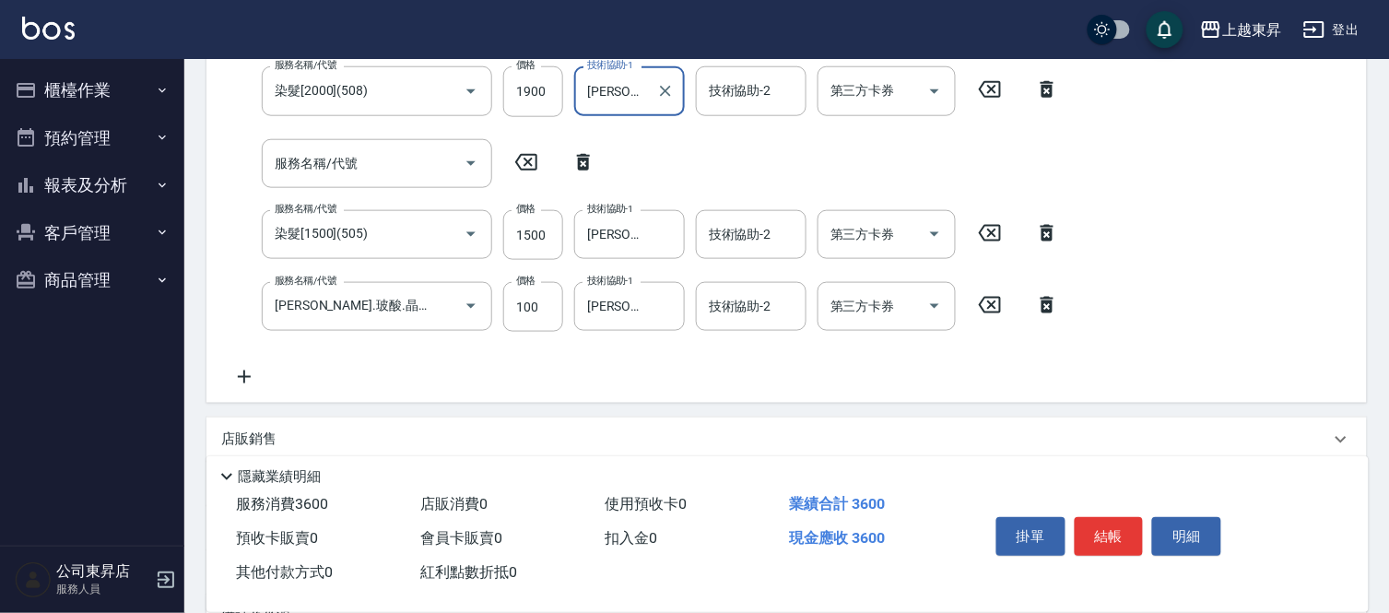
click at [261, 439] on p "店販銷售" at bounding box center [248, 438] width 55 height 19
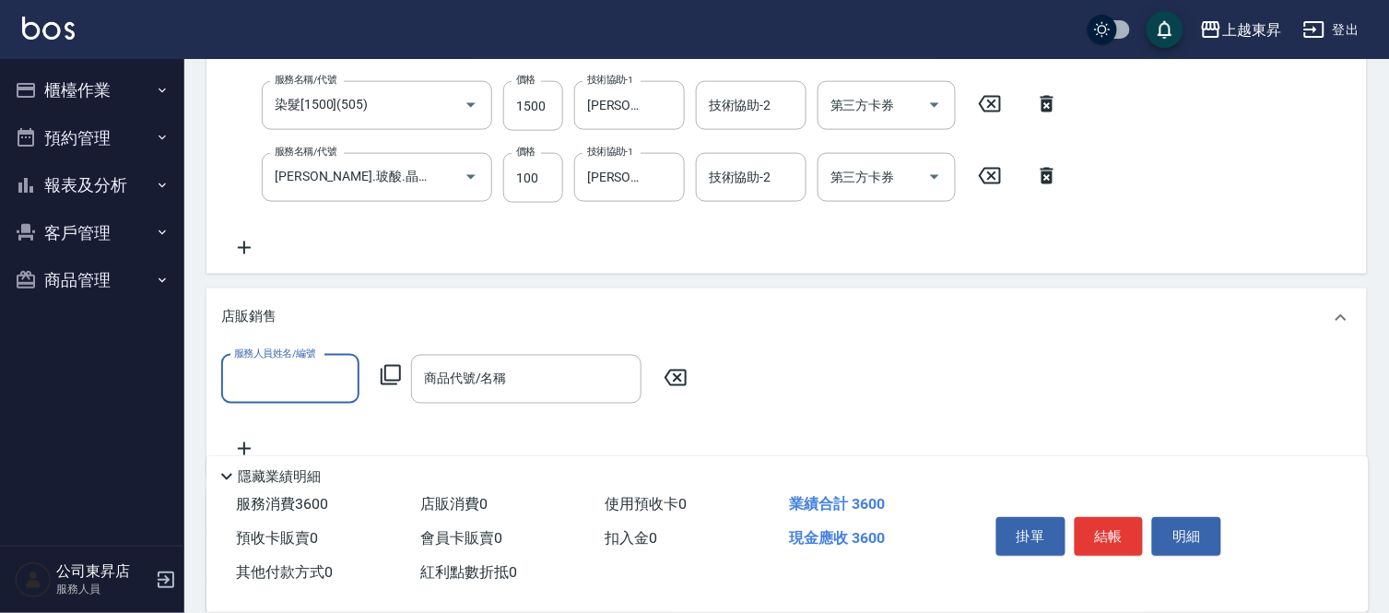
scroll to position [752, 0]
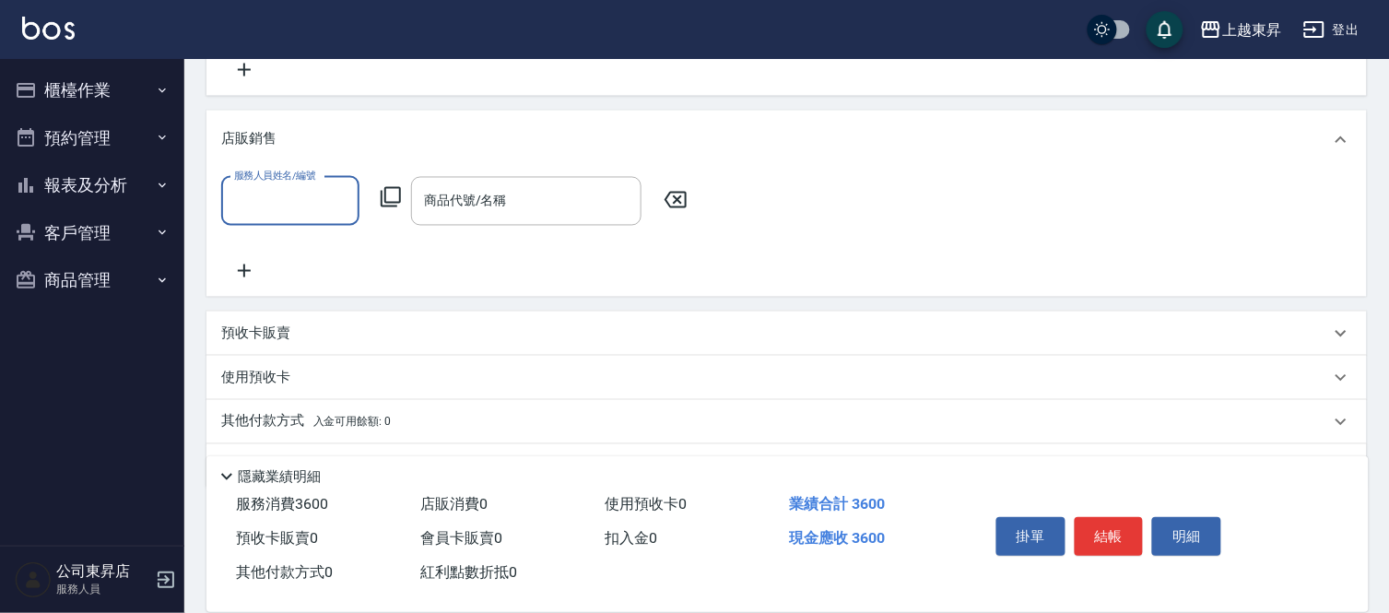
click at [251, 206] on input "服務人員姓名/編號" at bounding box center [290, 201] width 122 height 32
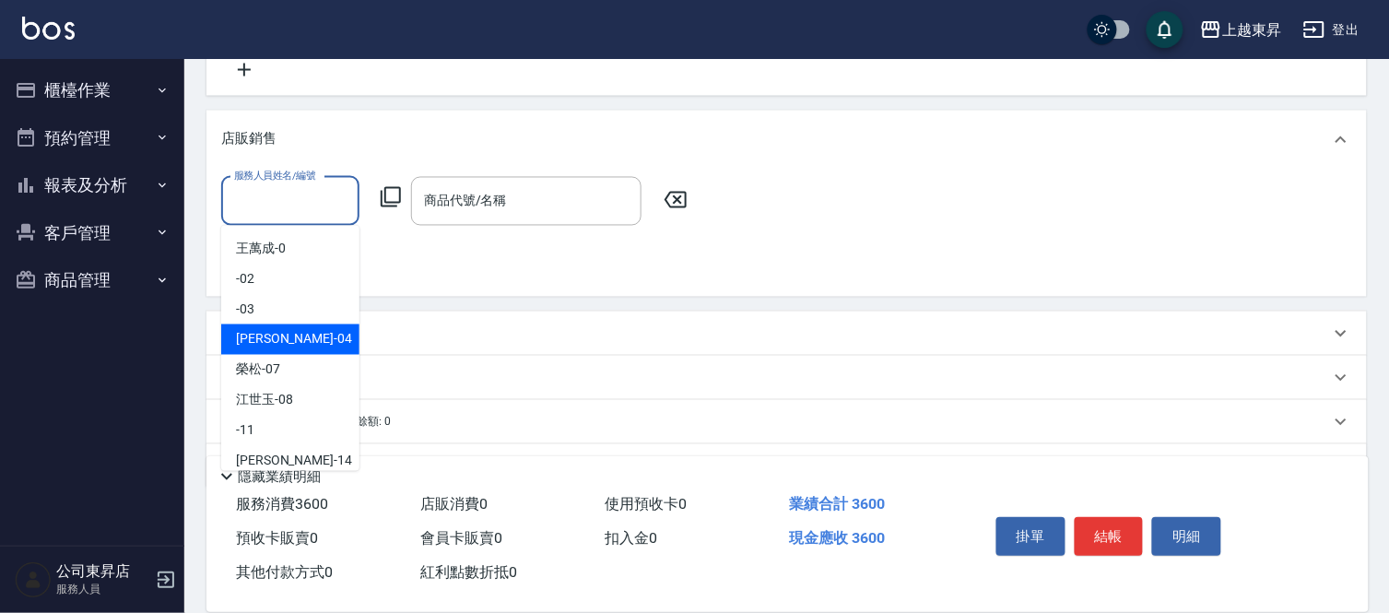
click at [276, 343] on span "[PERSON_NAME]04" at bounding box center [294, 339] width 116 height 19
type input "[PERSON_NAME]04"
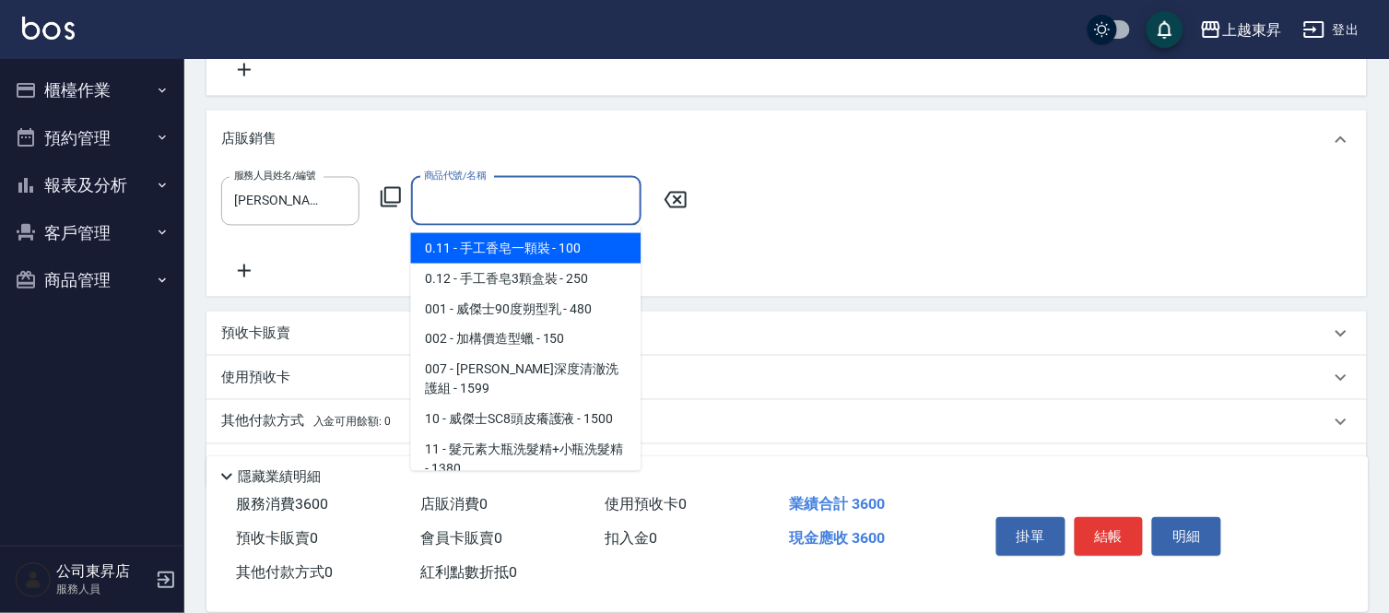
click at [462, 197] on input "商品代號/名稱" at bounding box center [526, 201] width 214 height 32
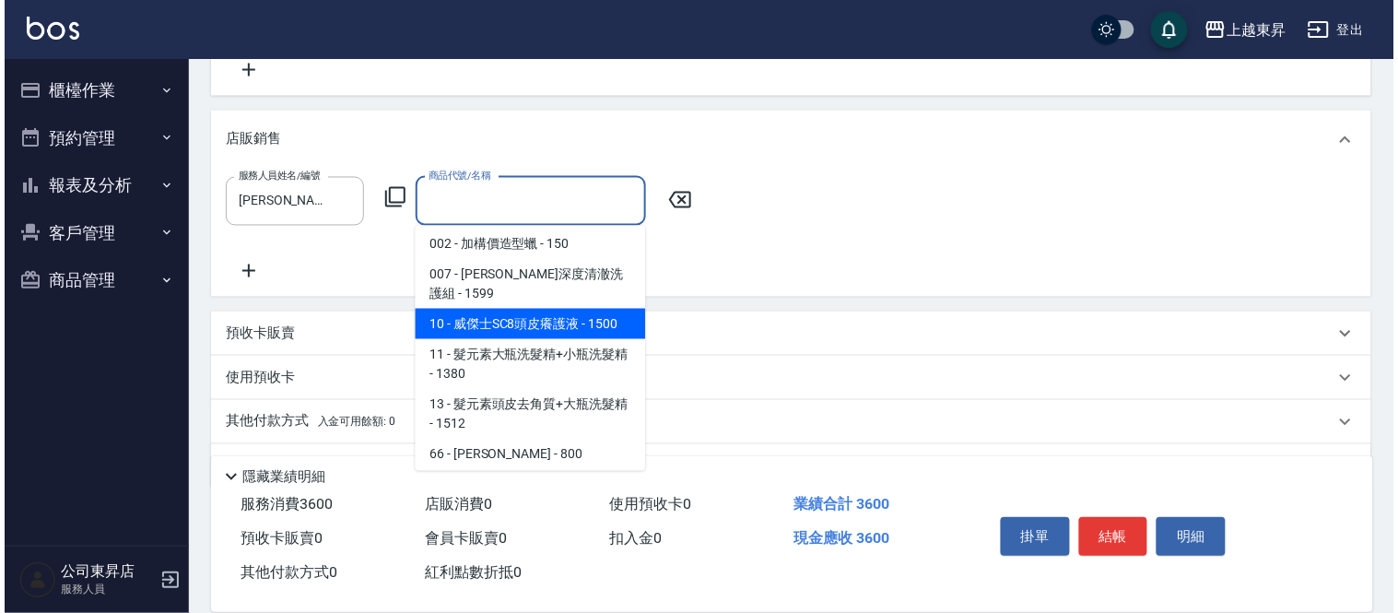
scroll to position [307, 0]
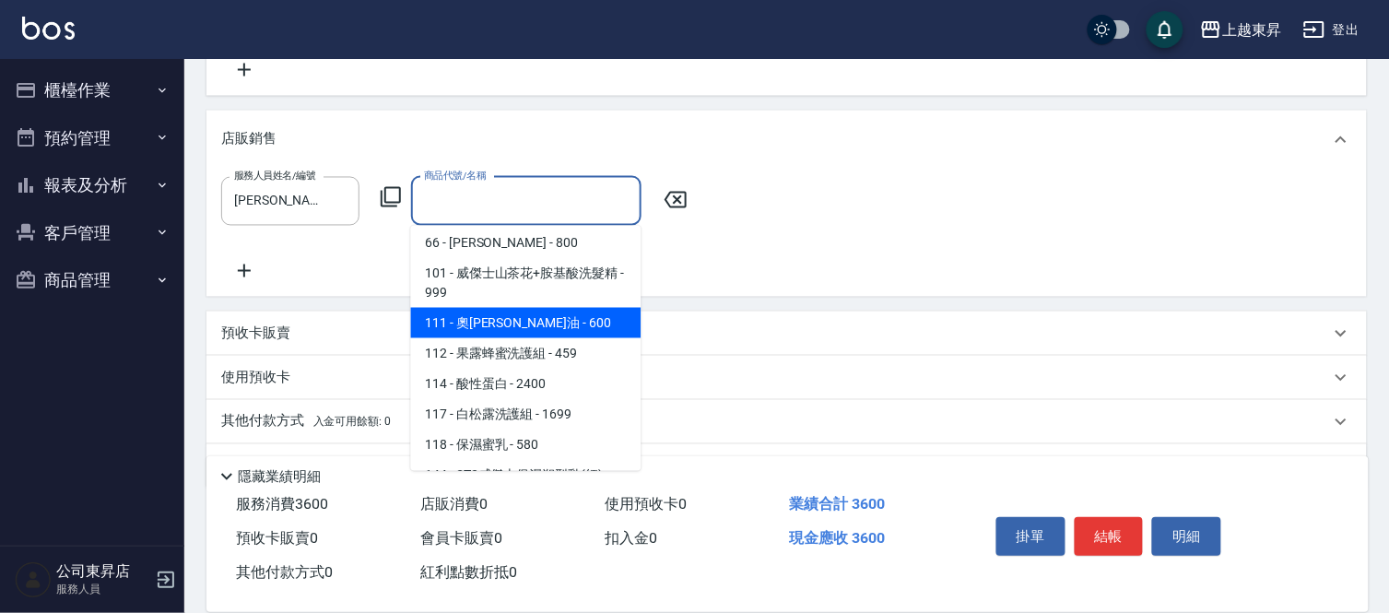
click at [546, 310] on span "111 - 奧[PERSON_NAME]油 - 600" at bounding box center [526, 323] width 230 height 30
type input "奧[PERSON_NAME]油"
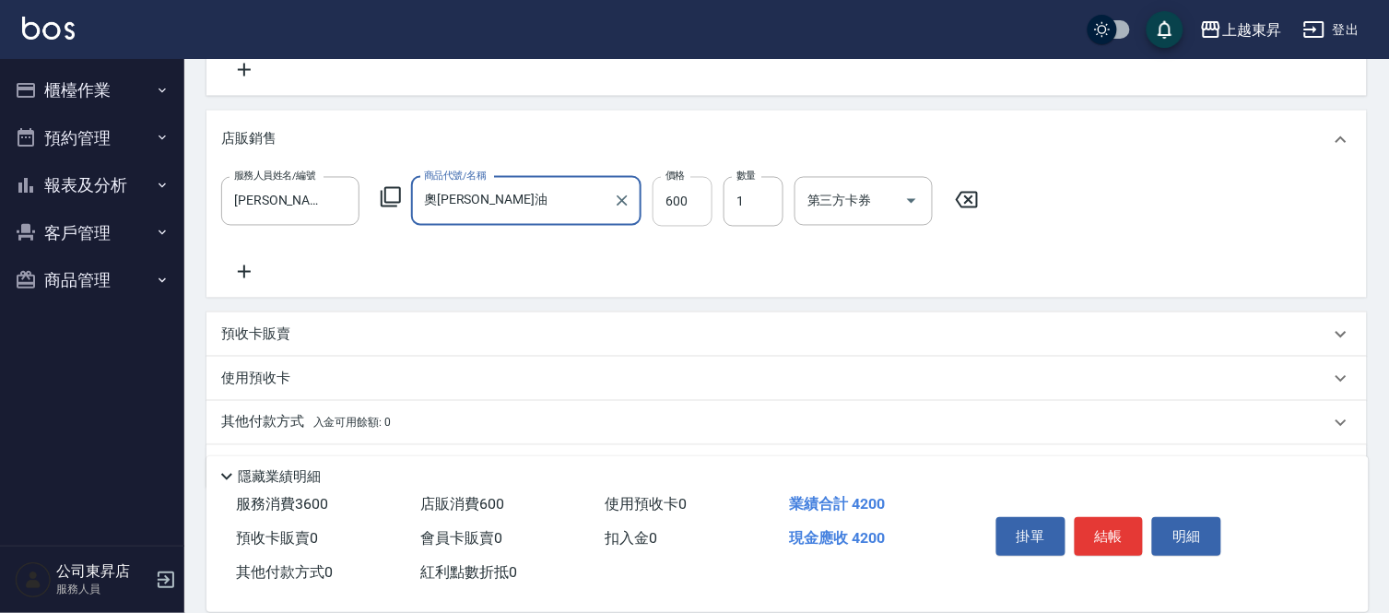
click at [665, 214] on input "600" at bounding box center [682, 202] width 60 height 50
type input "520"
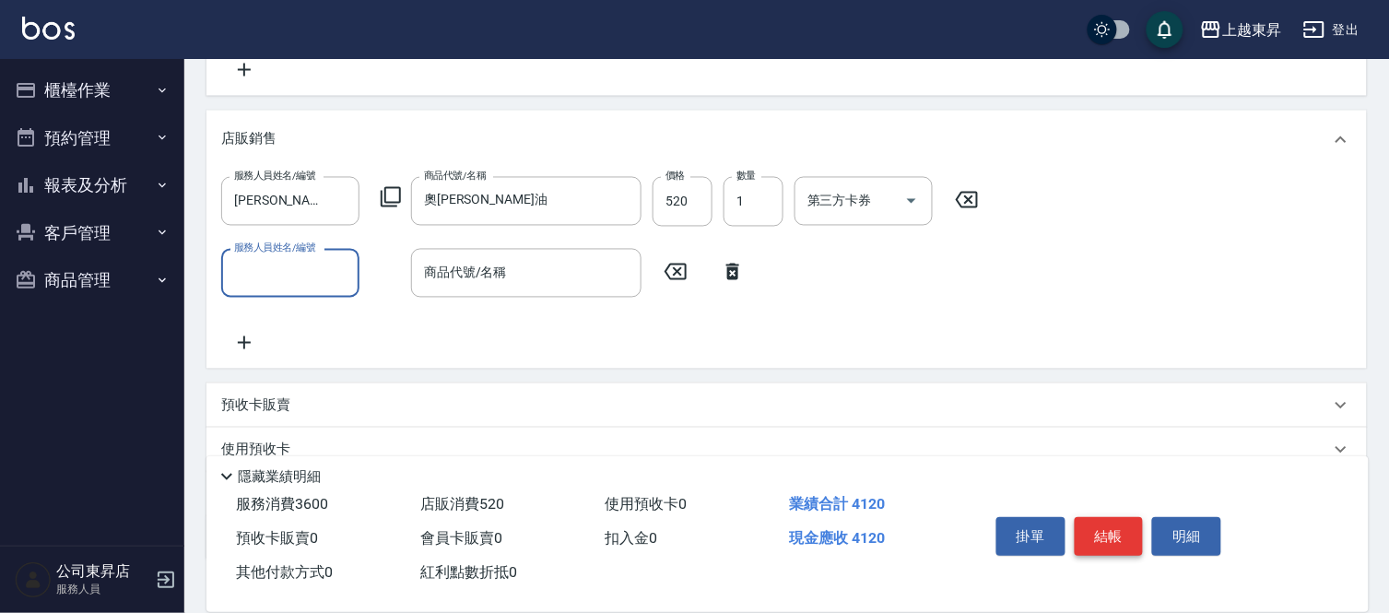
click at [1117, 520] on button "結帳" at bounding box center [1108, 536] width 69 height 39
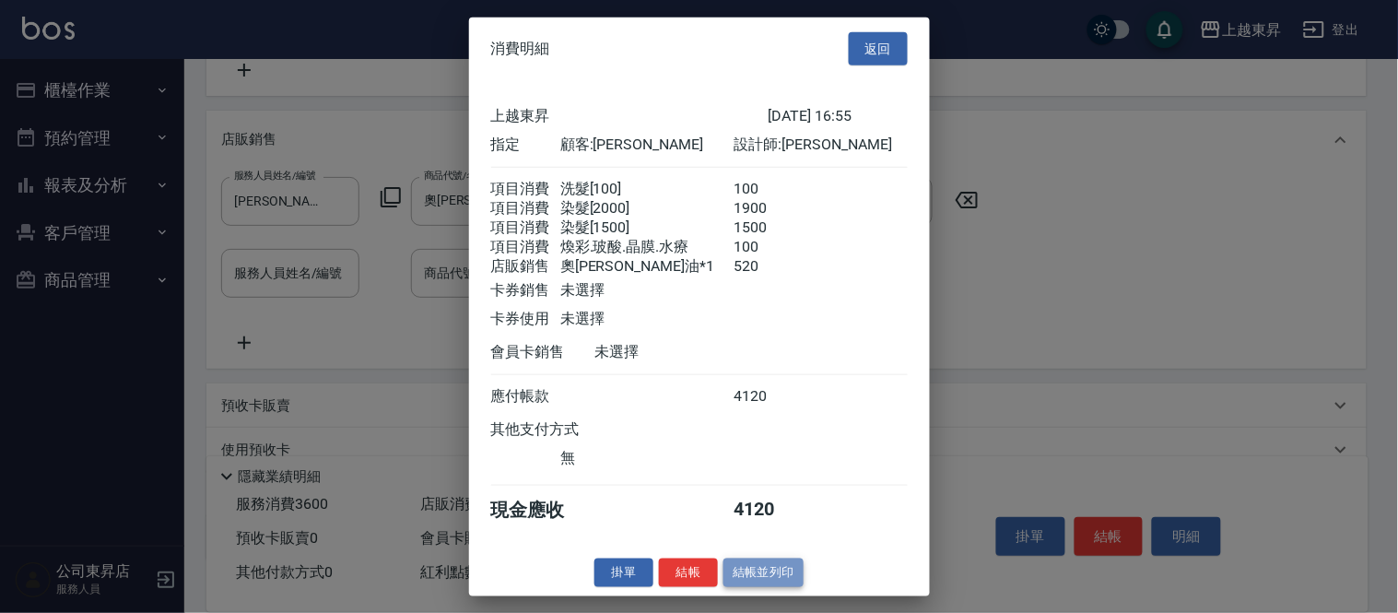
click at [740, 587] on button "結帳並列印" at bounding box center [763, 572] width 80 height 29
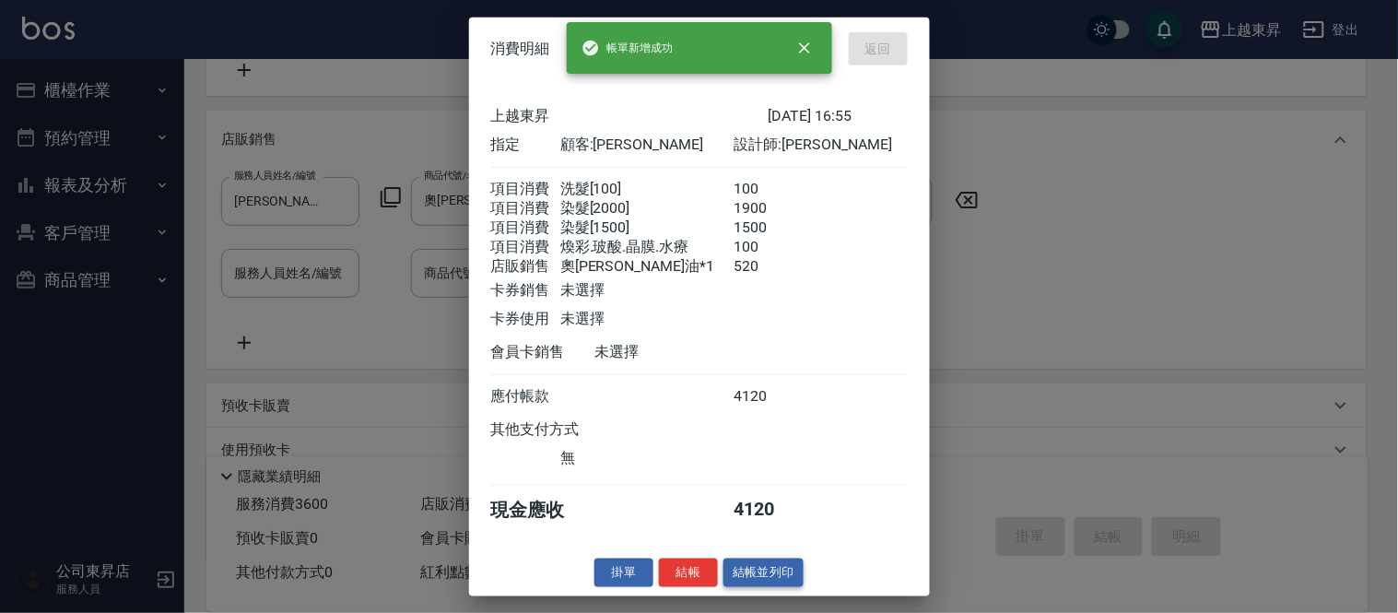
type input "[DATE] 16:57"
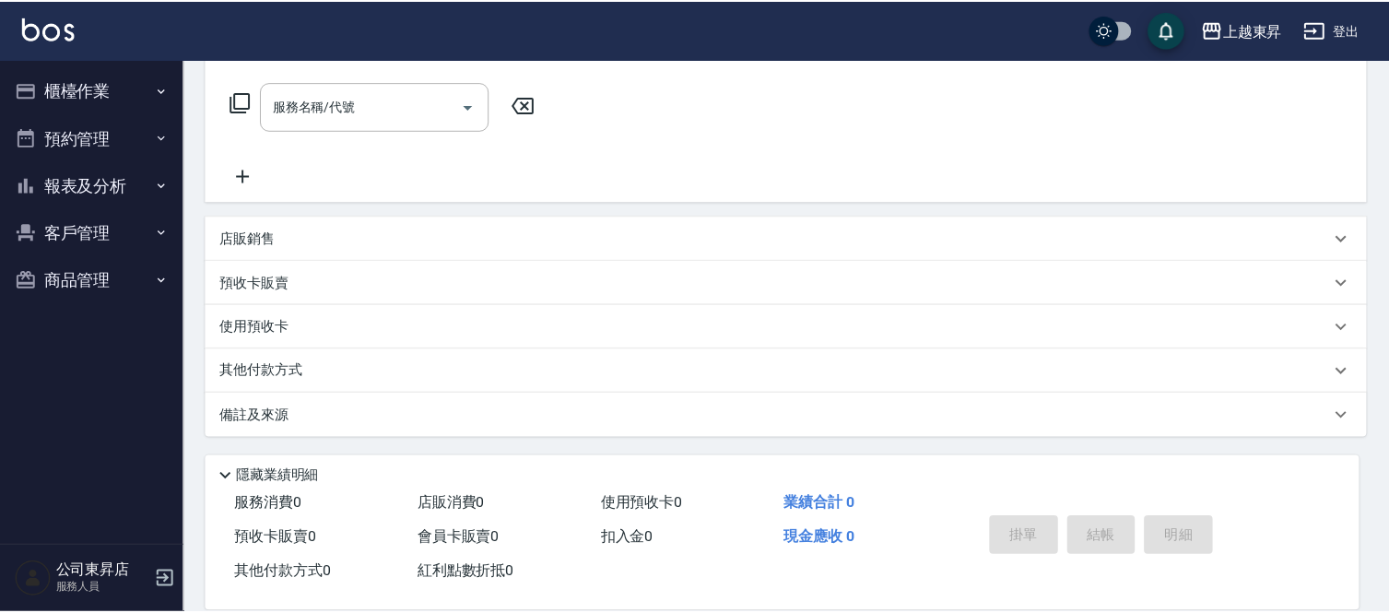
scroll to position [0, 0]
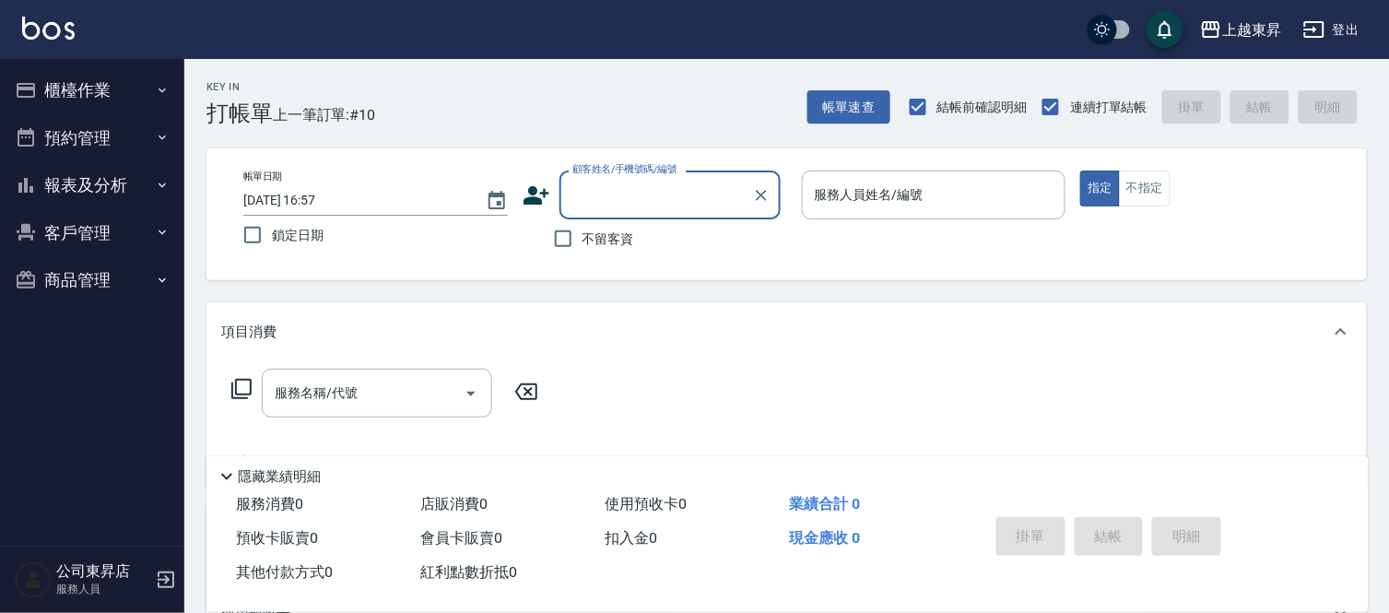
click at [608, 243] on span "不留客資" at bounding box center [608, 238] width 52 height 19
click at [582, 243] on input "不留客資" at bounding box center [563, 238] width 39 height 39
checkbox input "true"
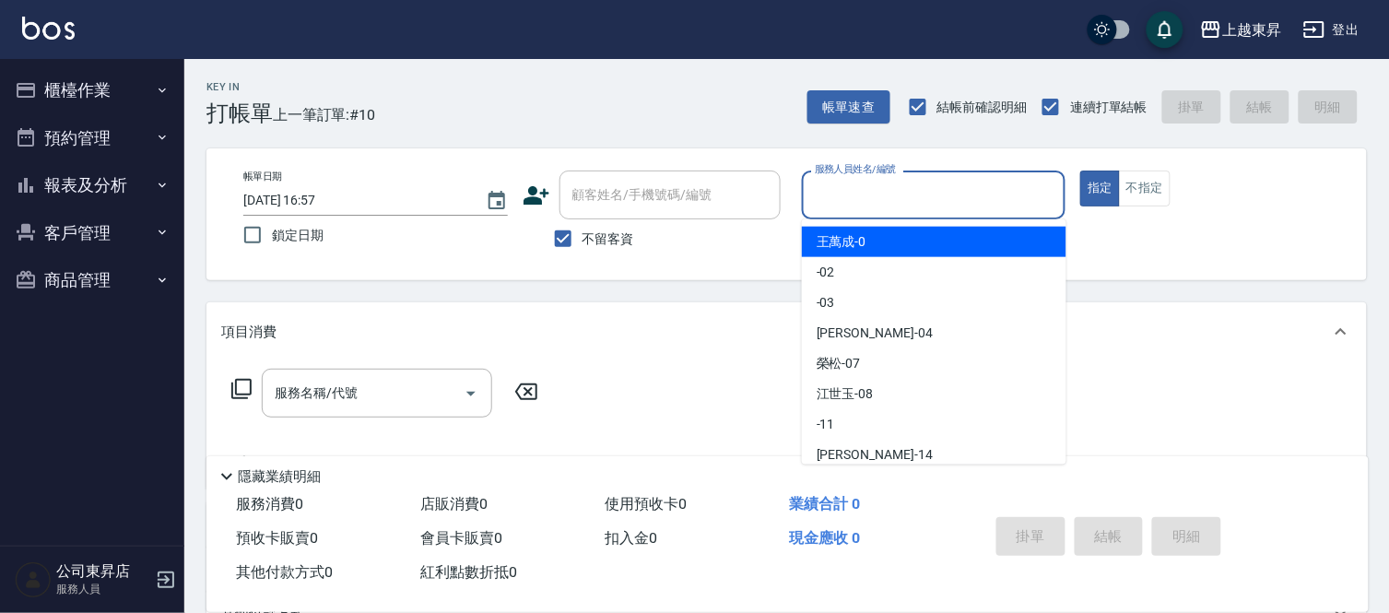
click at [871, 196] on input "服務人員姓名/編號" at bounding box center [934, 195] width 248 height 32
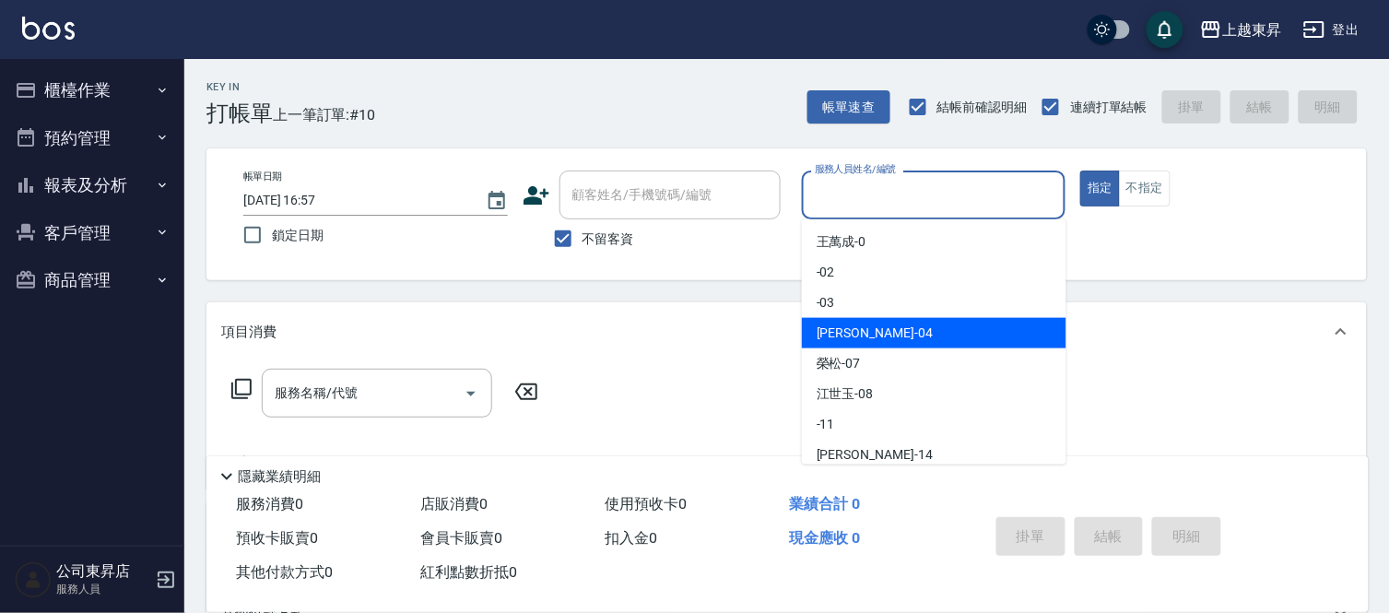
click at [959, 336] on div "[PERSON_NAME]04" at bounding box center [934, 333] width 264 height 30
type input "[PERSON_NAME]04"
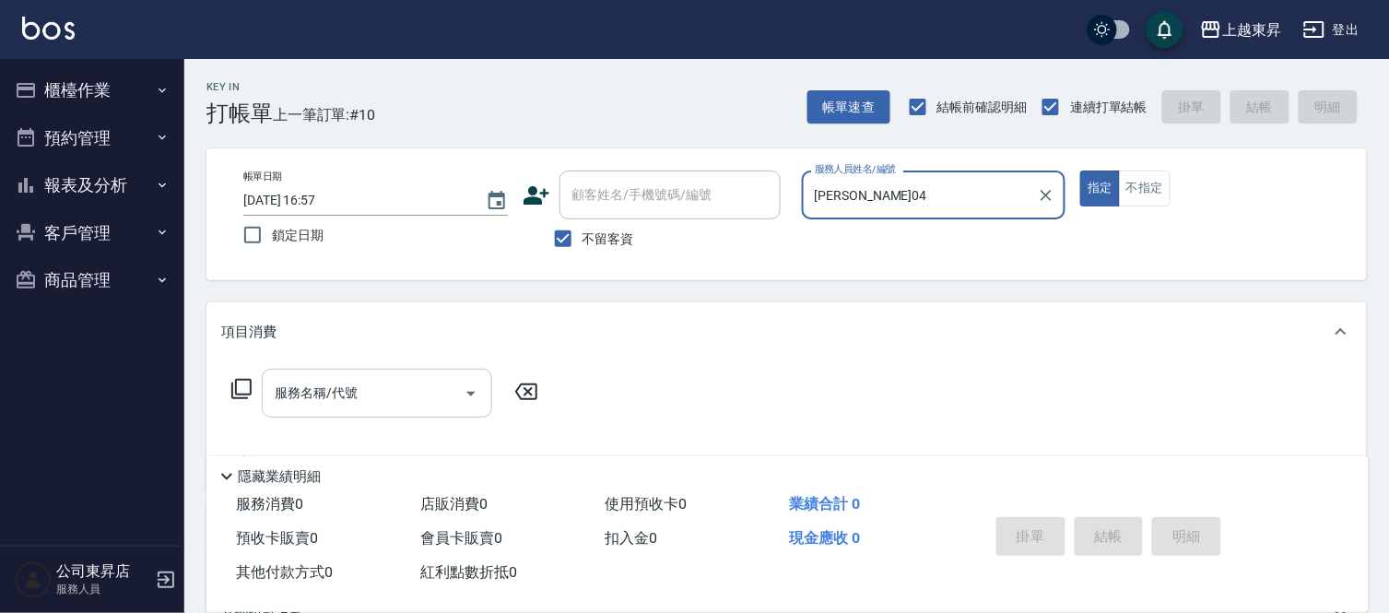
click at [353, 389] on input "服務名稱/代號" at bounding box center [363, 393] width 186 height 32
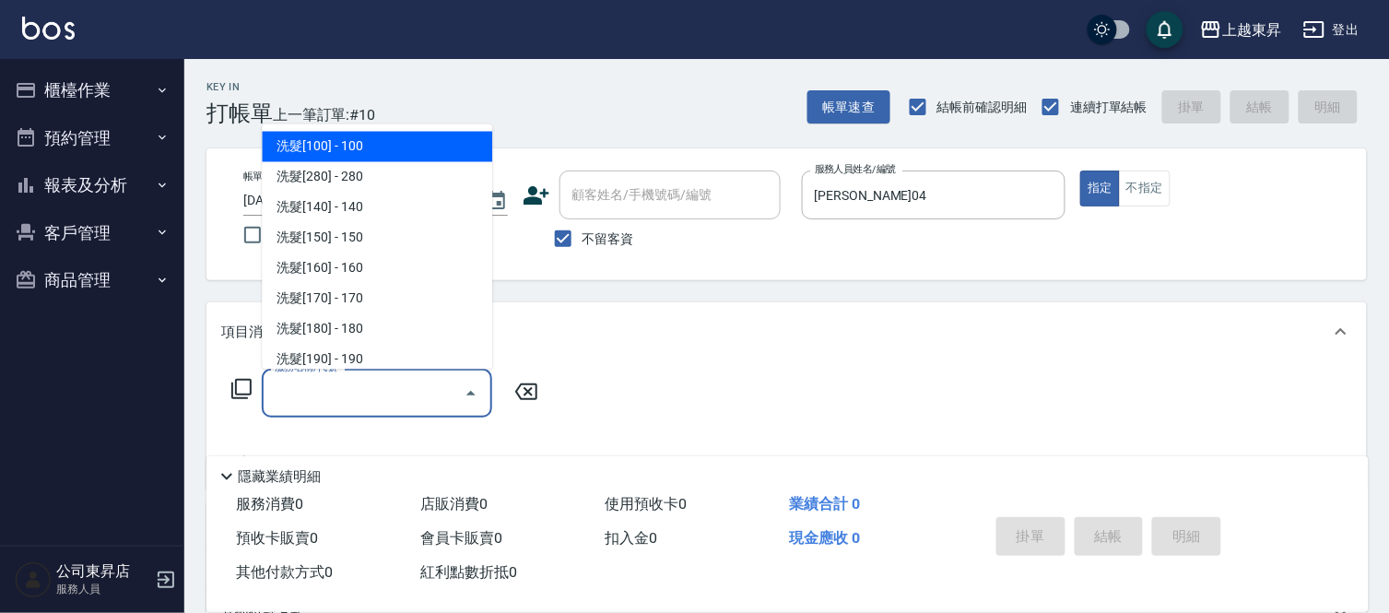
click at [419, 150] on span "洗髮[100] - 100" at bounding box center [377, 147] width 230 height 30
type input "洗髮[100](201)"
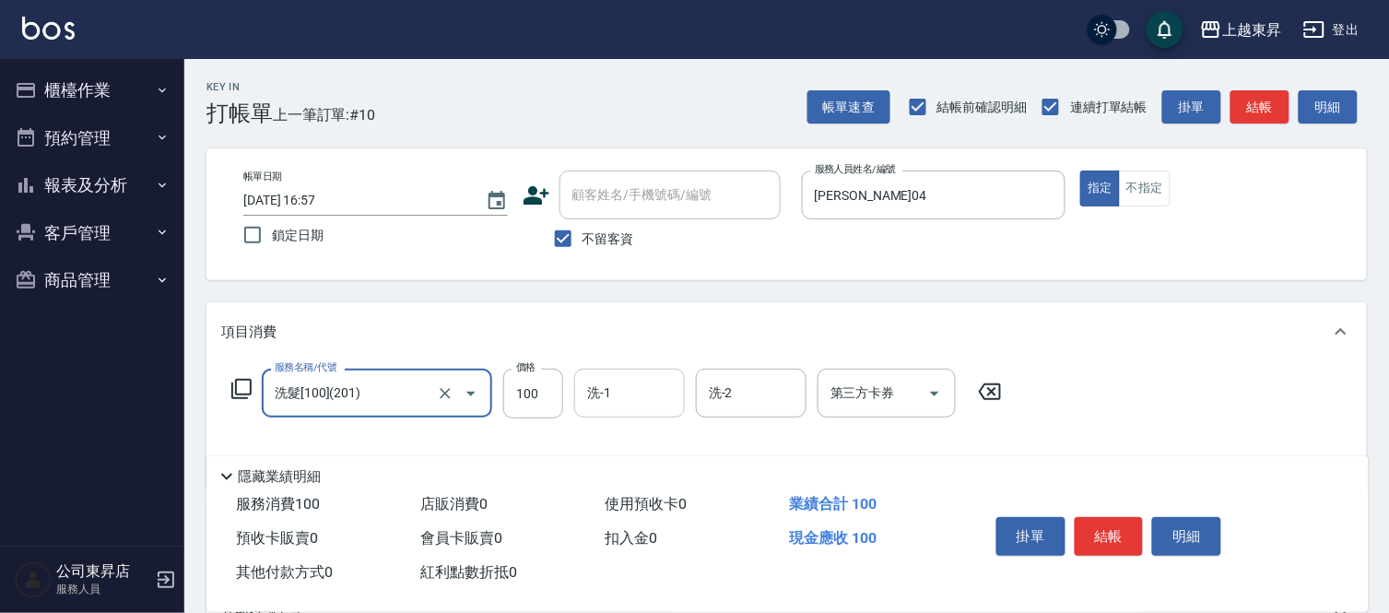
click at [603, 372] on div "洗-1" at bounding box center [629, 393] width 111 height 49
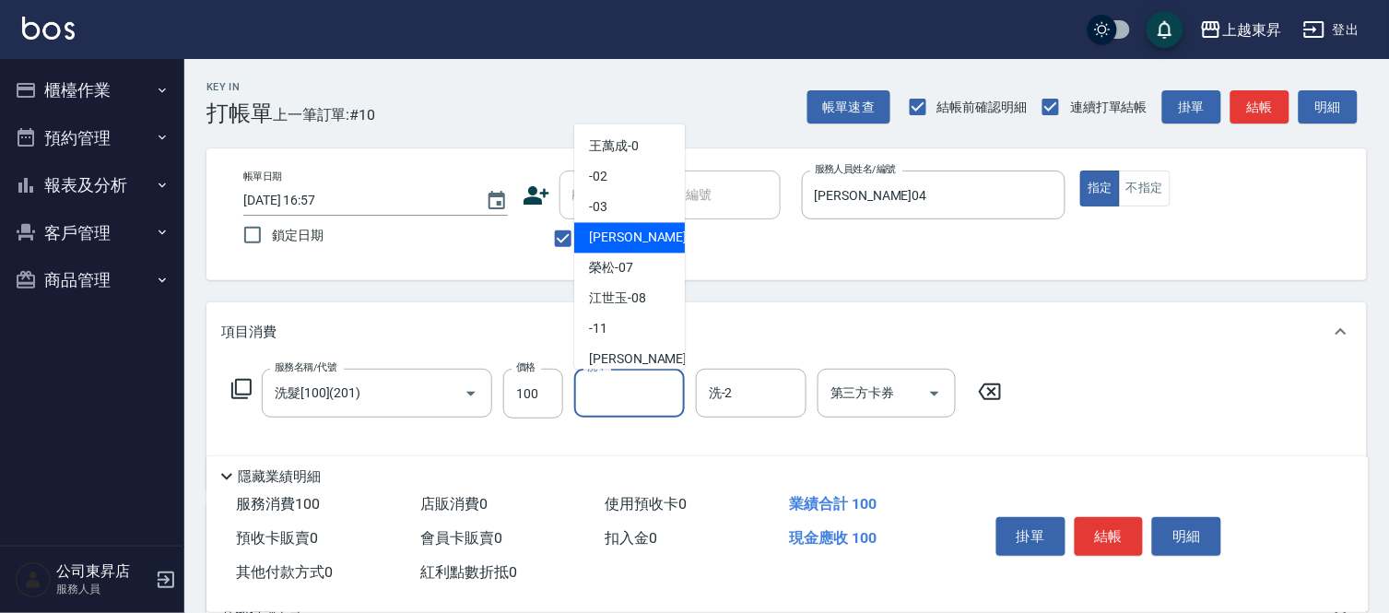
click at [624, 232] on span "[PERSON_NAME]04" at bounding box center [647, 238] width 116 height 19
type input "[PERSON_NAME]04"
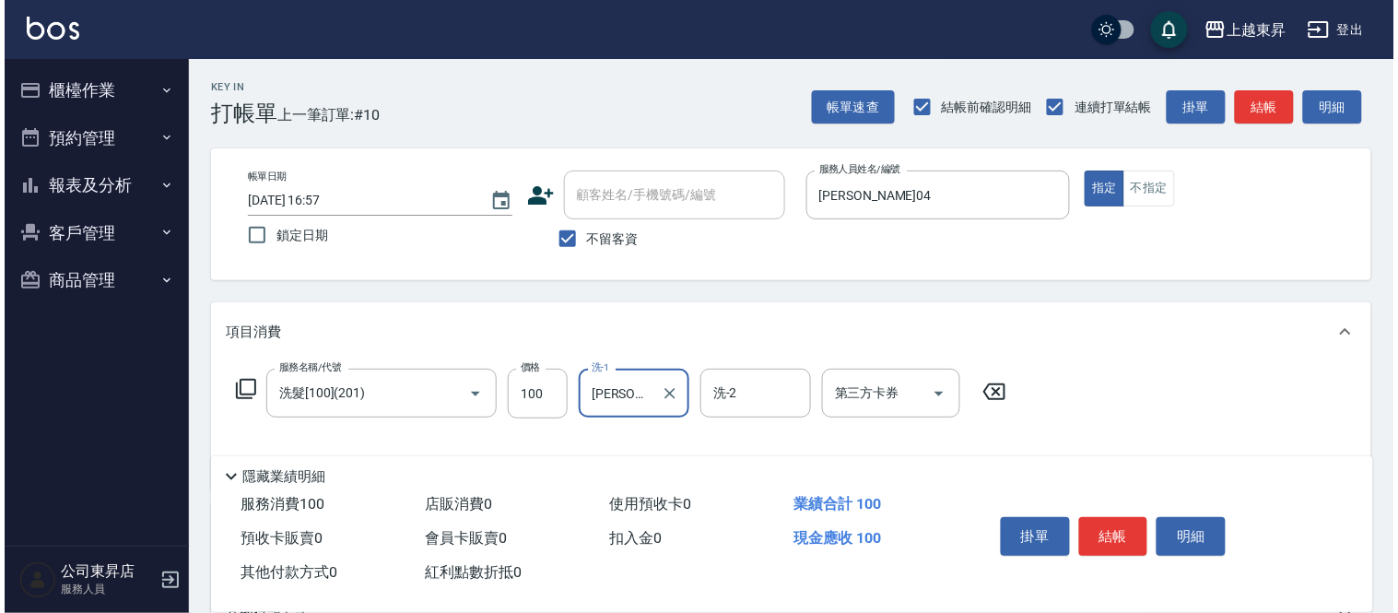
scroll to position [242, 0]
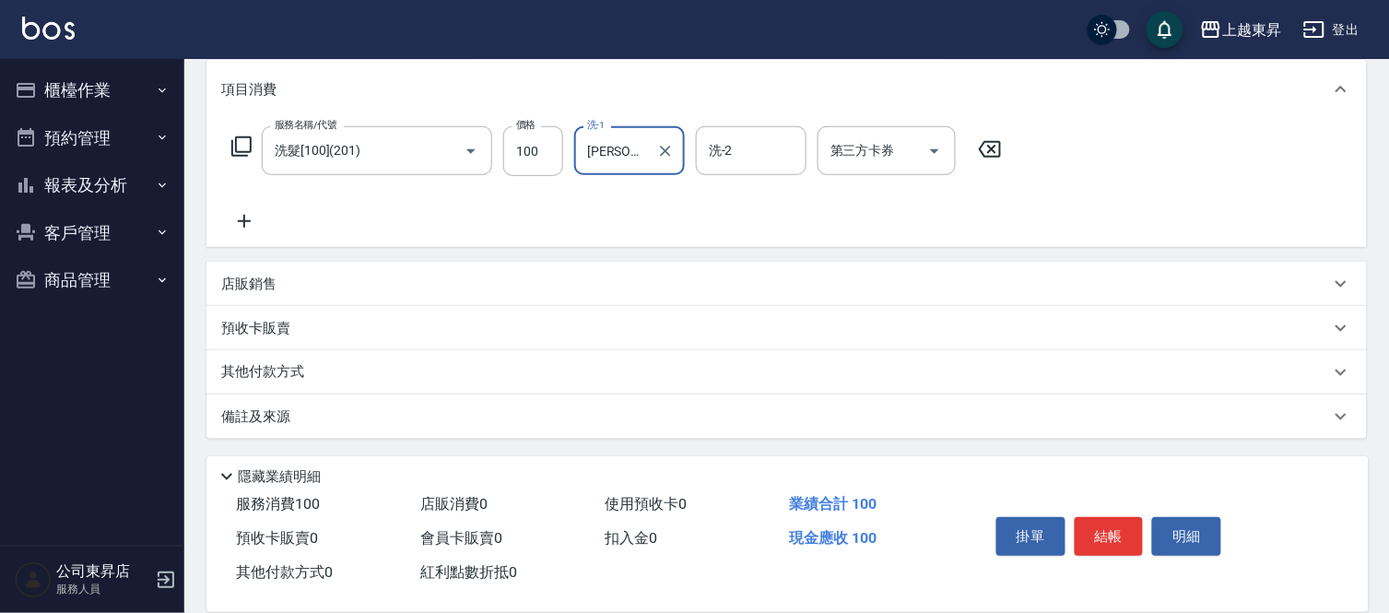
click at [234, 222] on icon at bounding box center [244, 221] width 46 height 22
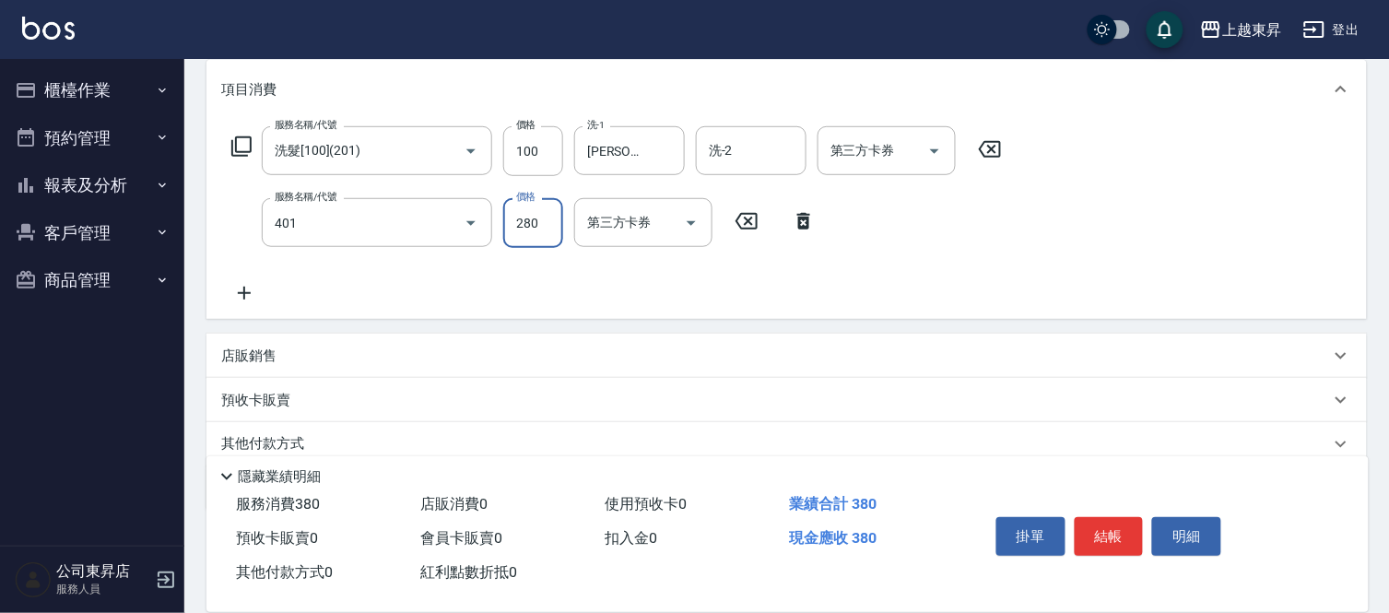
type input "剪髮(280)(401)"
type input "200"
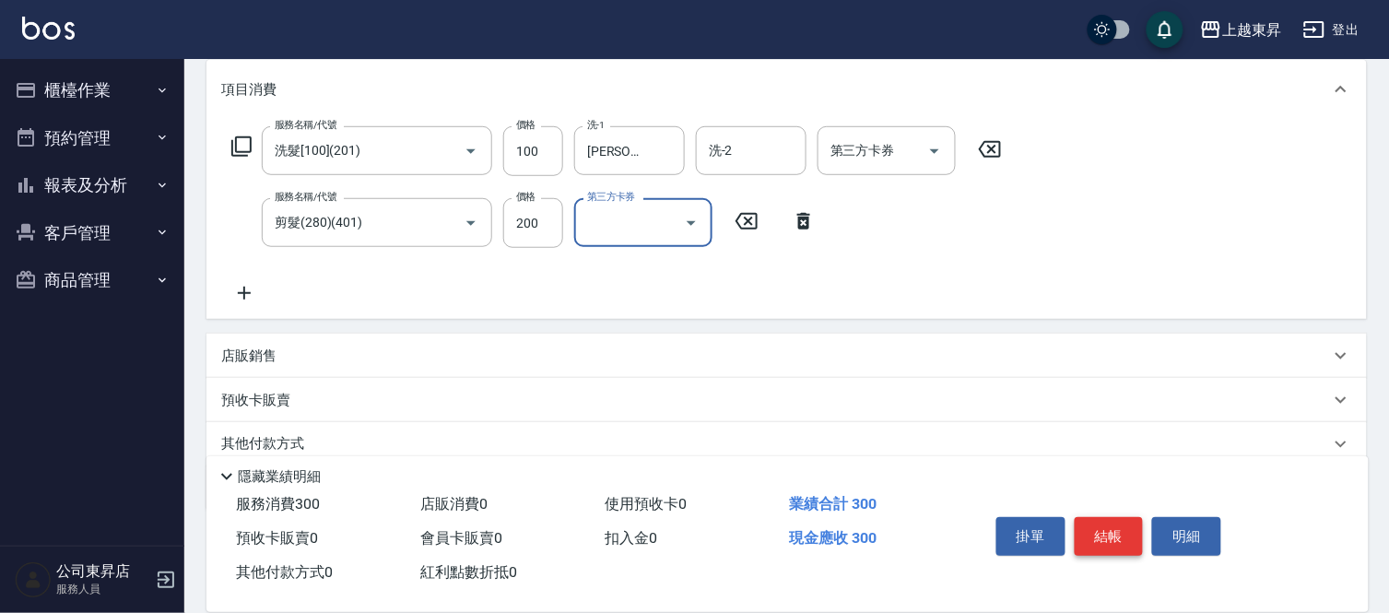
click at [1103, 527] on button "結帳" at bounding box center [1108, 536] width 69 height 39
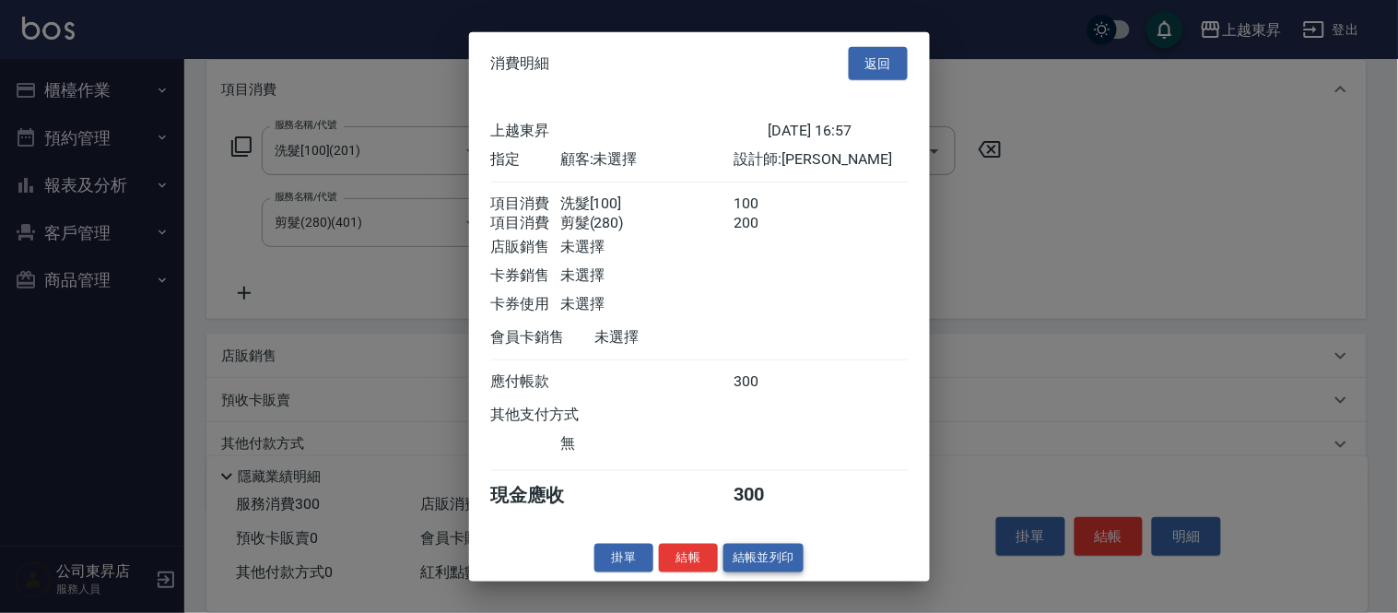
click at [790, 563] on button "結帳並列印" at bounding box center [763, 558] width 80 height 29
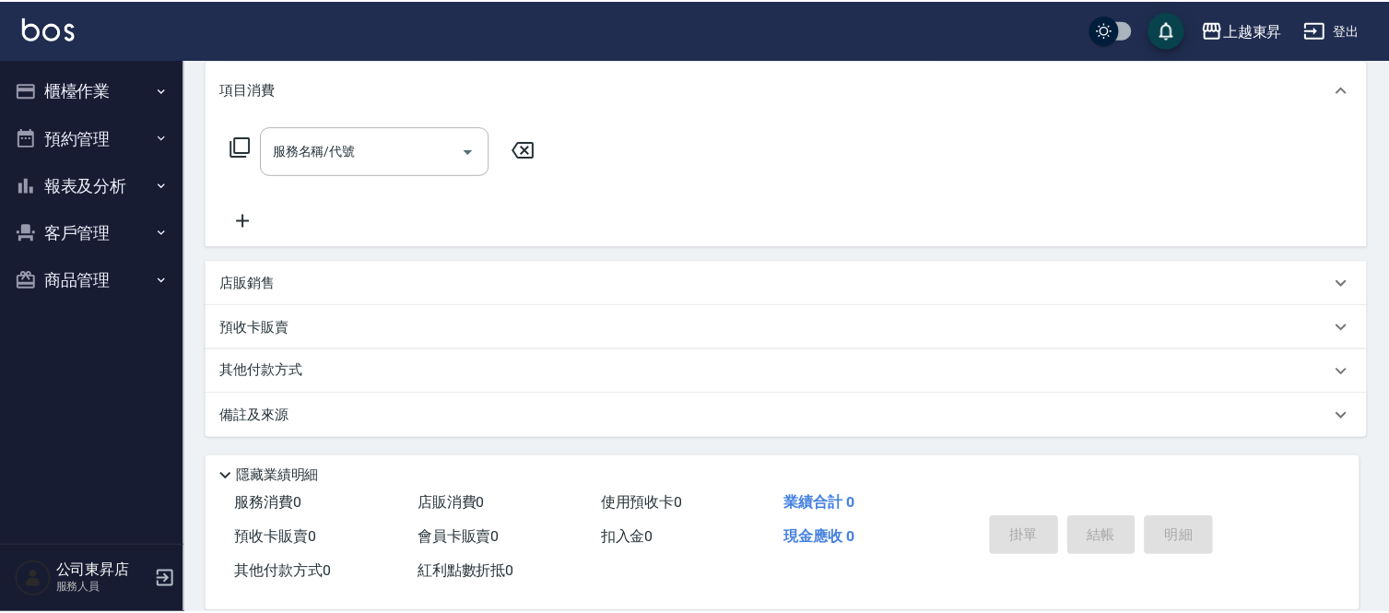
scroll to position [0, 0]
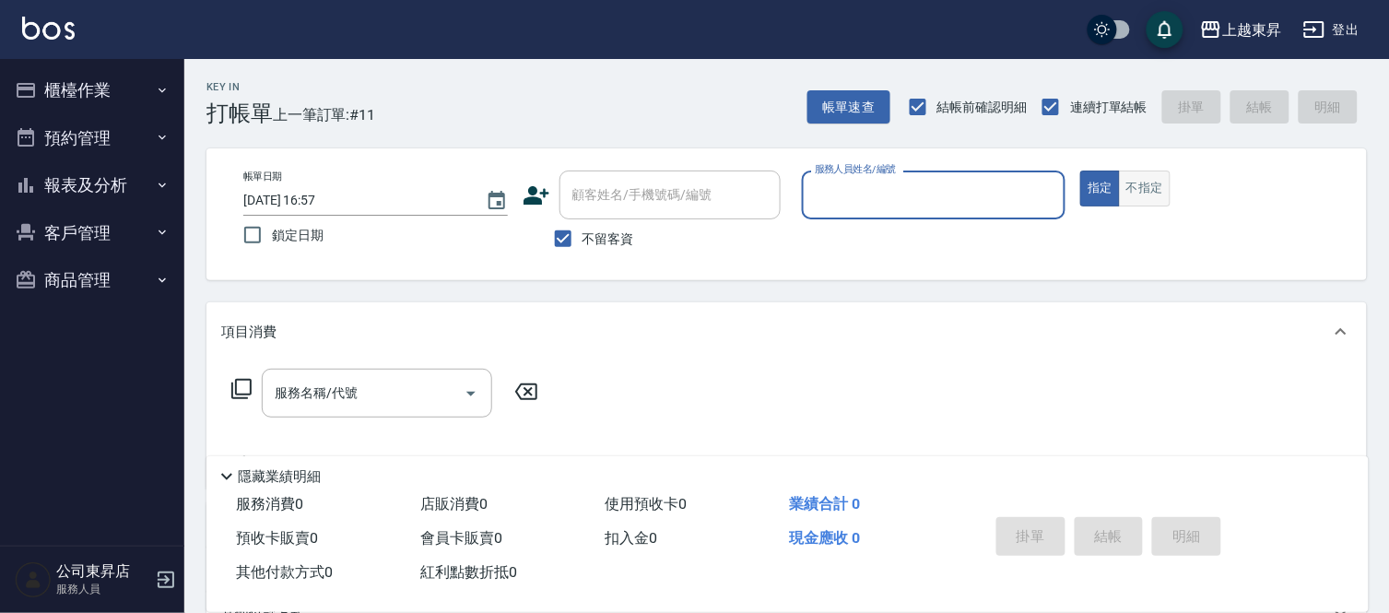
click at [1149, 200] on button "不指定" at bounding box center [1145, 188] width 52 height 36
click at [1071, 195] on div "帳單日期 [DATE] 16:57 鎖定日期 顧客姓名/手機號碼/編號 顧客姓名/手機號碼/編號 不留客資 服務人員姓名/編號 服務人員姓名/編號 指定 不指定" at bounding box center [787, 214] width 1116 height 88
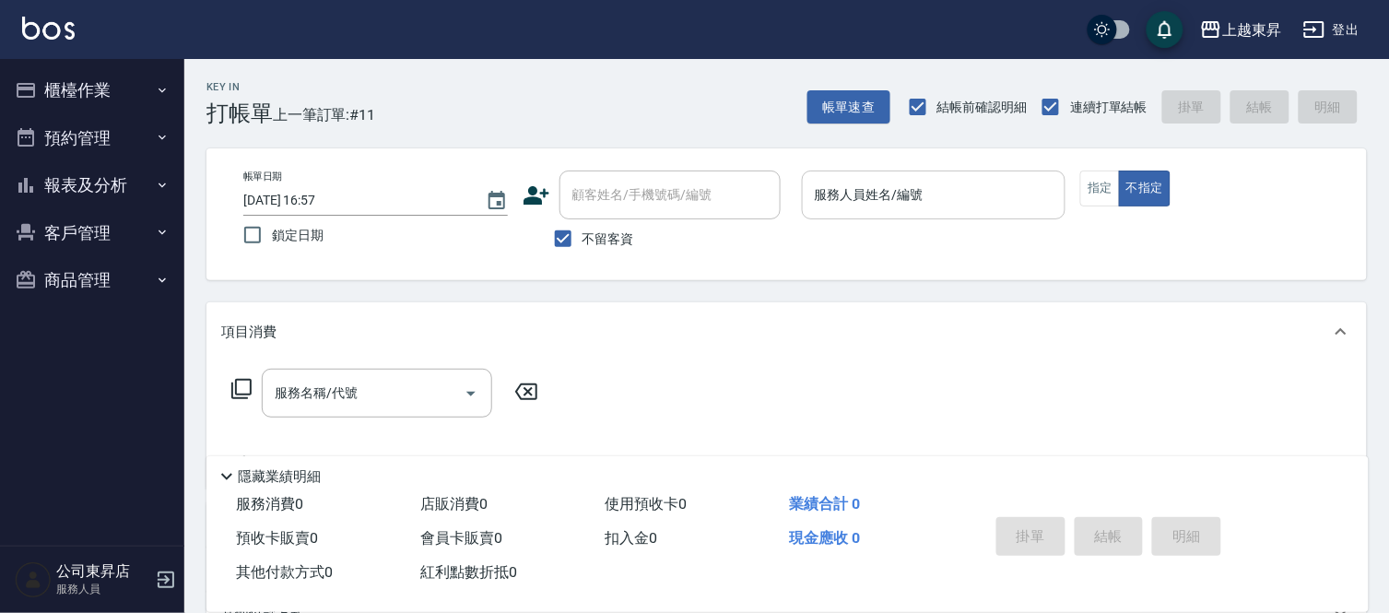
click at [1014, 195] on input "服務人員姓名/編號" at bounding box center [934, 195] width 248 height 32
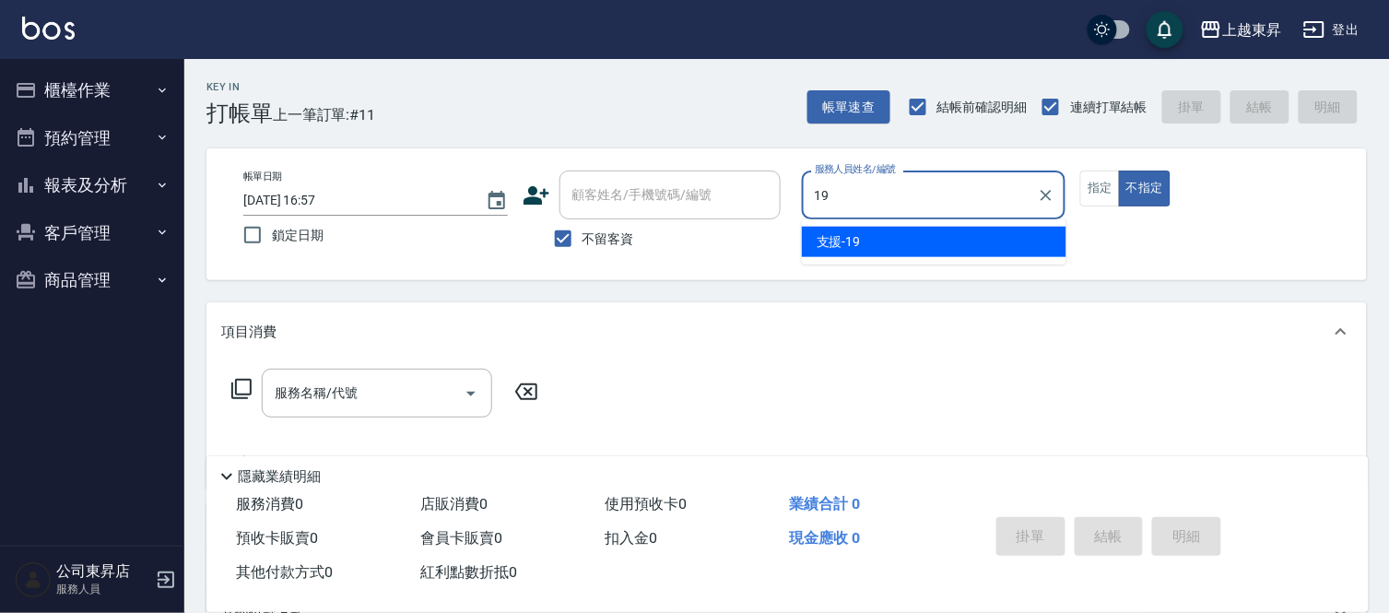
type input "支援-19"
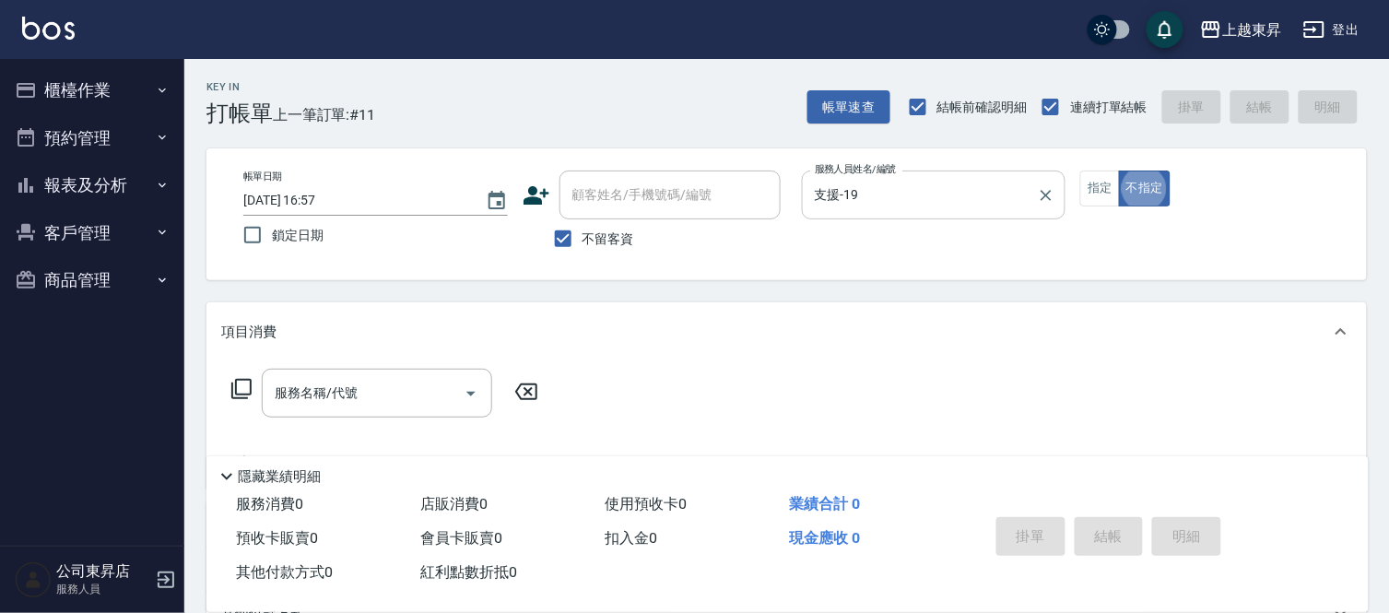
type button "false"
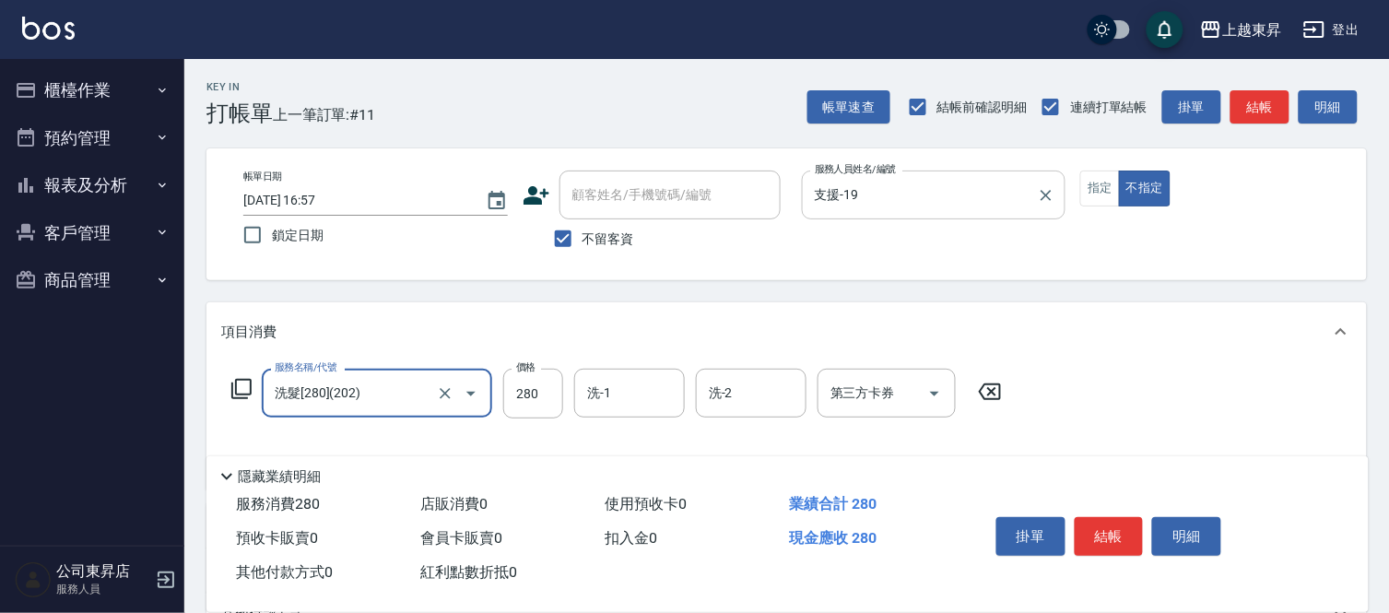
type input "洗髮[280](202)"
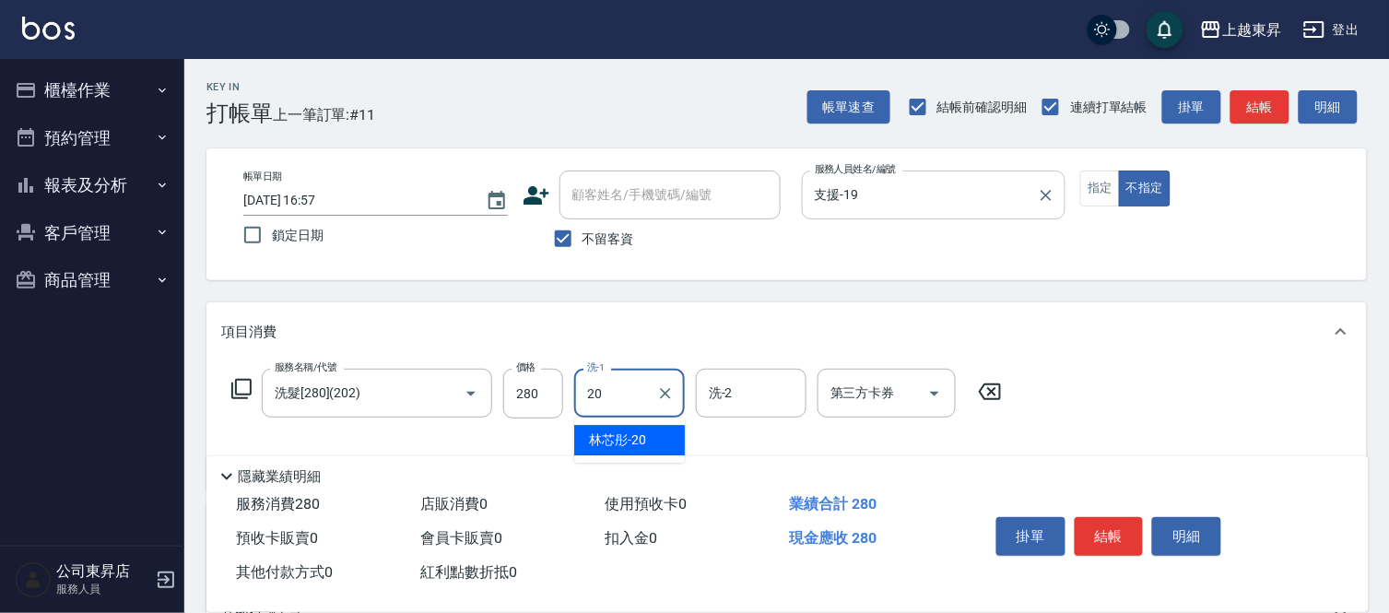
type input "林芯彤-20"
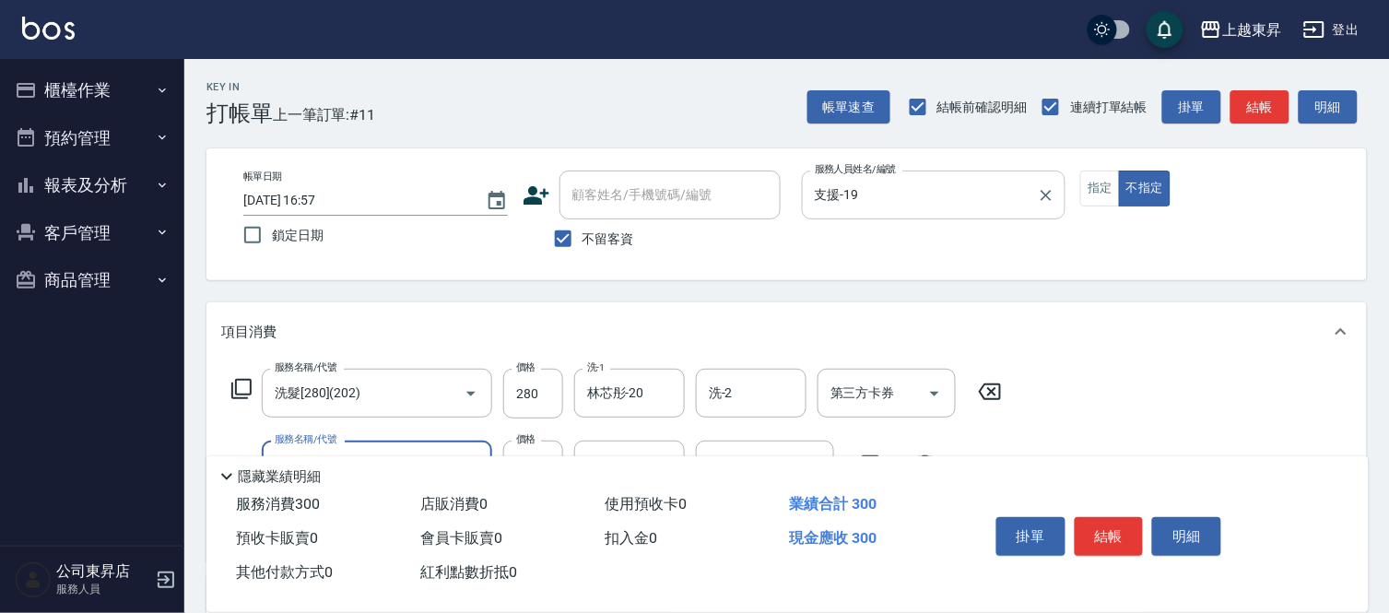
type input "潤絲(801)"
type input "30"
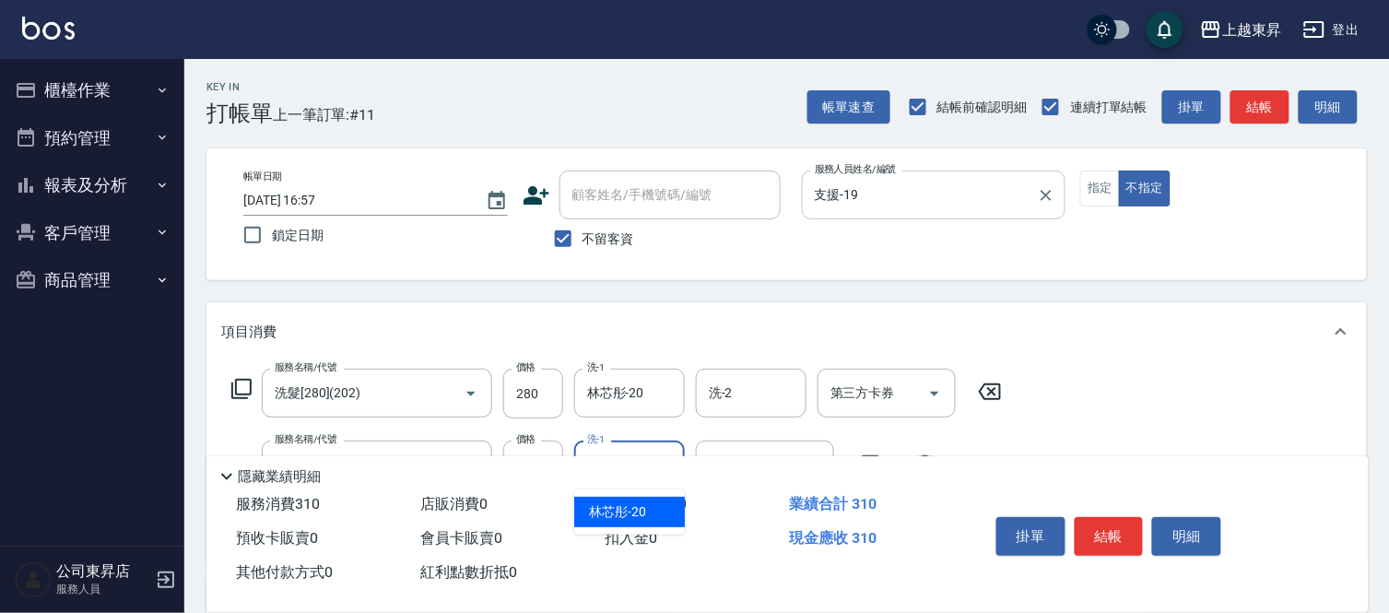
type input "林芯彤-20"
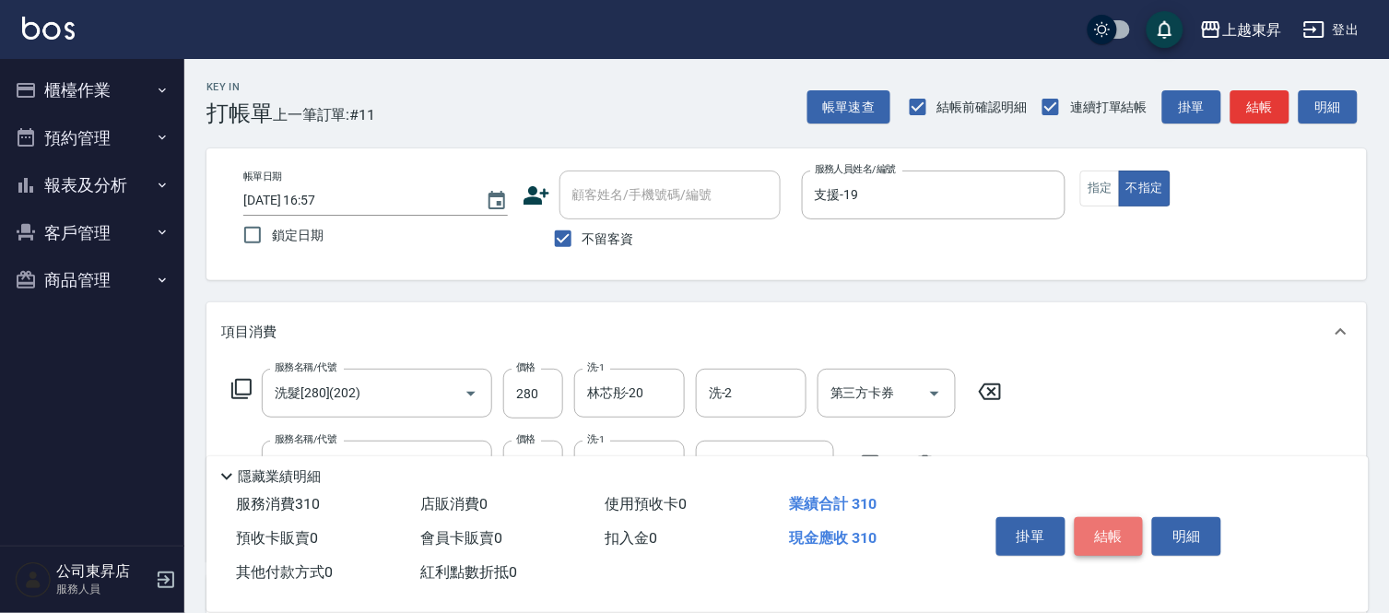
click at [1127, 533] on button "結帳" at bounding box center [1108, 536] width 69 height 39
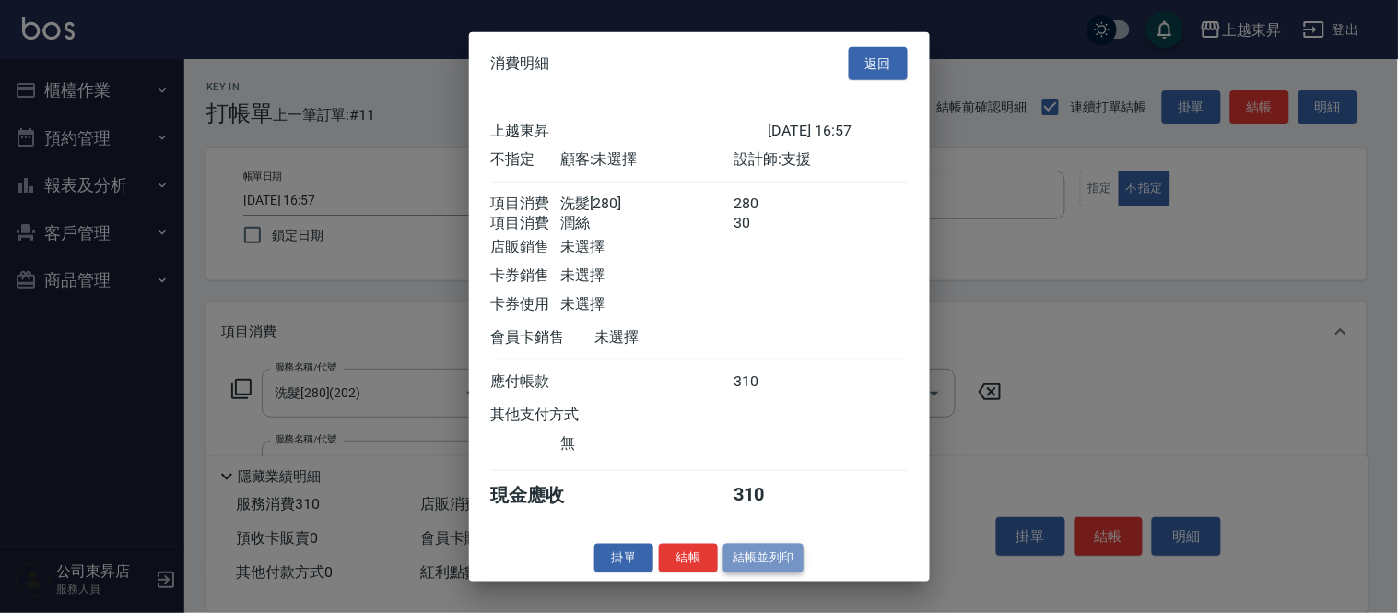
click at [744, 571] on button "結帳並列印" at bounding box center [763, 558] width 80 height 29
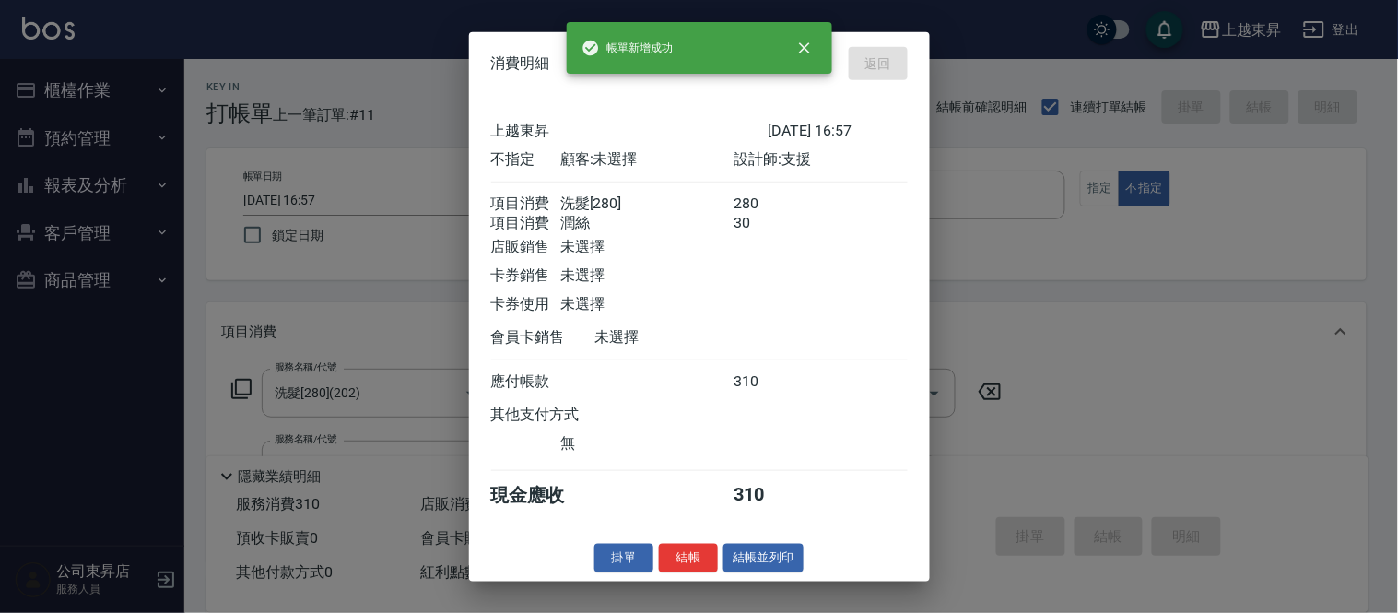
type input "[DATE] 17:09"
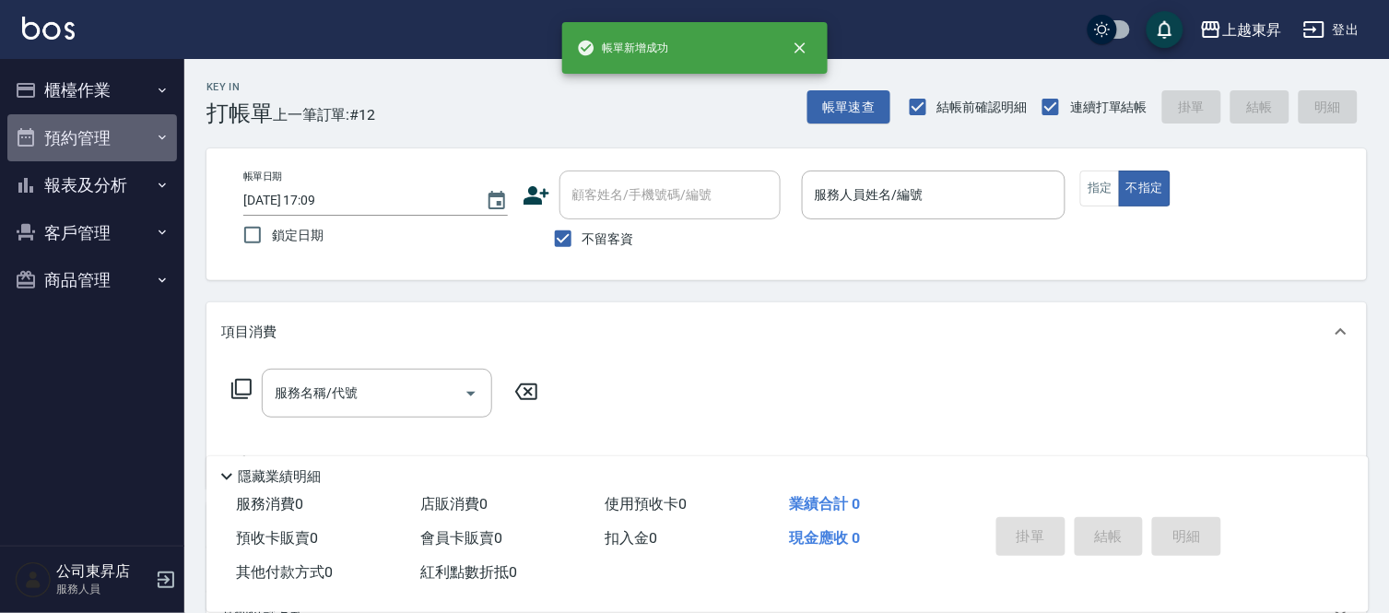
click at [111, 131] on button "預約管理" at bounding box center [92, 138] width 170 height 48
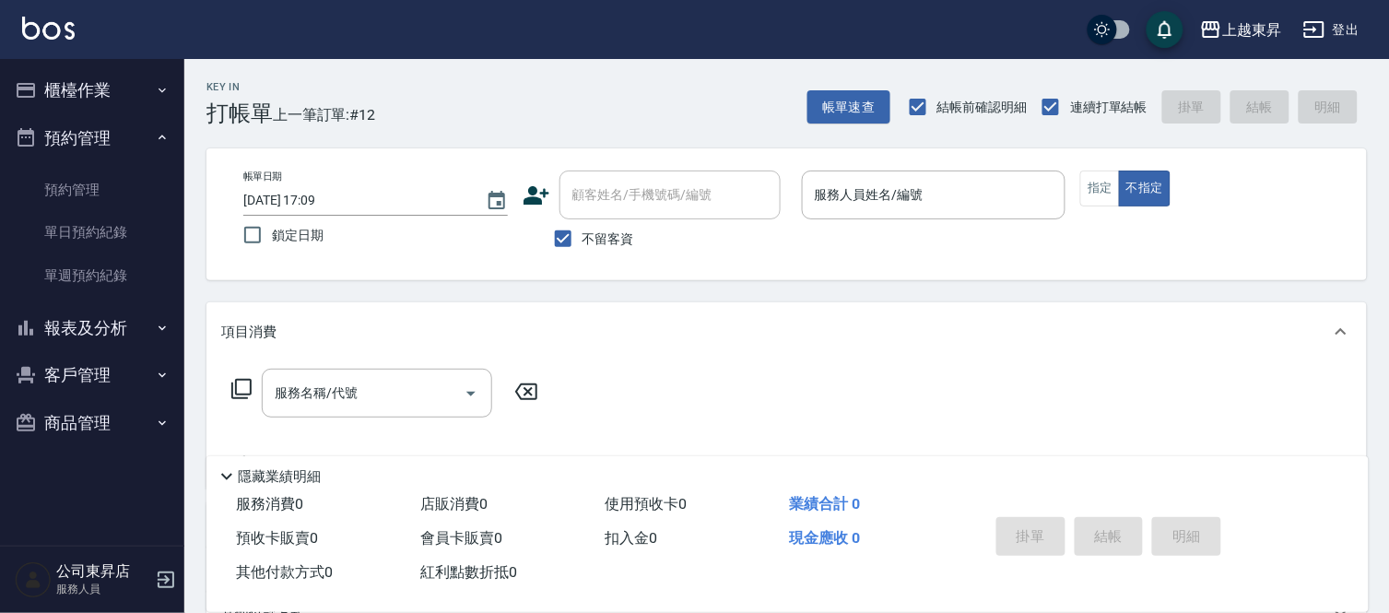
click at [148, 83] on button "櫃檯作業" at bounding box center [92, 90] width 170 height 48
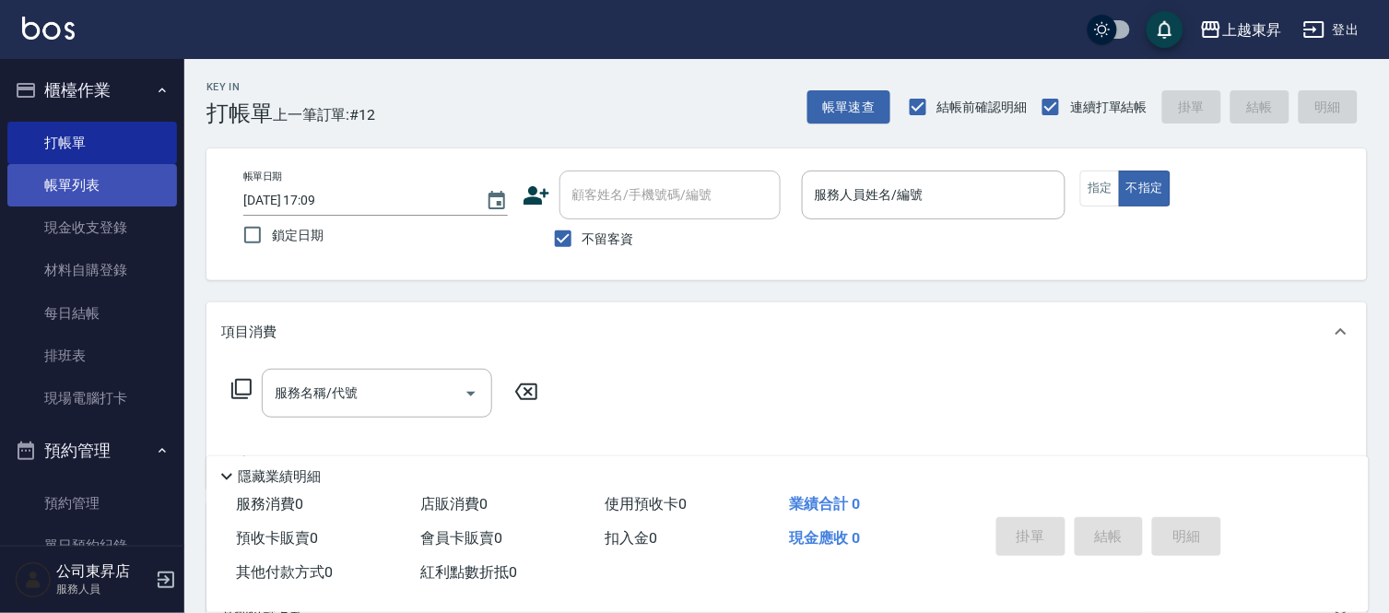
click at [77, 188] on link "帳單列表" at bounding box center [92, 185] width 170 height 42
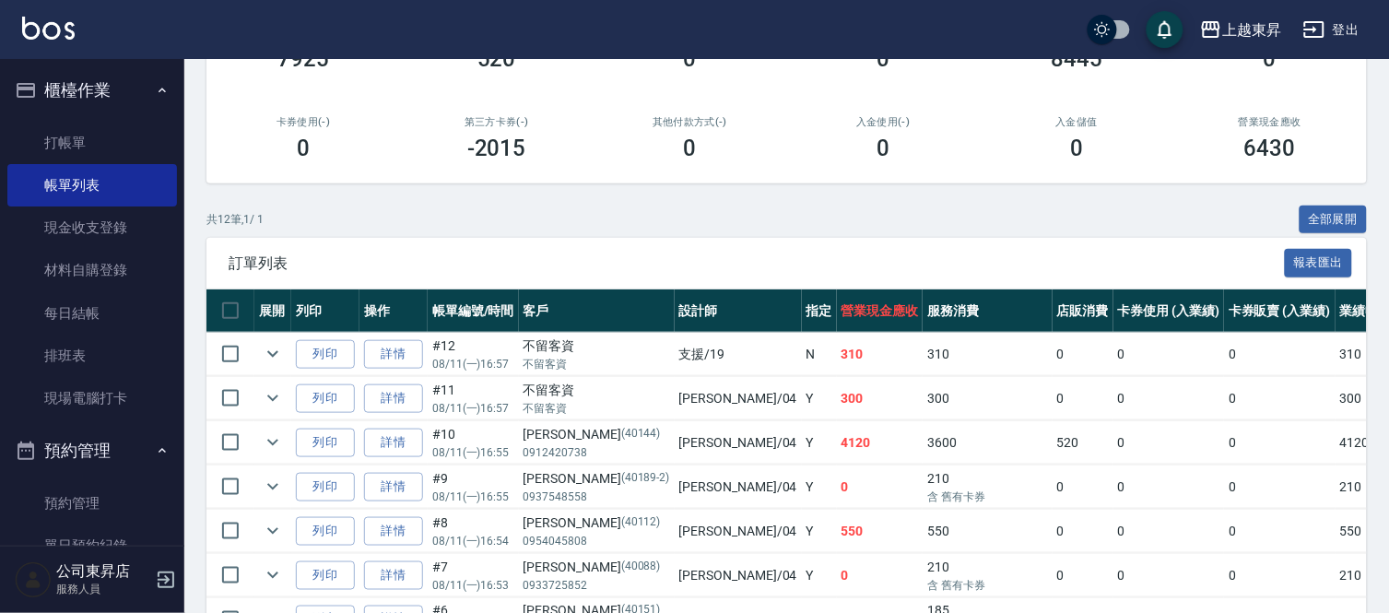
scroll to position [307, 0]
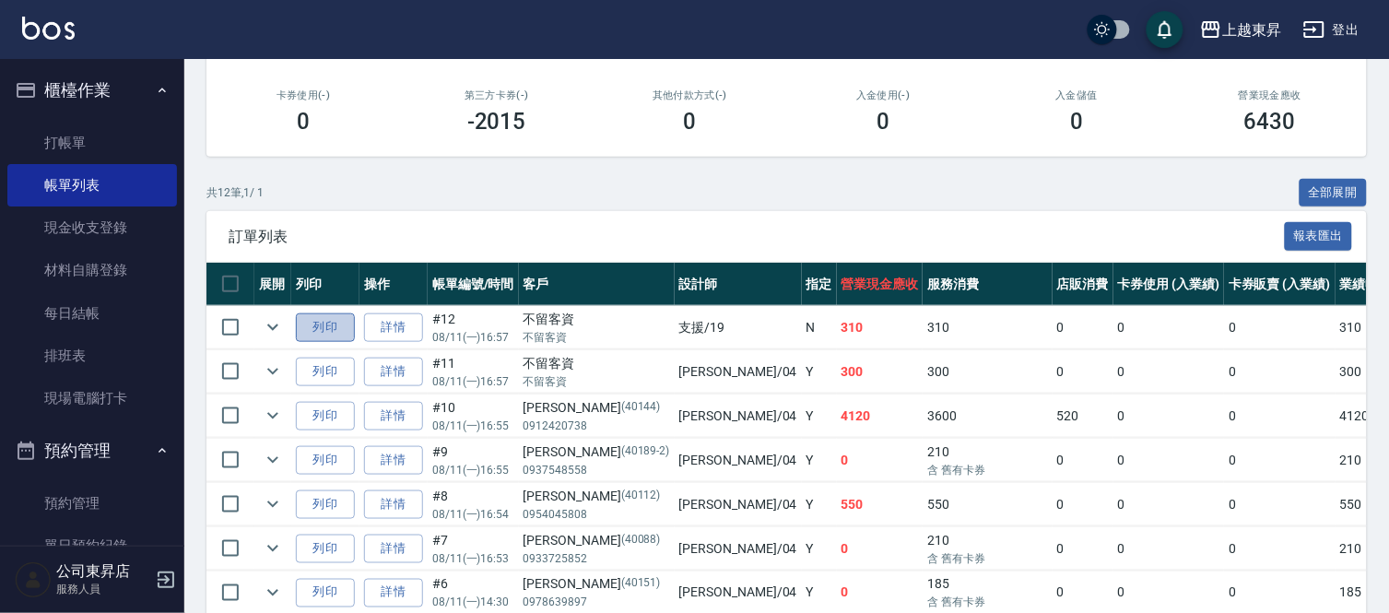
click at [311, 321] on button "列印" at bounding box center [325, 327] width 59 height 29
